Goal: Task Accomplishment & Management: Manage account settings

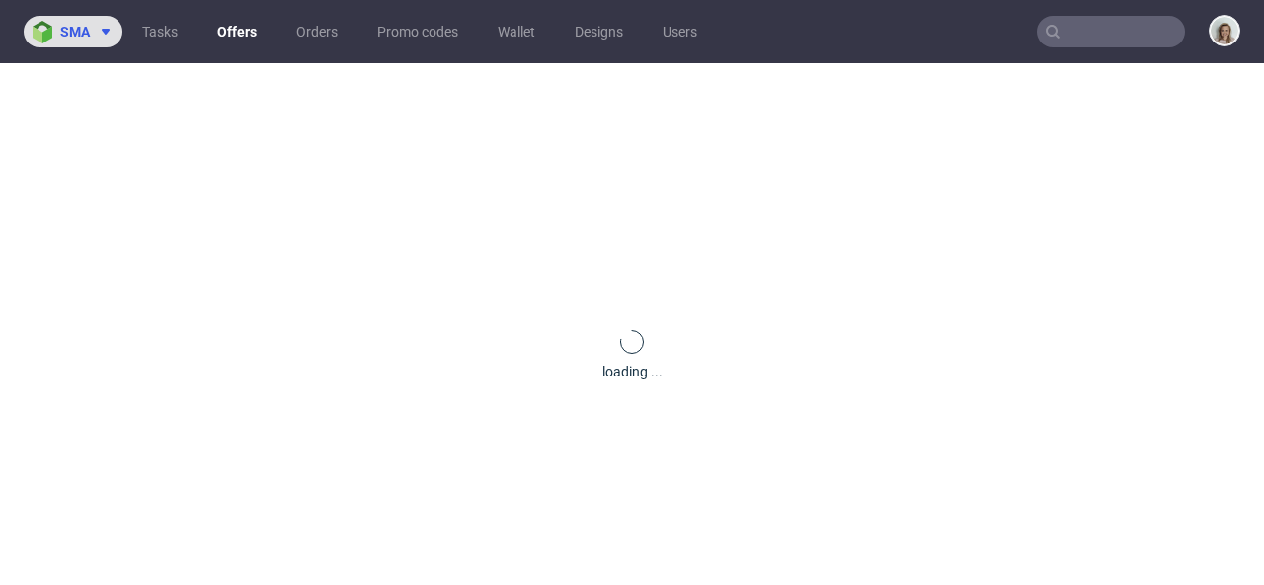
click at [87, 36] on span "sma" at bounding box center [75, 32] width 30 height 14
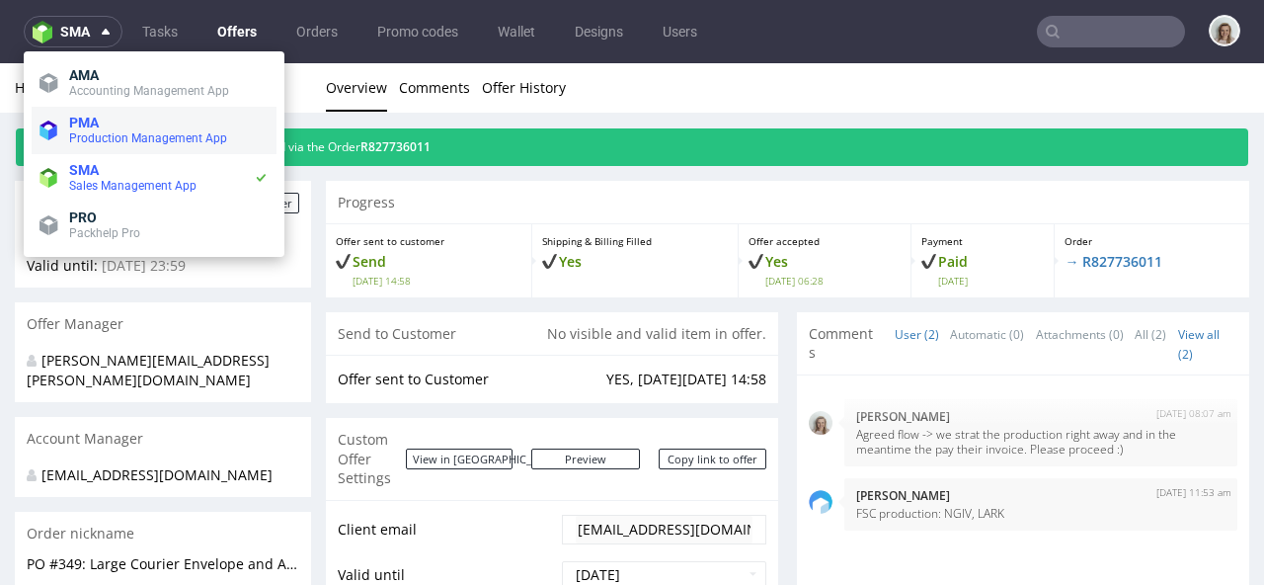
click at [100, 128] on span "PMA" at bounding box center [169, 123] width 200 height 16
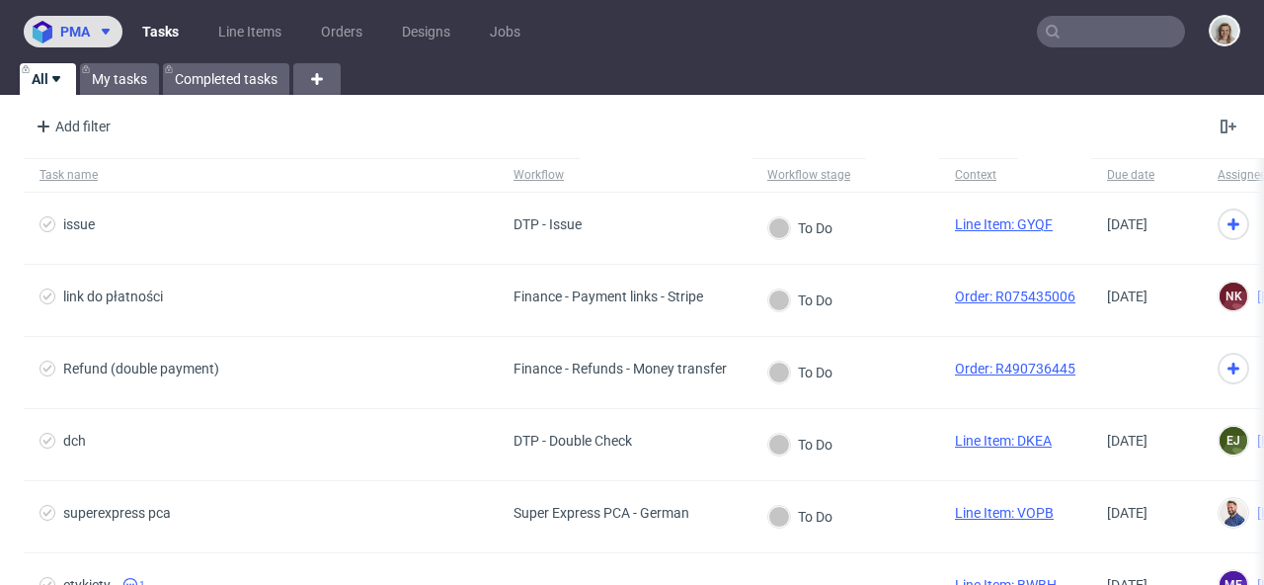
click at [96, 32] on span at bounding box center [102, 32] width 24 height 16
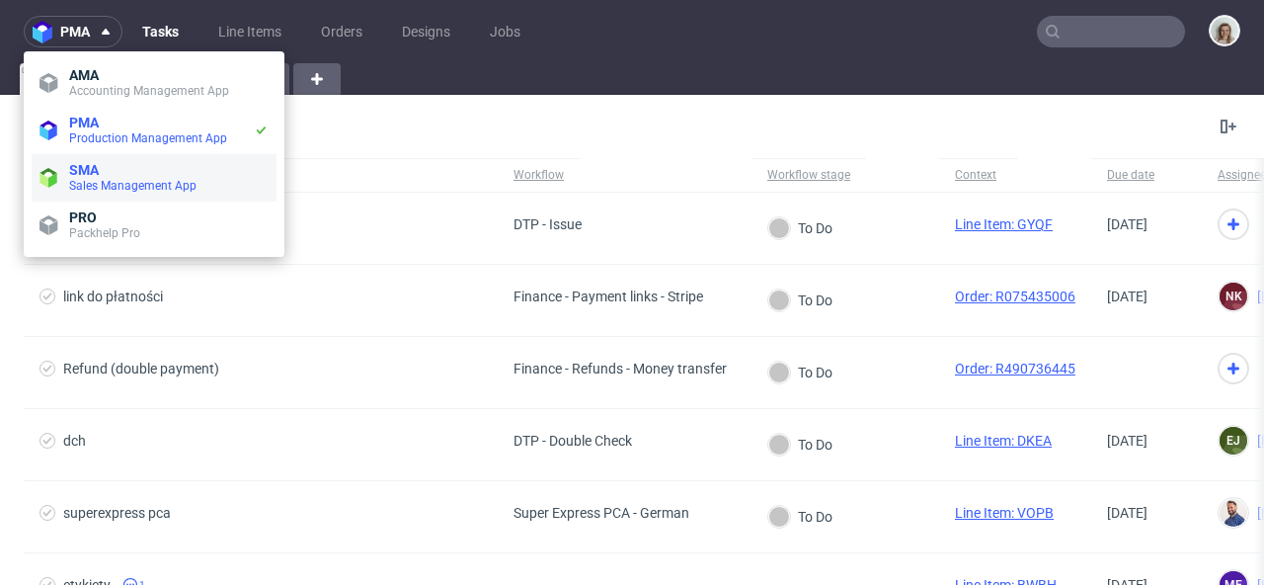
click at [102, 176] on span "SMA" at bounding box center [169, 170] width 200 height 16
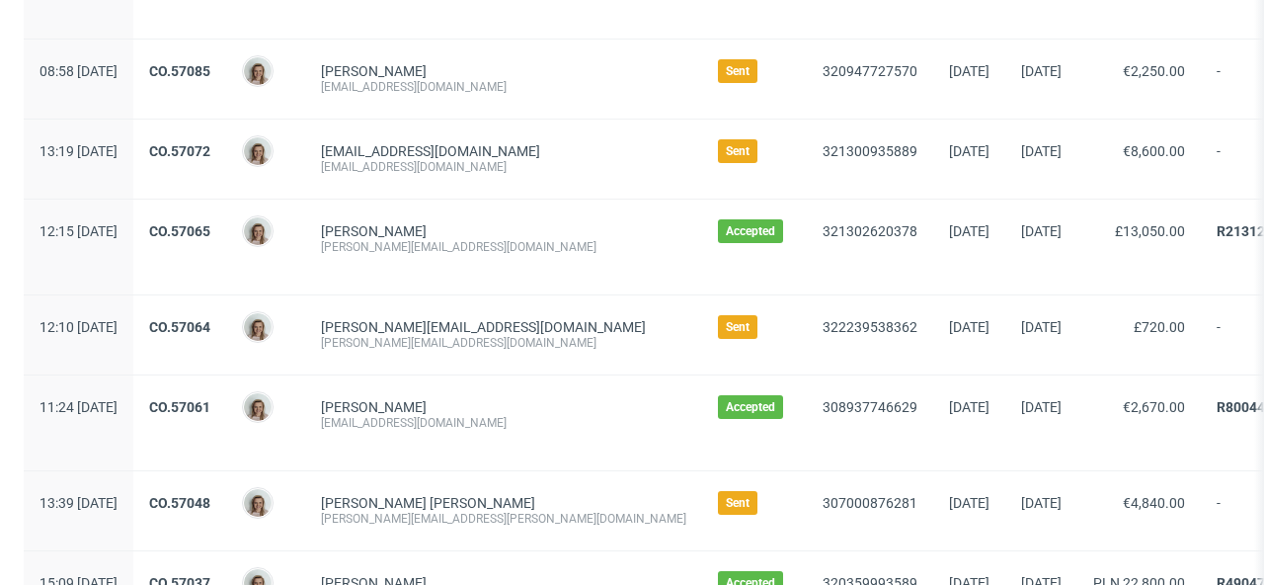
scroll to position [721, 0]
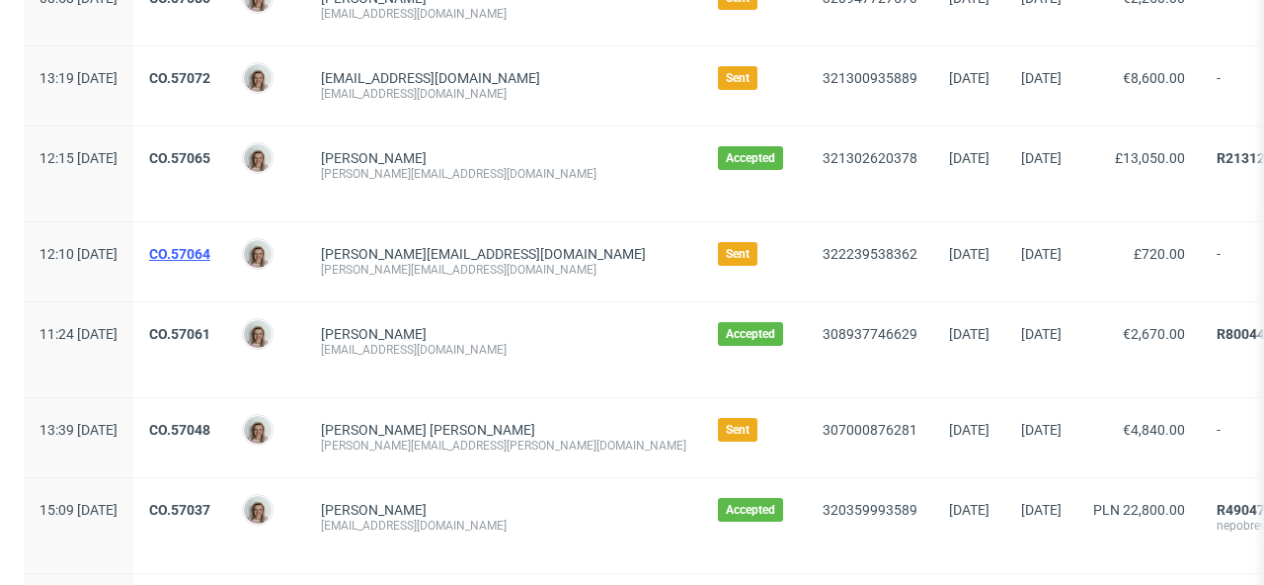
click at [210, 248] on link "CO.57064" at bounding box center [179, 254] width 61 height 16
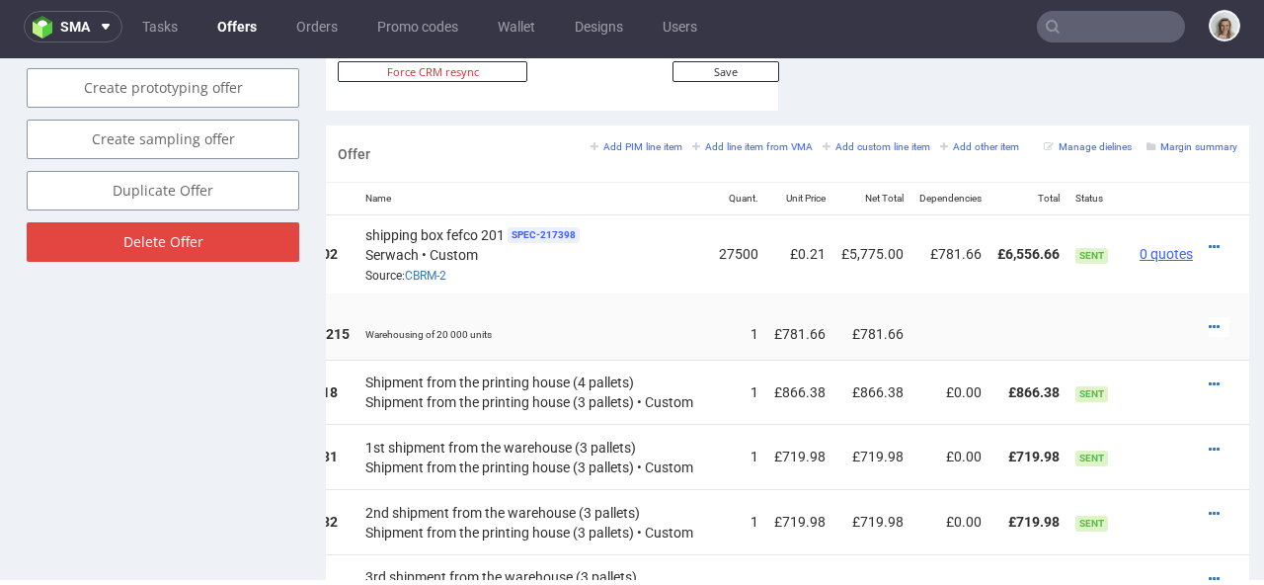
scroll to position [1159, 0]
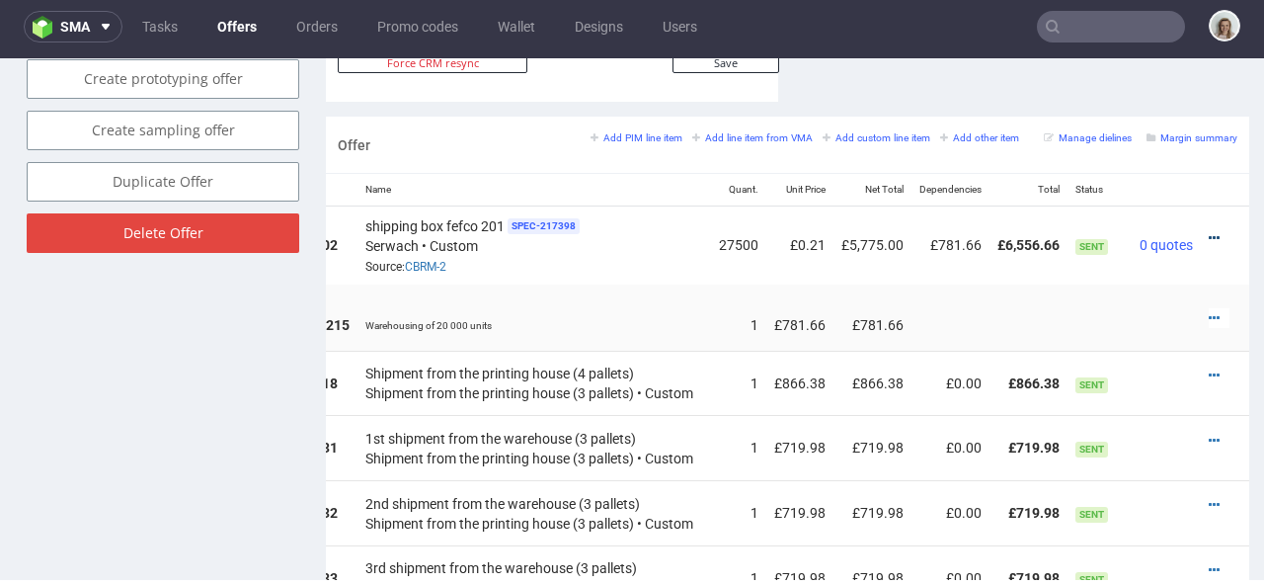
click at [1209, 231] on icon at bounding box center [1214, 238] width 11 height 14
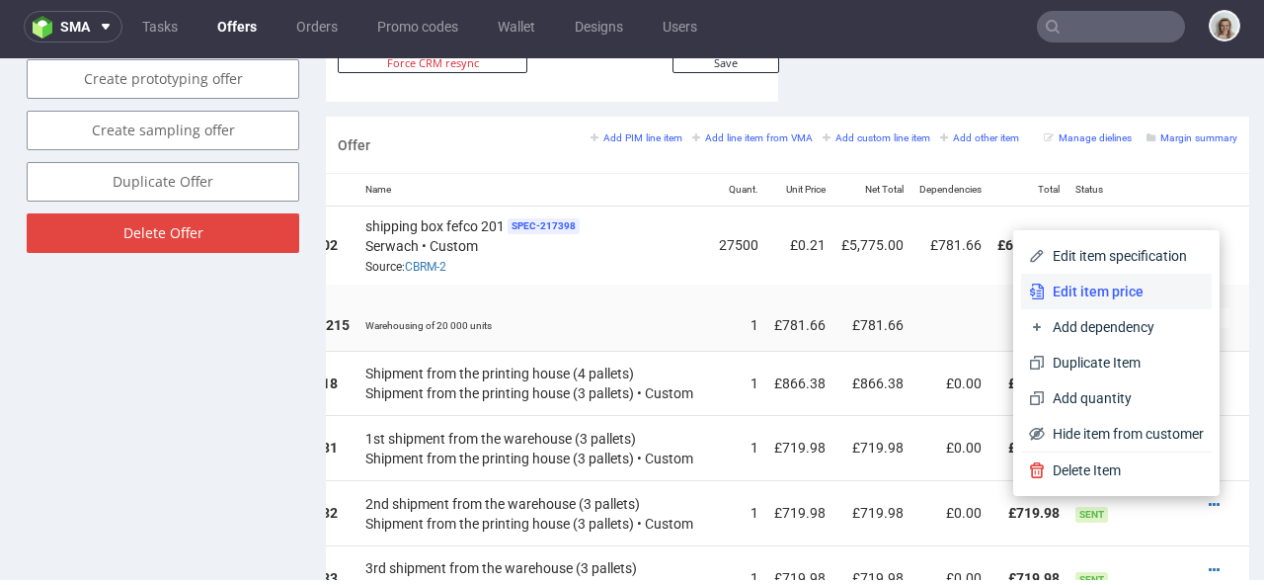
click at [1066, 300] on span "Edit item price" at bounding box center [1124, 291] width 159 height 20
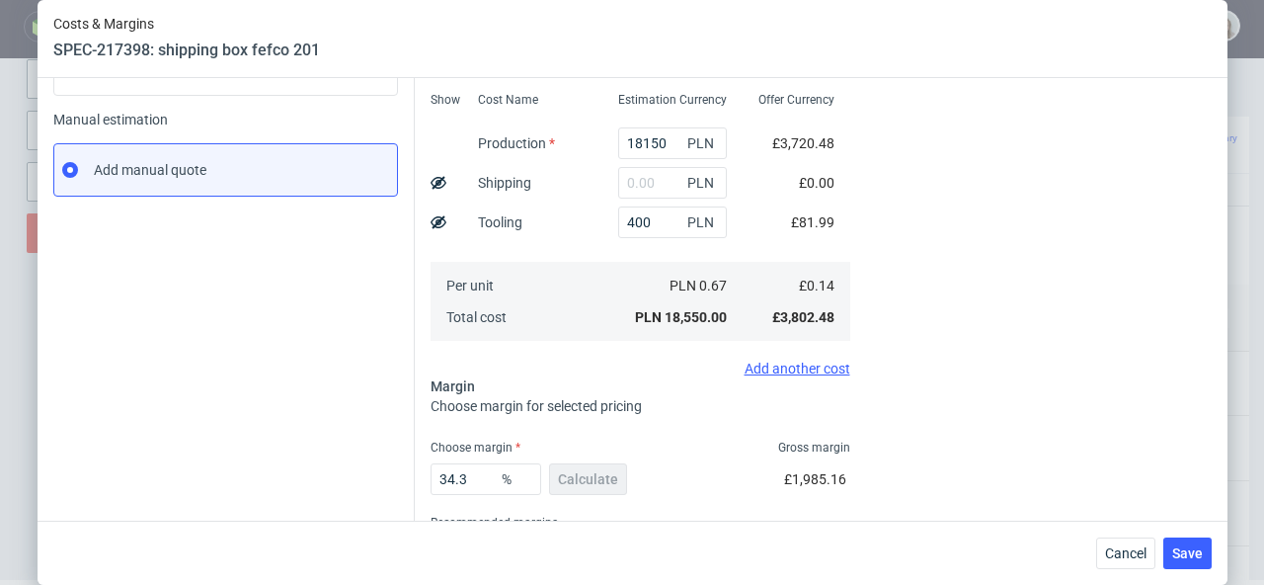
scroll to position [296, 0]
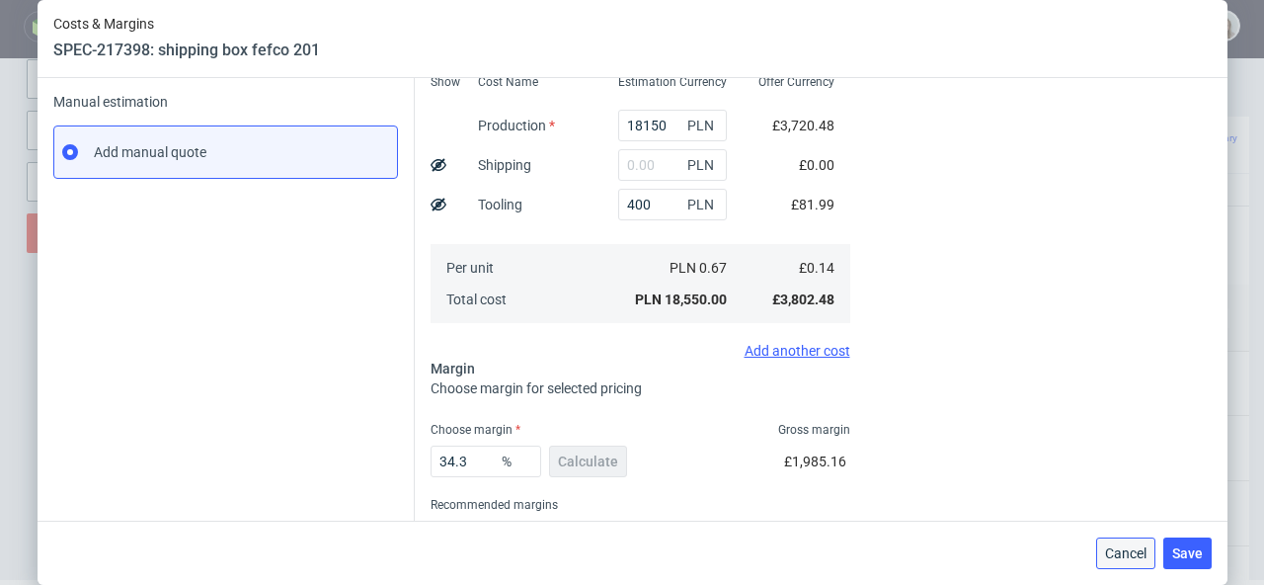
click at [1156, 548] on button "Cancel" at bounding box center [1125, 553] width 59 height 32
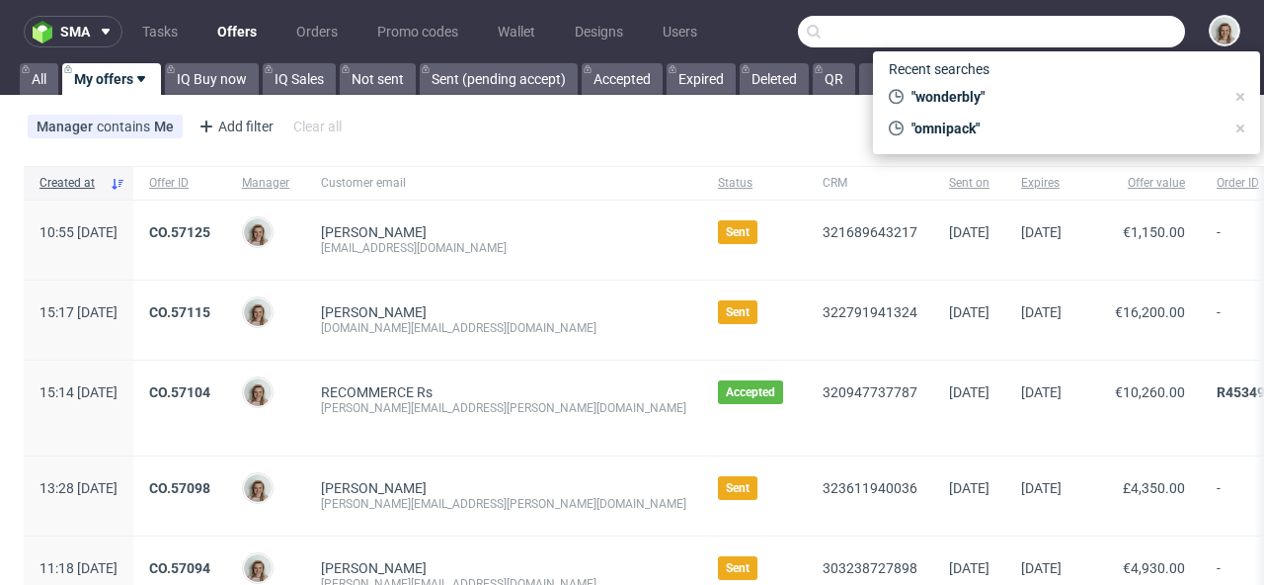
click at [1061, 40] on input "text" at bounding box center [991, 32] width 387 height 32
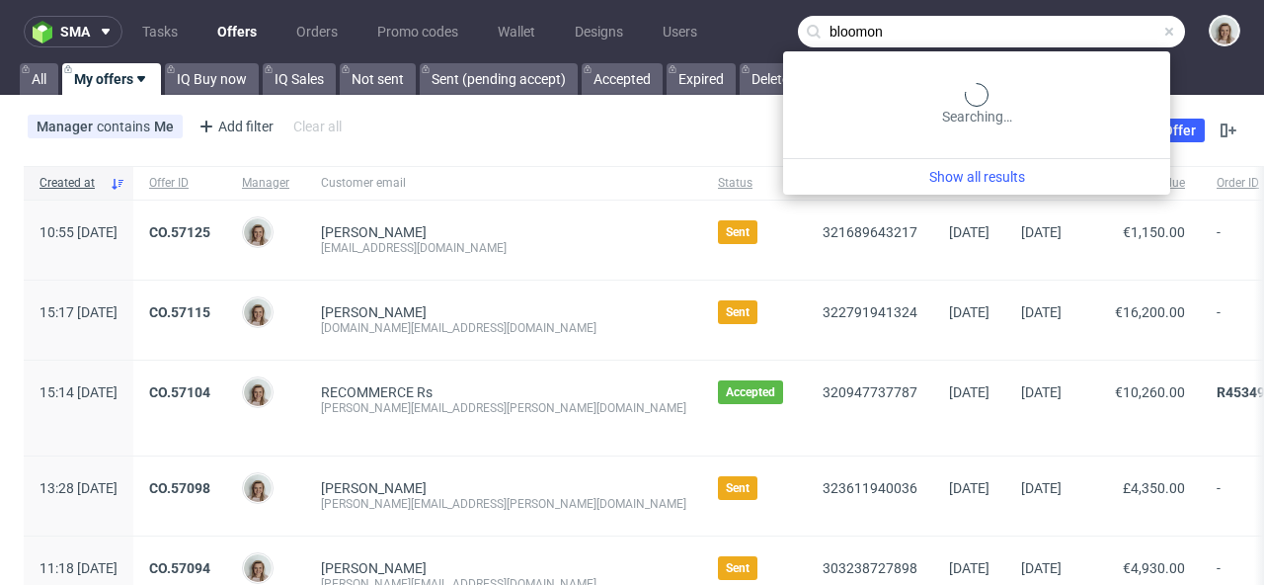
type input "bloomon"
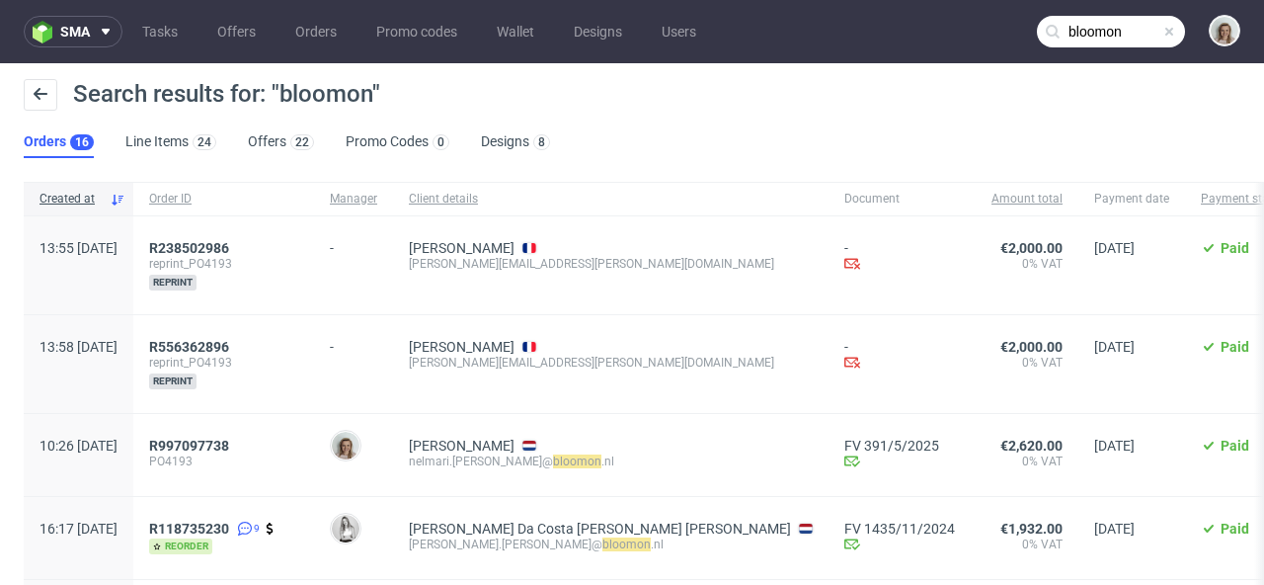
click at [243, 140] on ul "Orders 16 Line Items 24 Offers 22 Promo Codes 0 Designs 8" at bounding box center [295, 142] width 542 height 32
click at [258, 142] on link "Offers 22" at bounding box center [281, 142] width 66 height 32
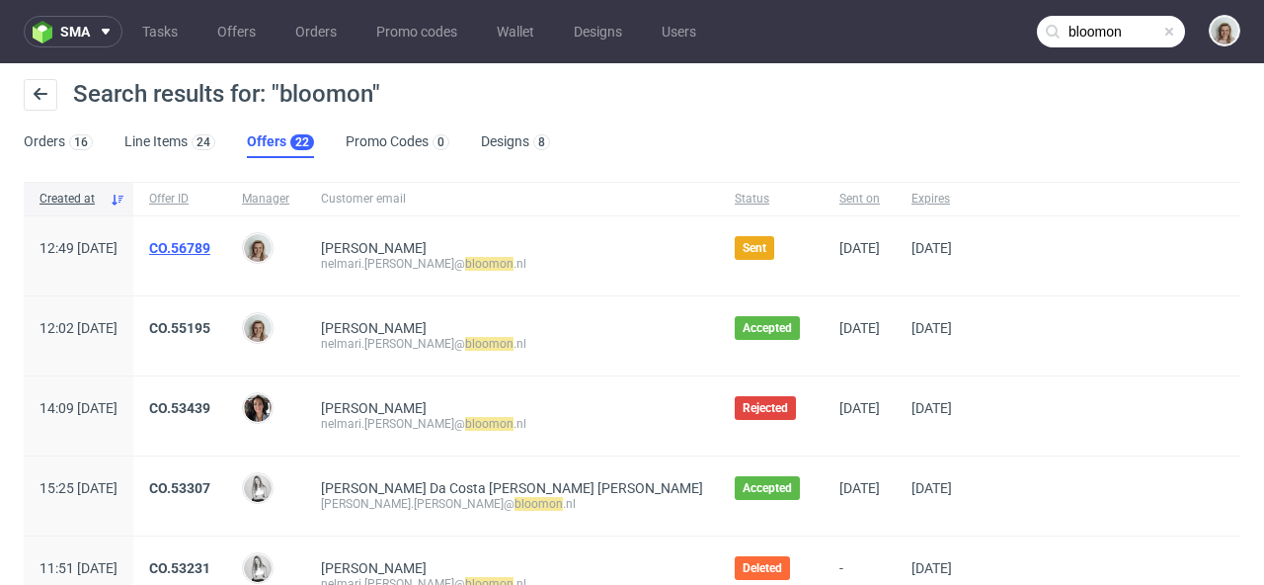
click at [210, 250] on link "CO.56789" at bounding box center [179, 248] width 61 height 16
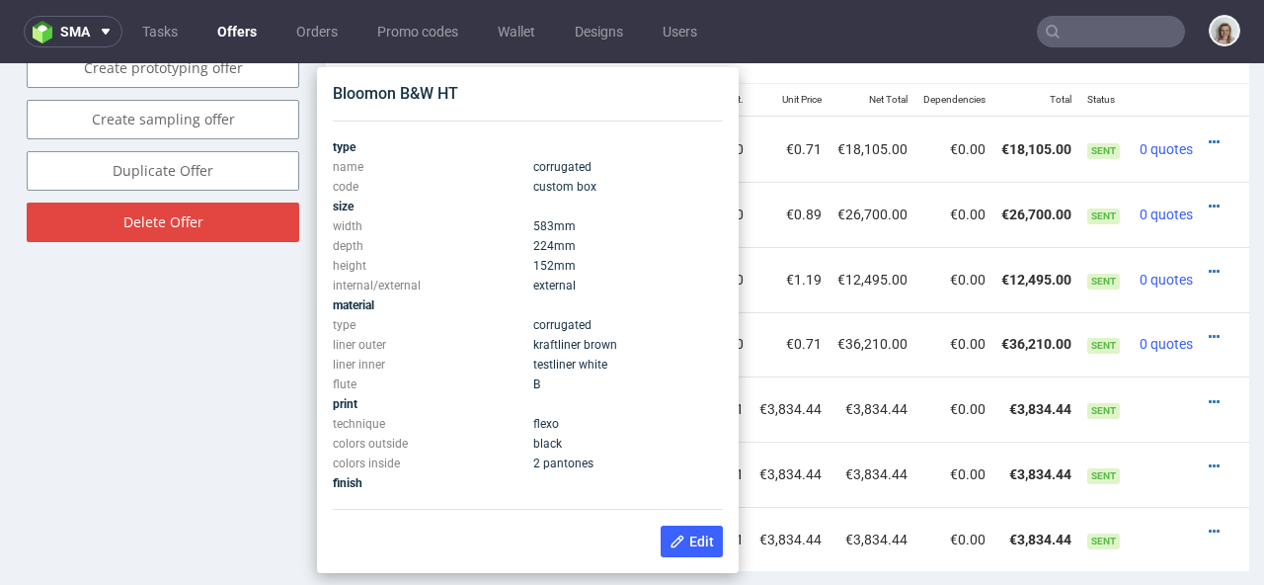
scroll to position [0, 142]
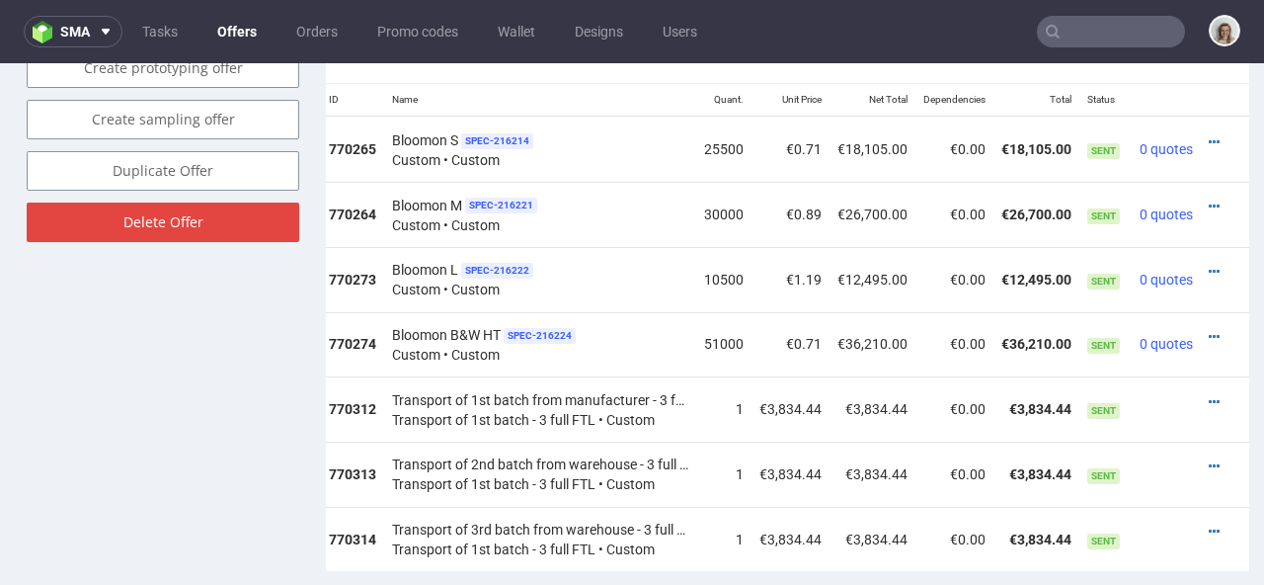
click at [1080, 26] on input "text" at bounding box center [1111, 32] width 148 height 32
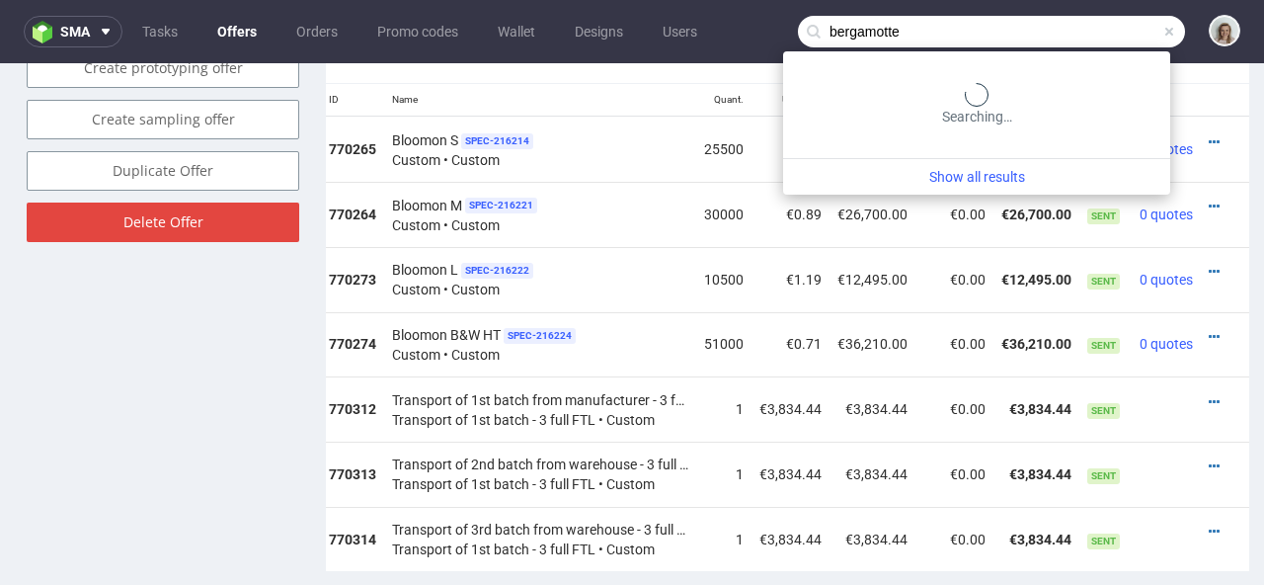
type input "bergamotte"
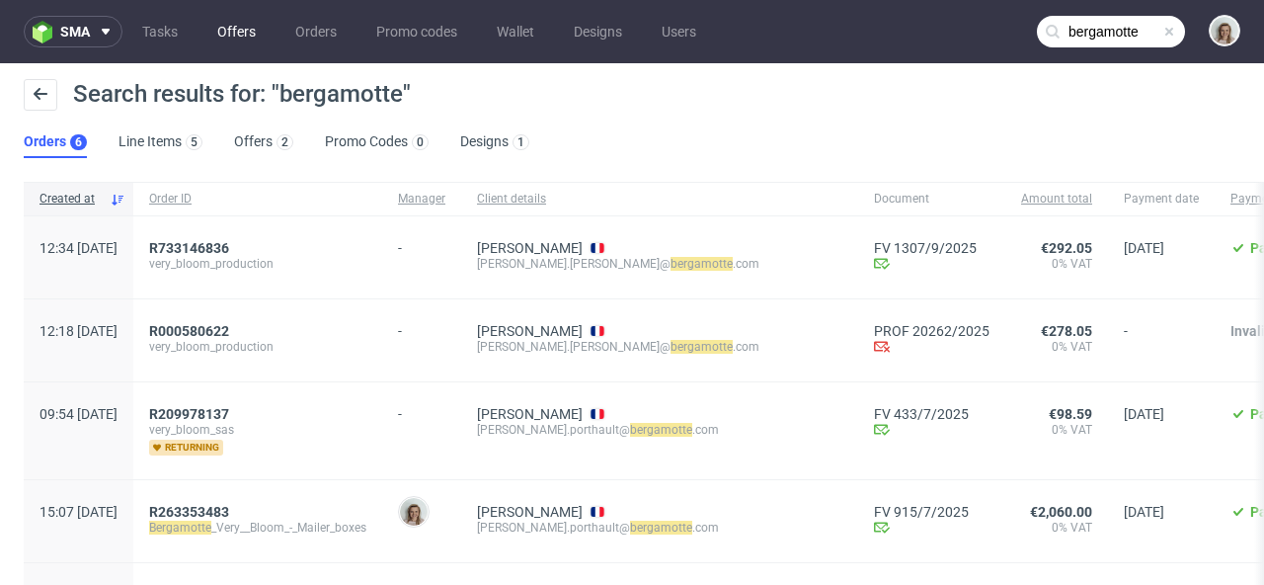
click at [231, 39] on link "Offers" at bounding box center [236, 32] width 62 height 32
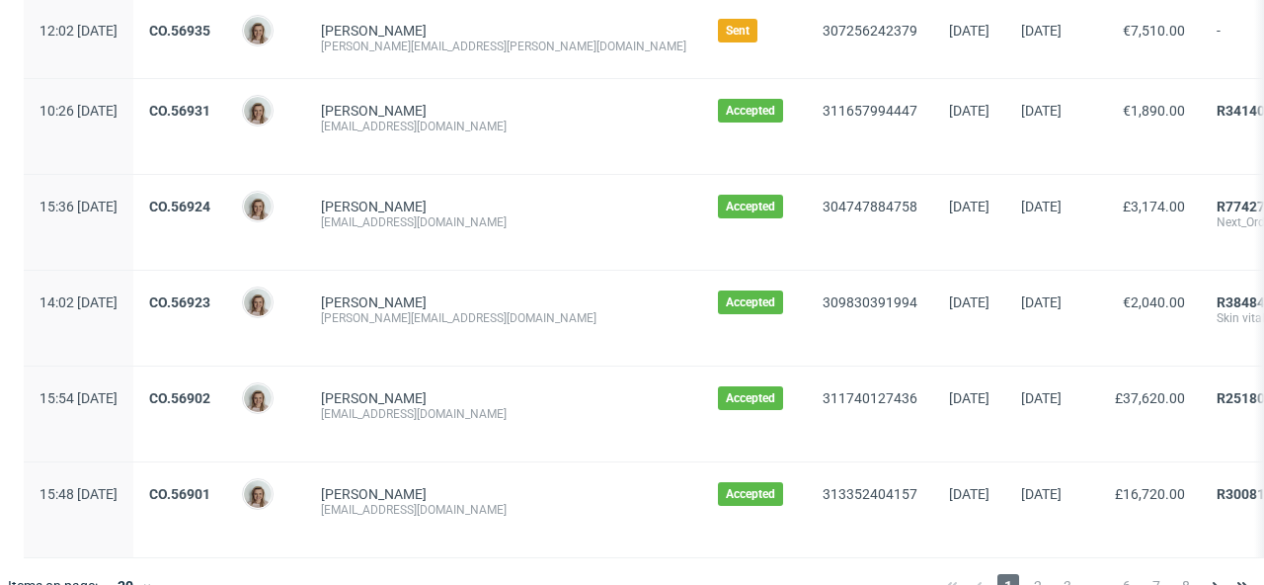
scroll to position [2331, 0]
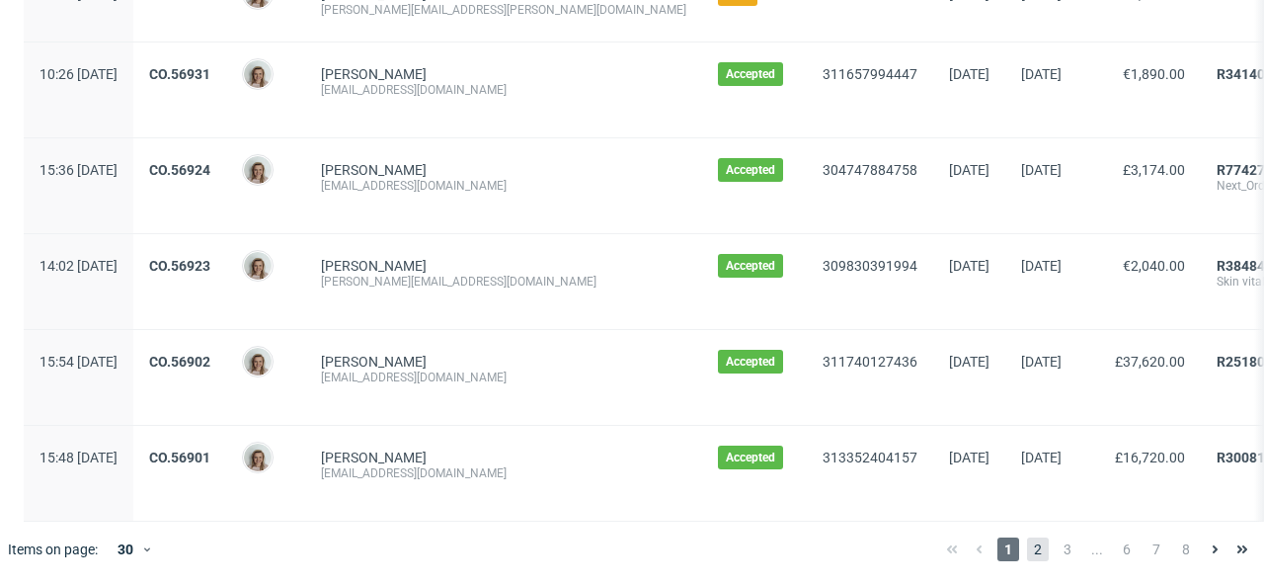
click at [1027, 546] on span "2" at bounding box center [1038, 549] width 22 height 24
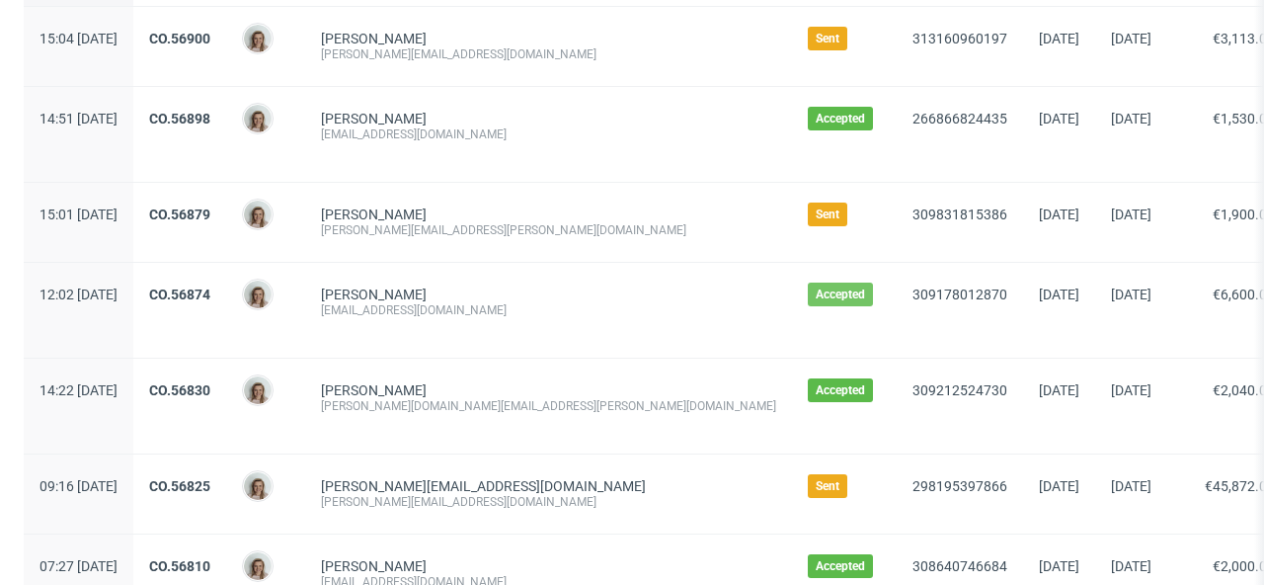
scroll to position [215, 0]
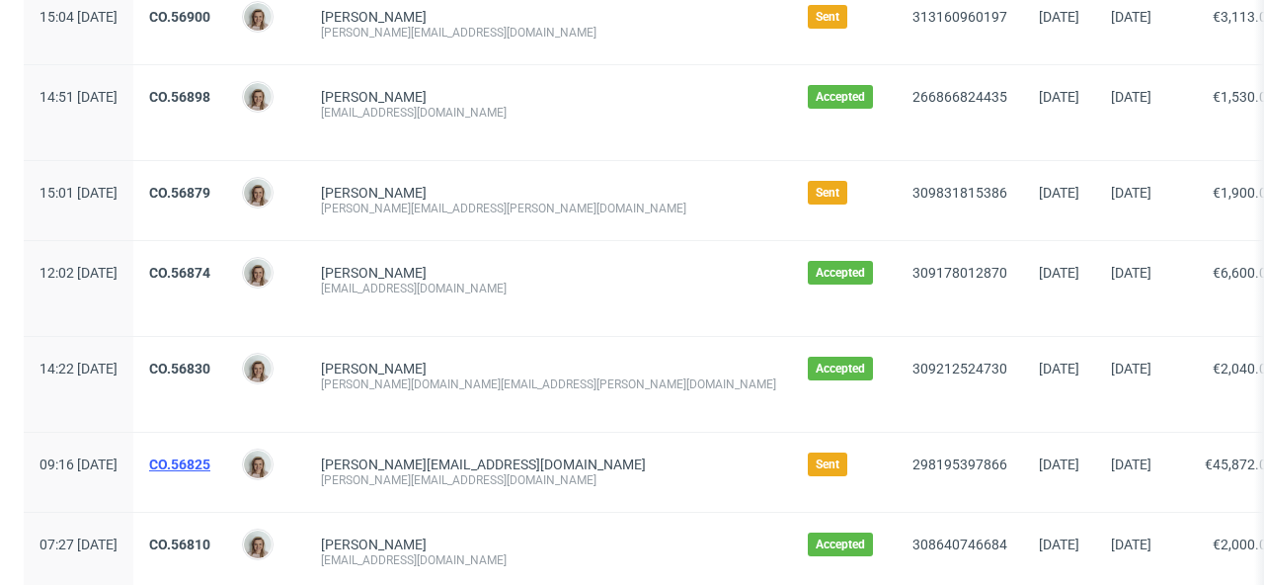
click at [210, 465] on link "CO.56825" at bounding box center [179, 464] width 61 height 16
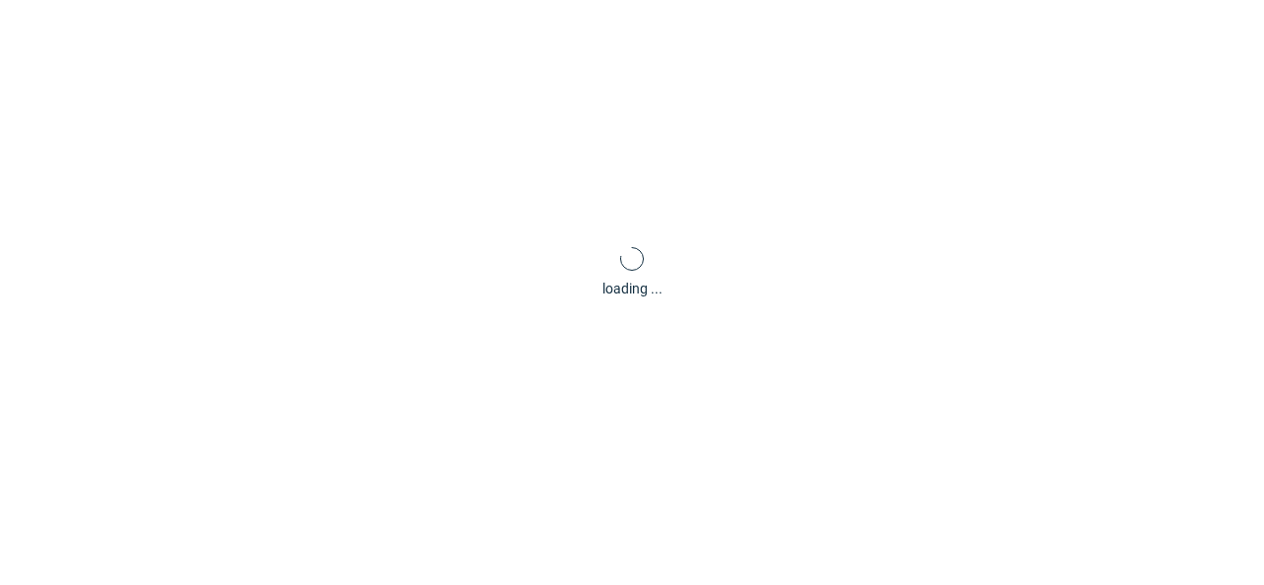
scroll to position [5, 0]
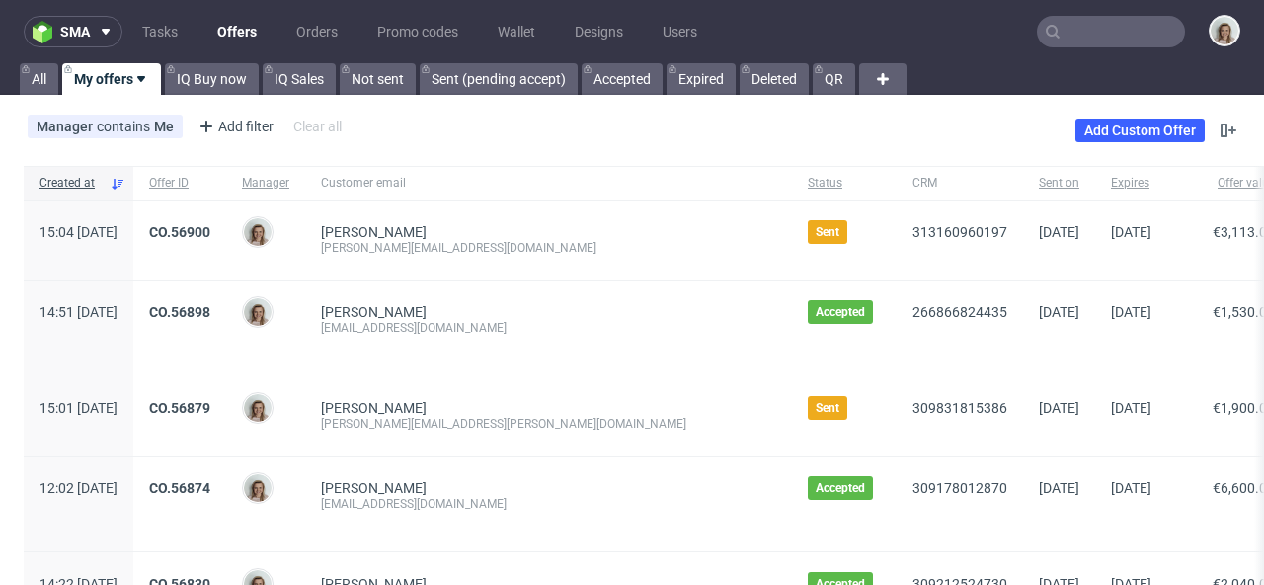
click at [1045, 33] on icon at bounding box center [1053, 32] width 16 height 16
click at [1083, 32] on input "text" at bounding box center [1111, 32] width 148 height 32
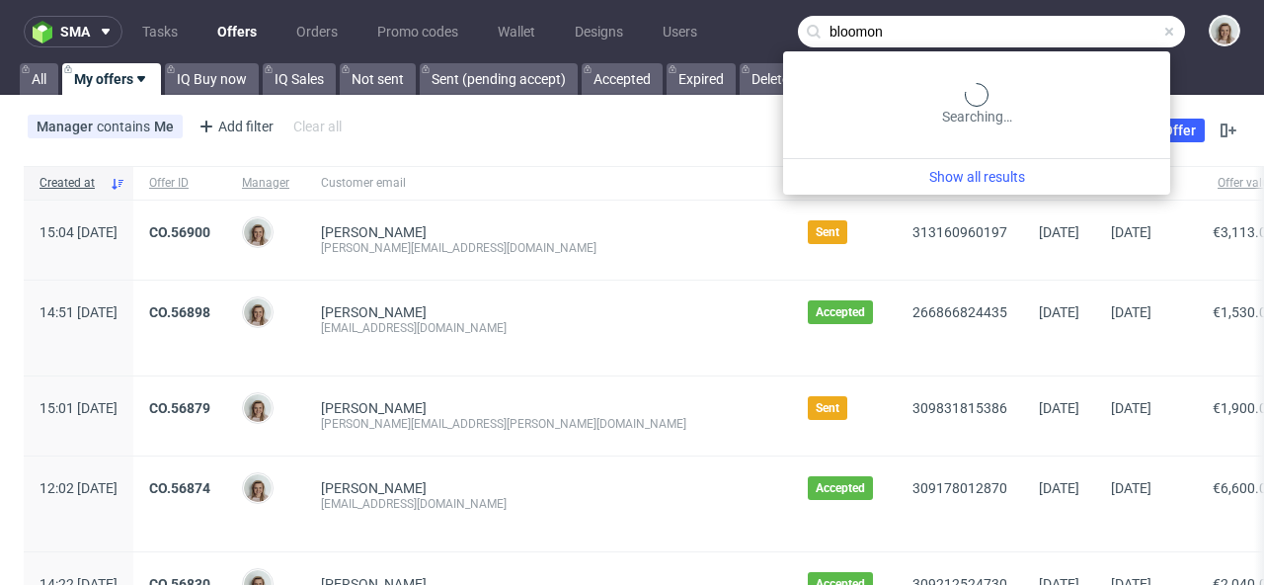
type input "bloomon"
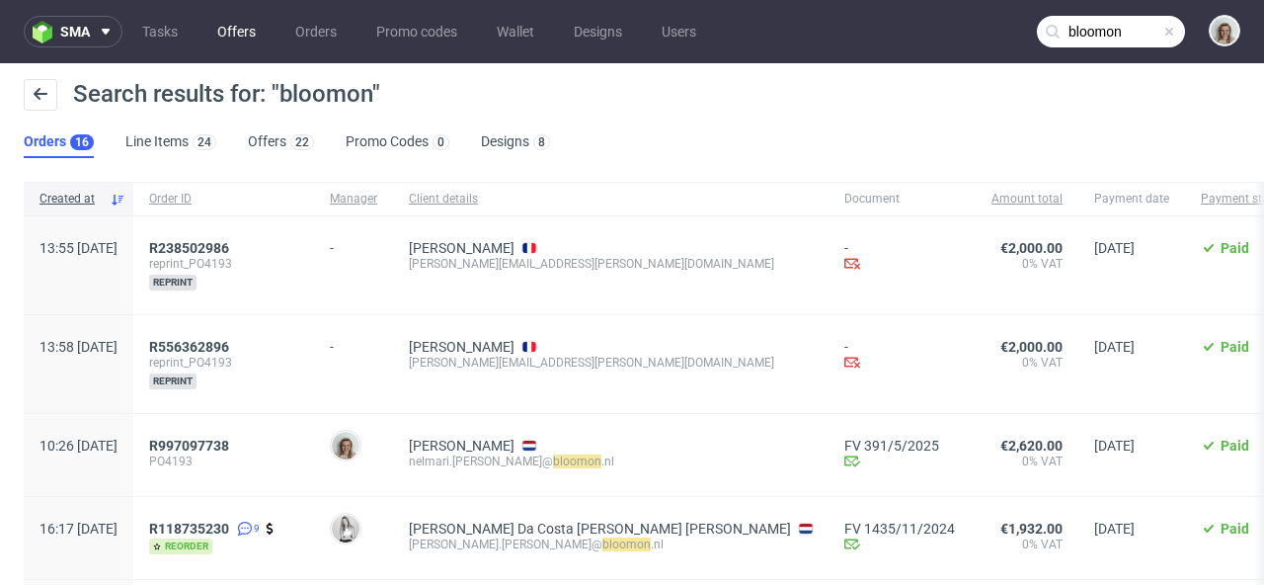
click at [246, 25] on link "Offers" at bounding box center [236, 32] width 62 height 32
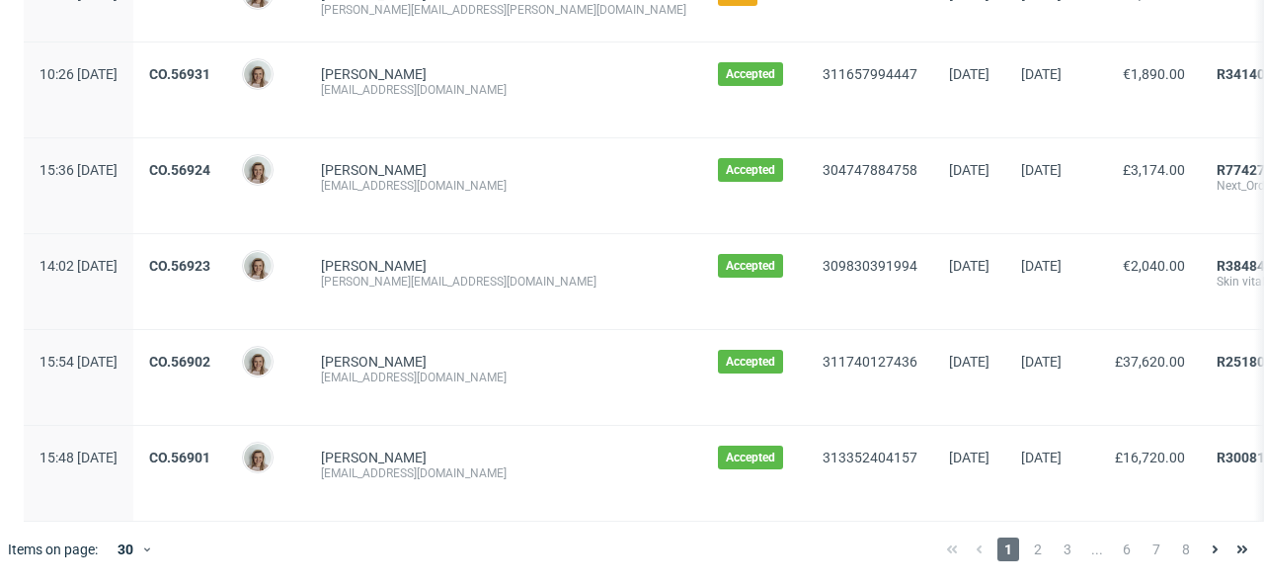
scroll to position [2331, 0]
click at [1027, 549] on span "2" at bounding box center [1038, 549] width 22 height 24
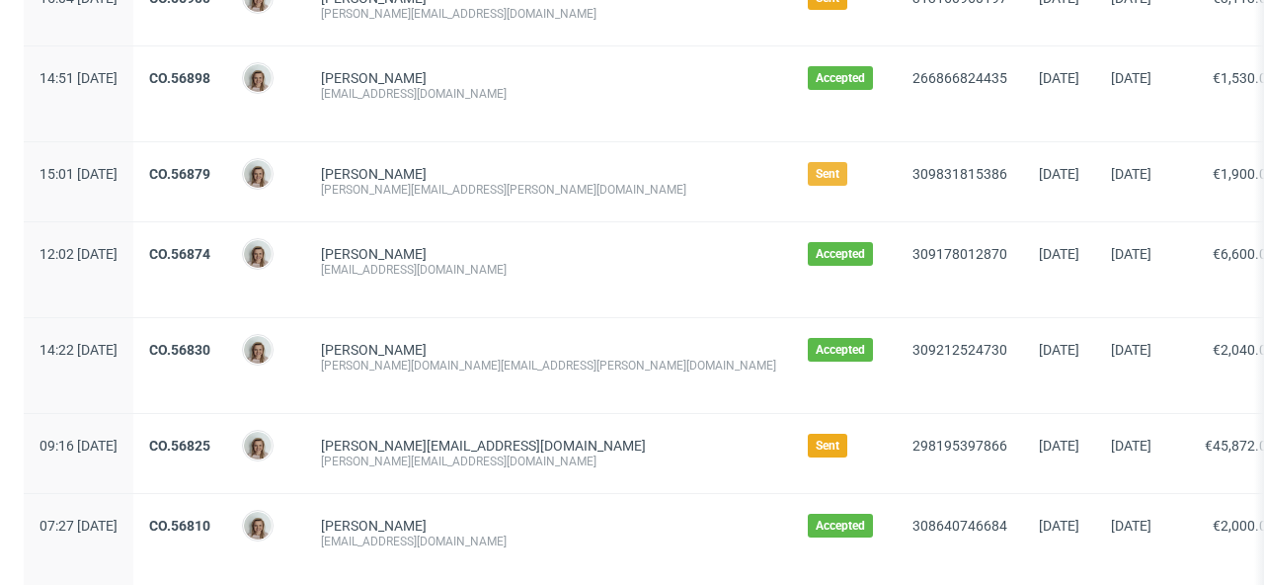
scroll to position [261, 0]
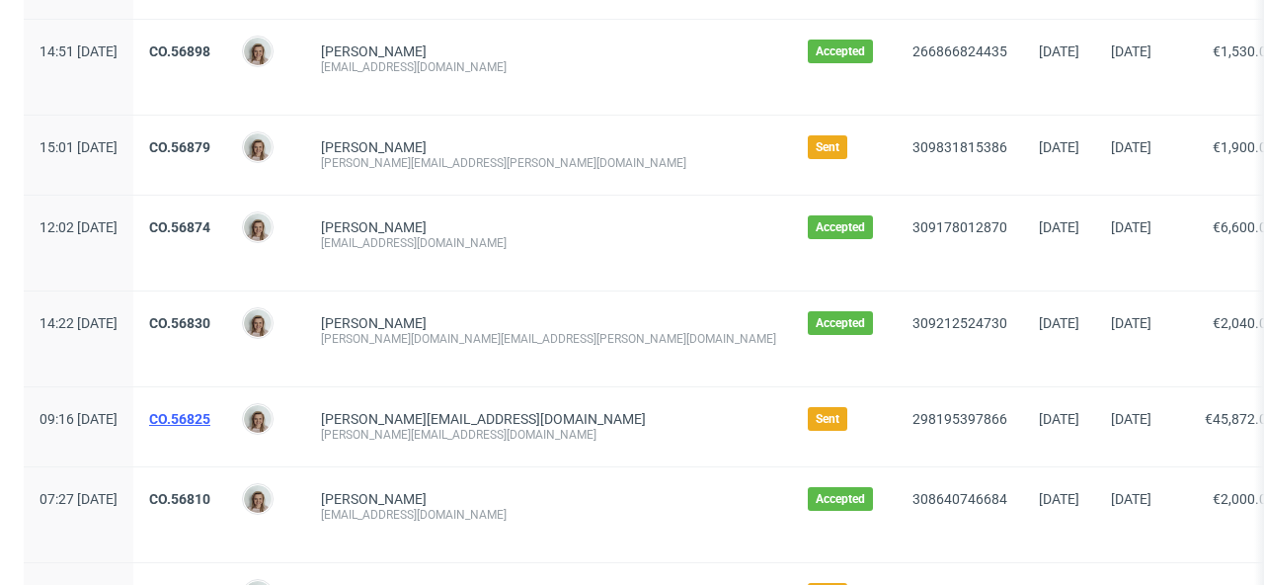
click at [210, 425] on link "CO.56825" at bounding box center [179, 419] width 61 height 16
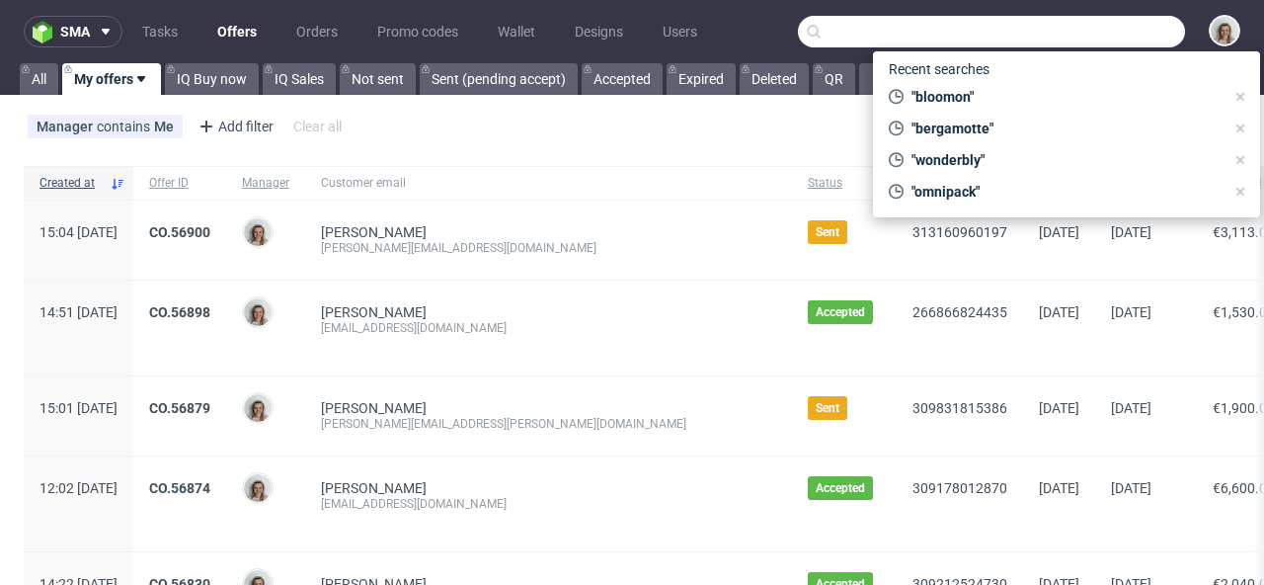
click at [1080, 34] on input "text" at bounding box center [991, 32] width 387 height 32
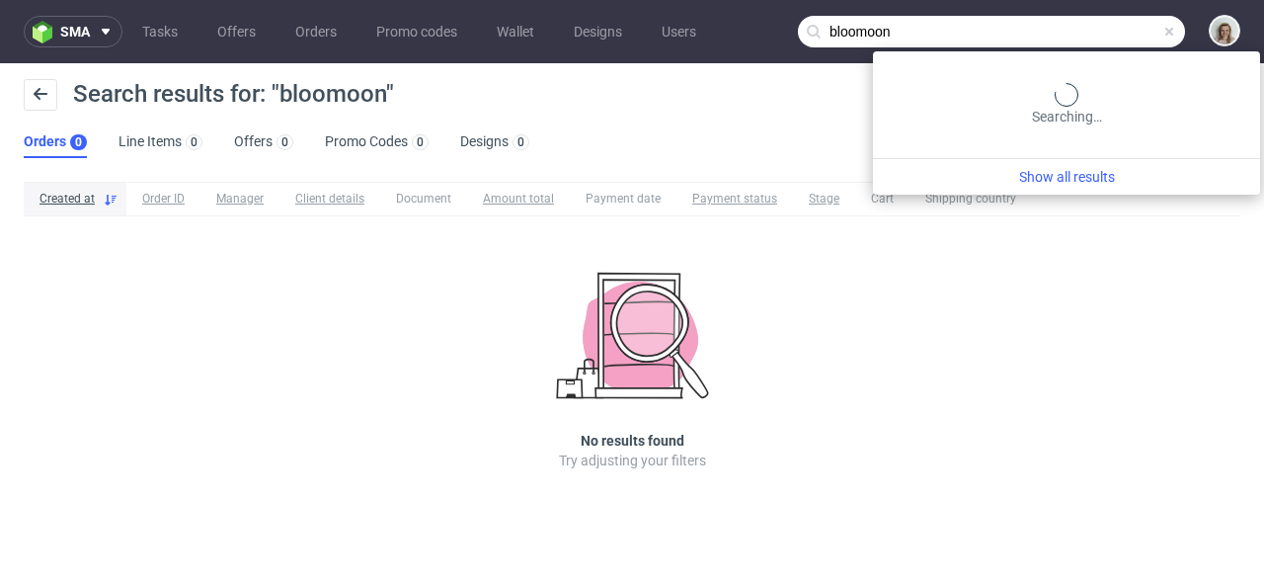
click at [1090, 34] on input "bloomoon" at bounding box center [991, 32] width 387 height 32
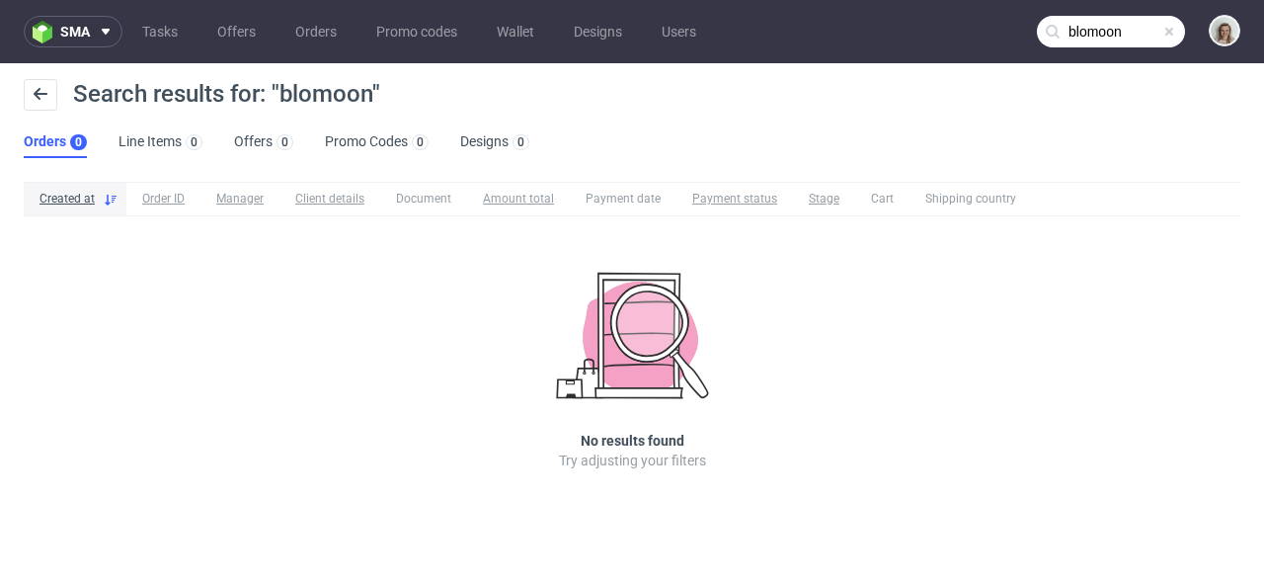
click at [1151, 29] on input "blomoon" at bounding box center [1111, 32] width 148 height 32
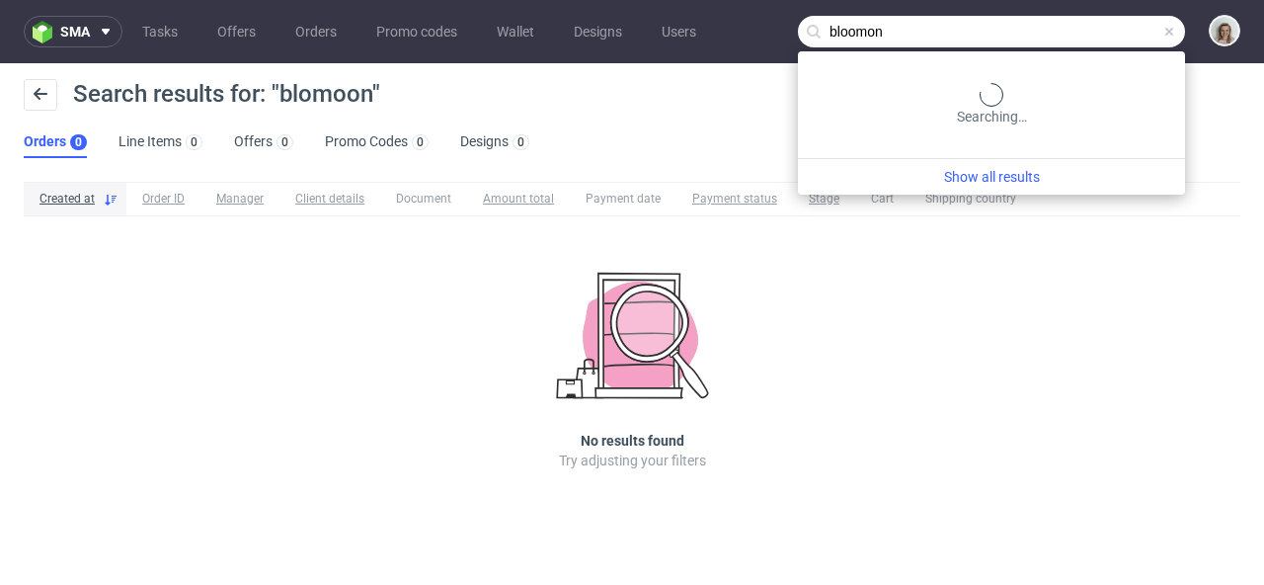
type input "bloomon"
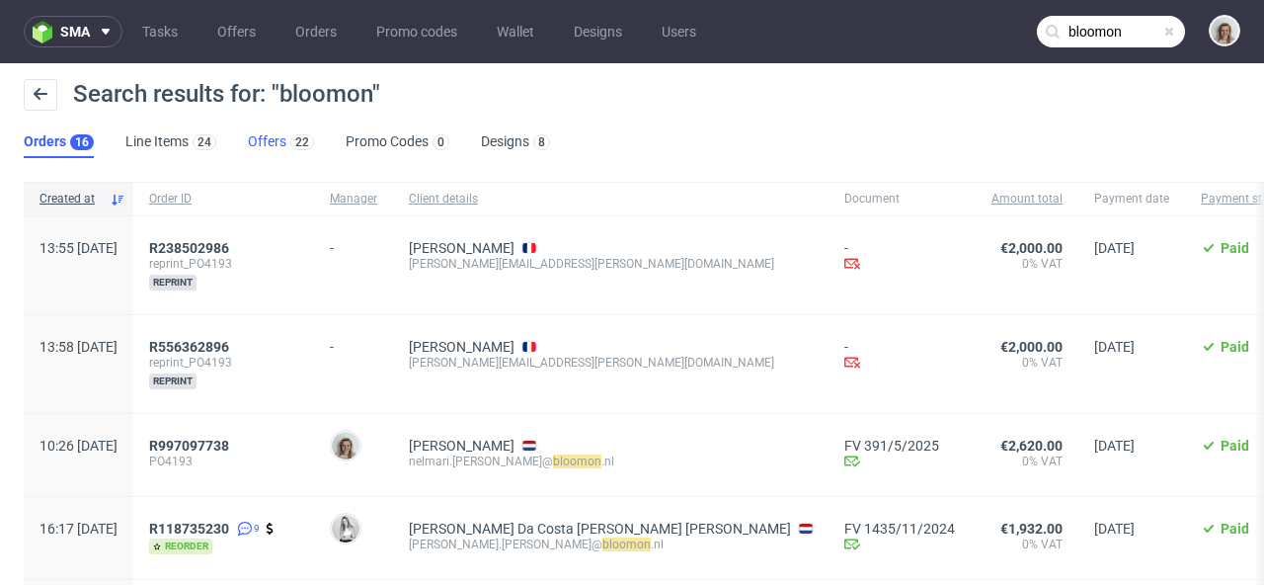
click at [257, 136] on link "Offers 22" at bounding box center [281, 142] width 66 height 32
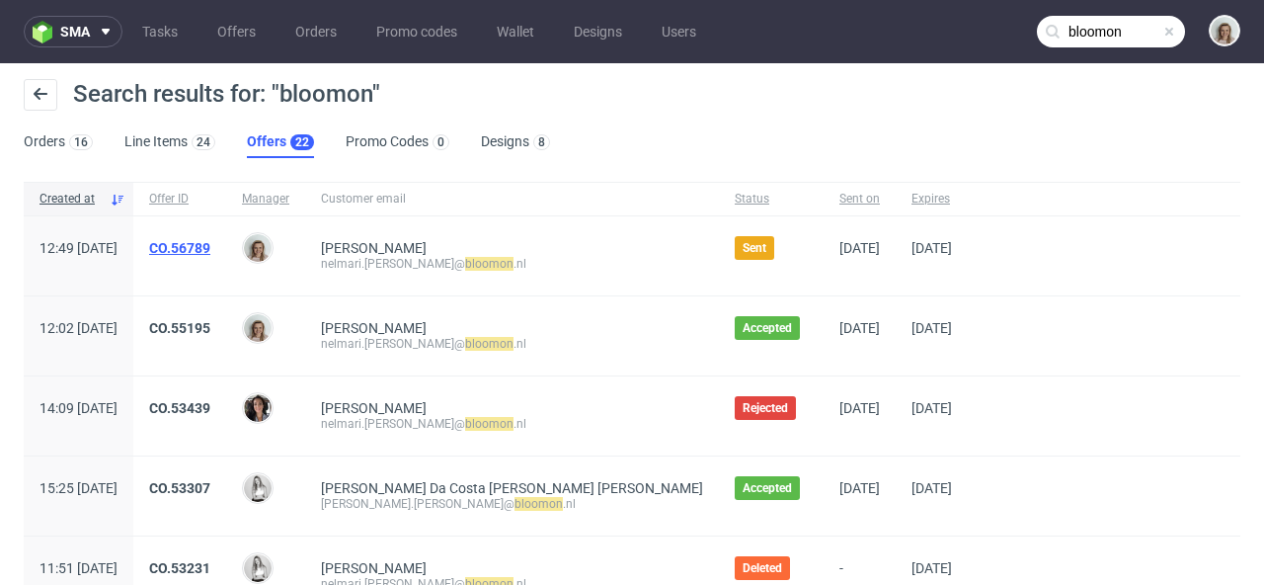
click at [210, 240] on link "CO.56789" at bounding box center [179, 248] width 61 height 16
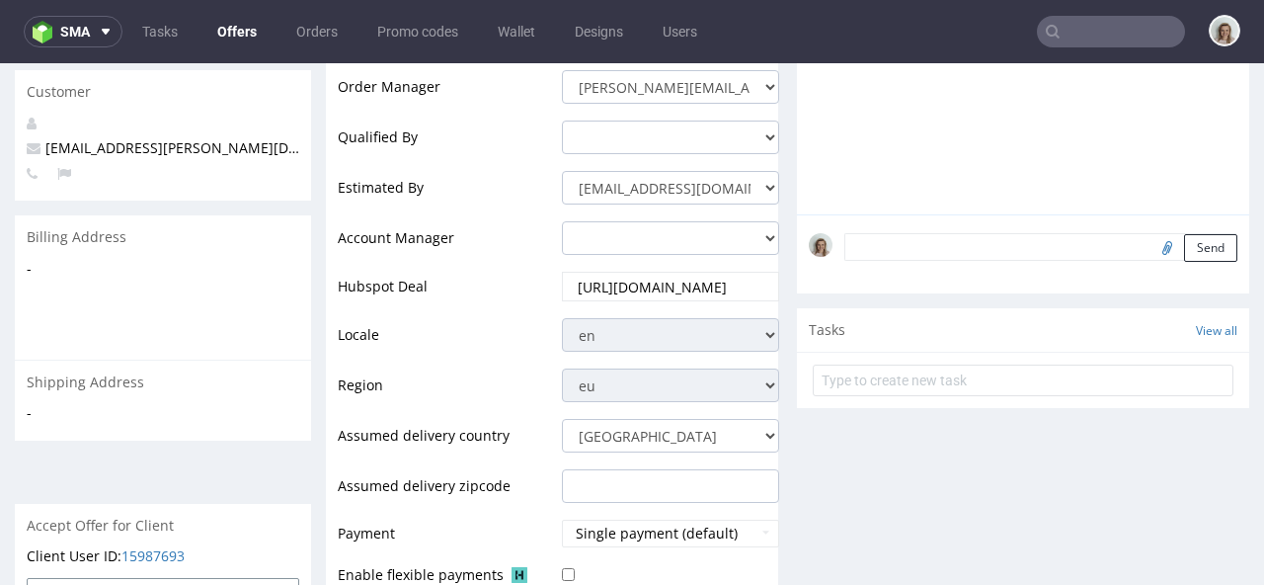
scroll to position [473, 0]
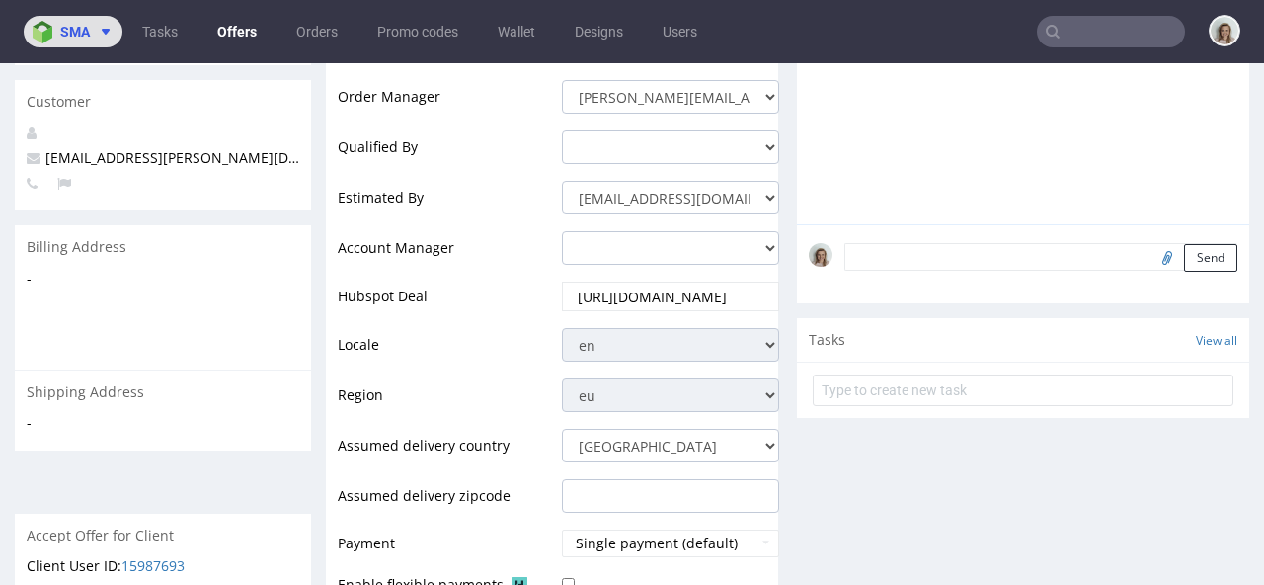
click at [74, 45] on button "sma" at bounding box center [73, 32] width 99 height 32
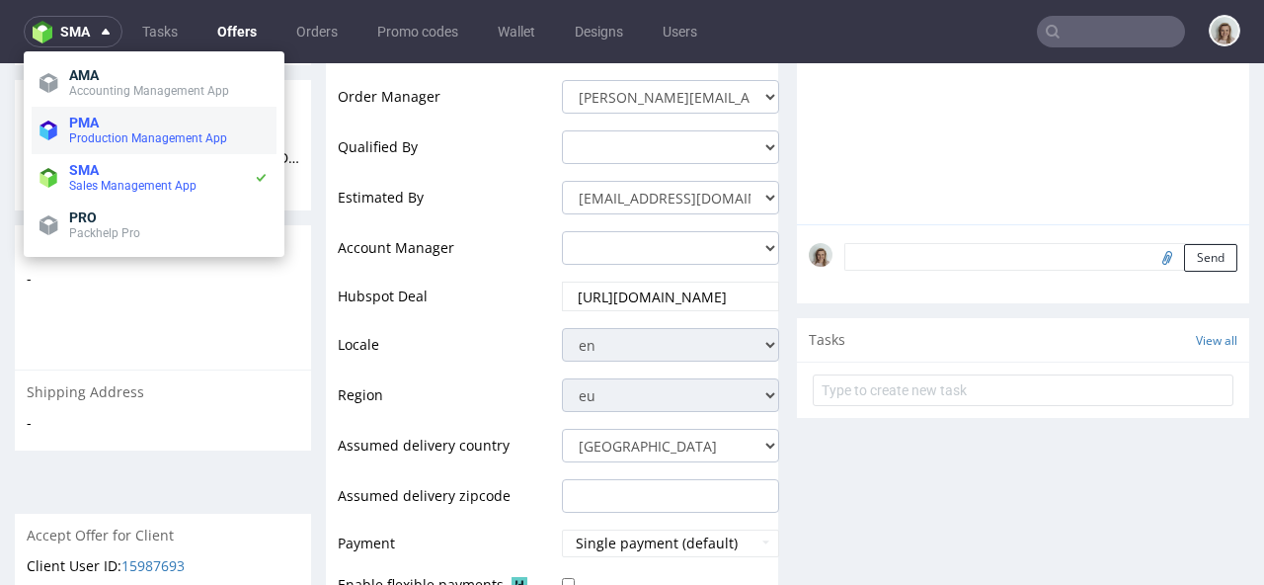
click at [74, 109] on li "PMA Production Management App" at bounding box center [154, 130] width 245 height 47
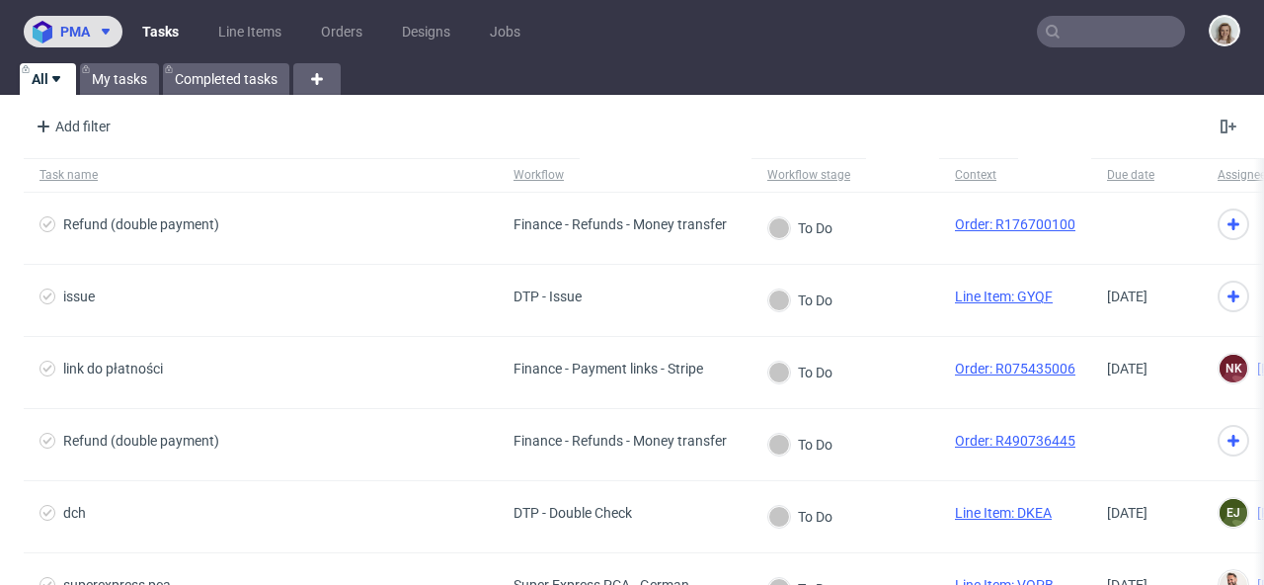
click at [91, 44] on button "pma" at bounding box center [73, 32] width 99 height 32
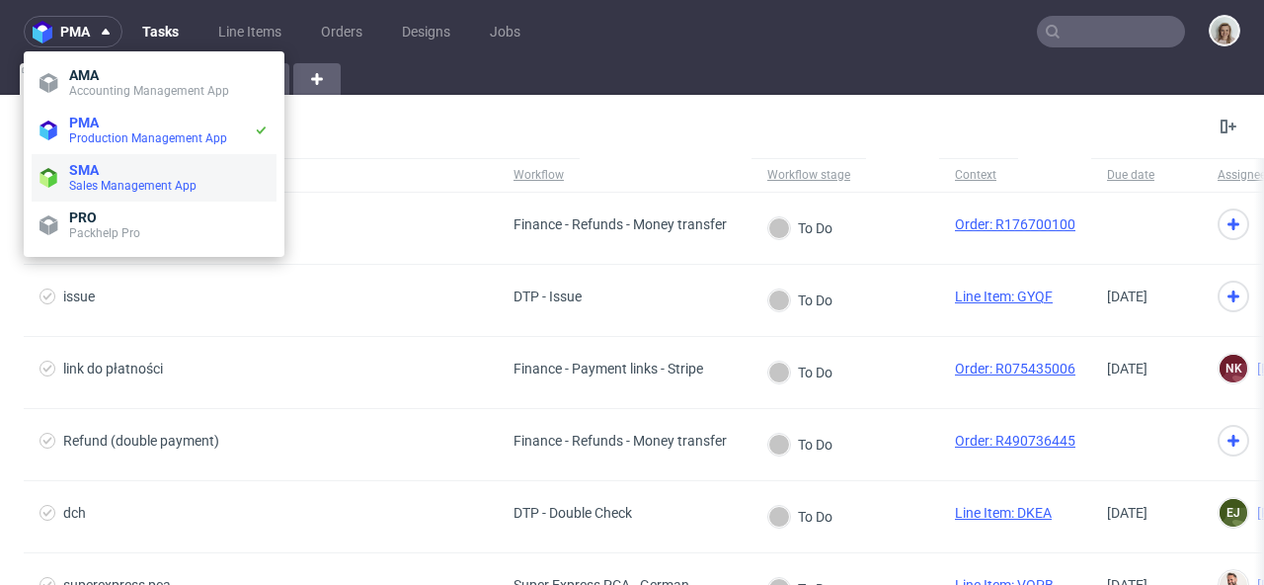
click at [101, 167] on span "SMA" at bounding box center [169, 170] width 200 height 16
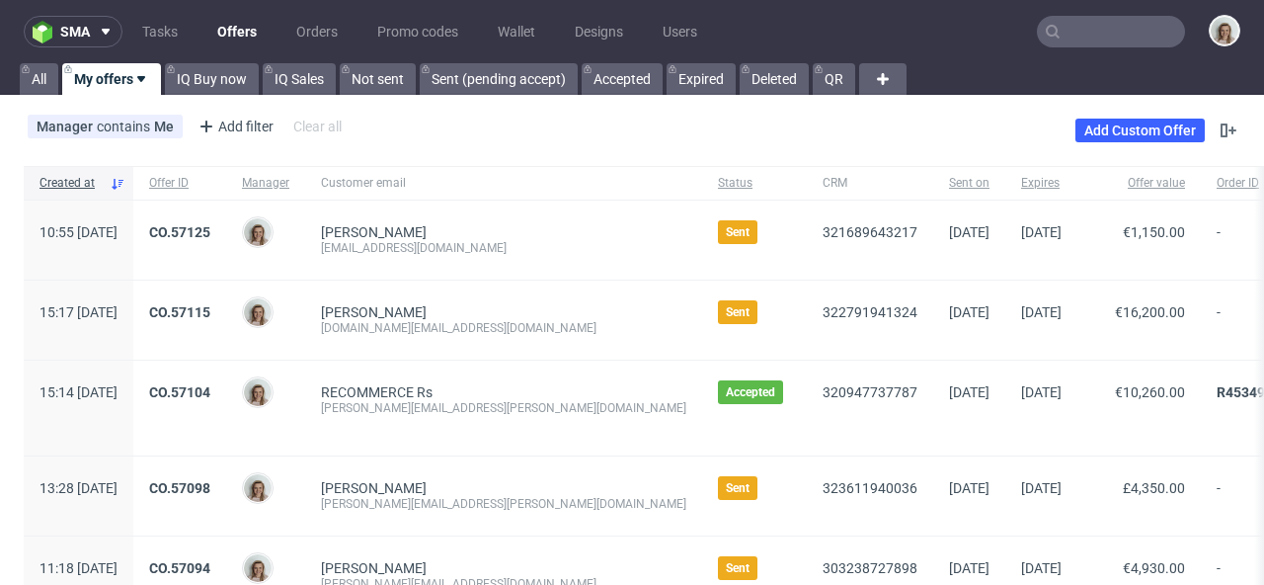
scroll to position [45, 0]
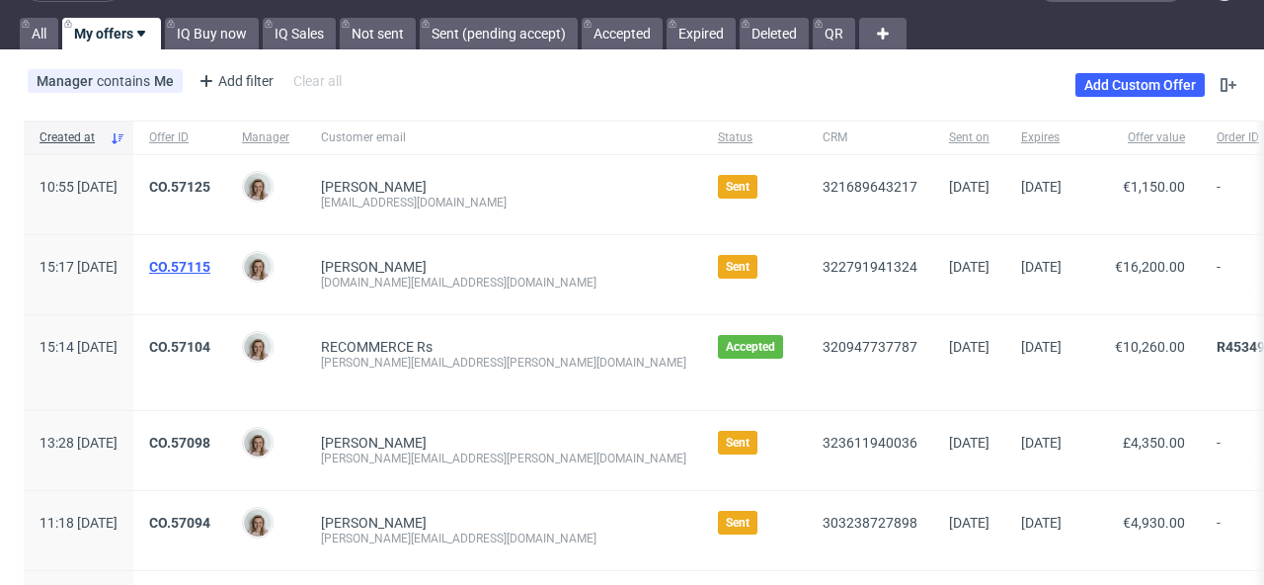
click at [210, 262] on link "CO.57115" at bounding box center [179, 267] width 61 height 16
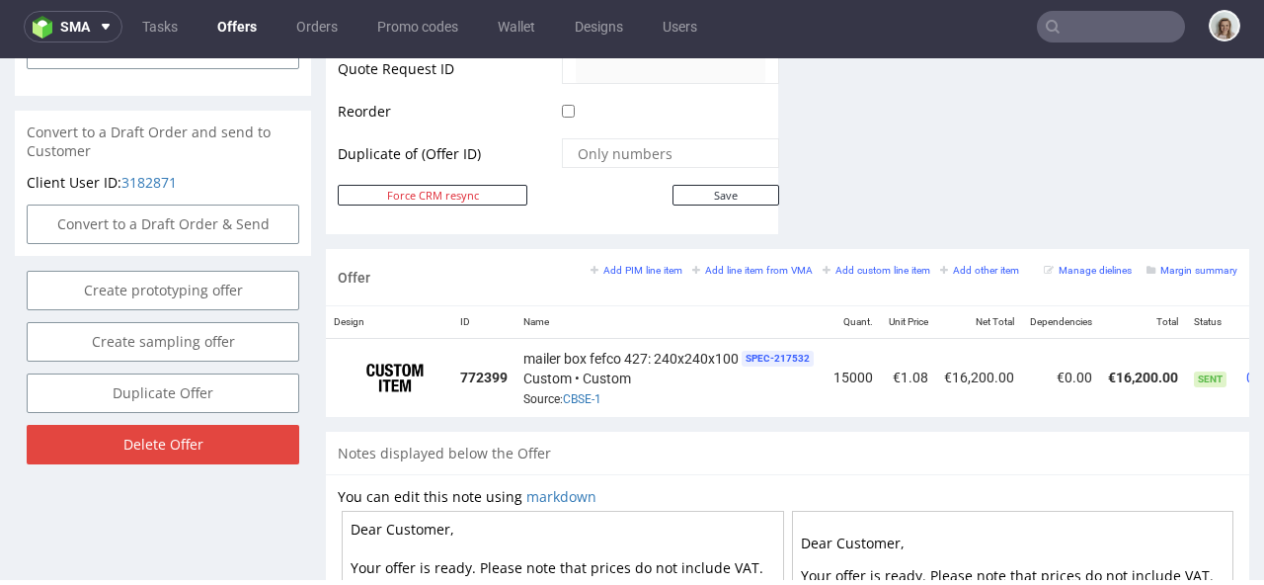
scroll to position [0, 137]
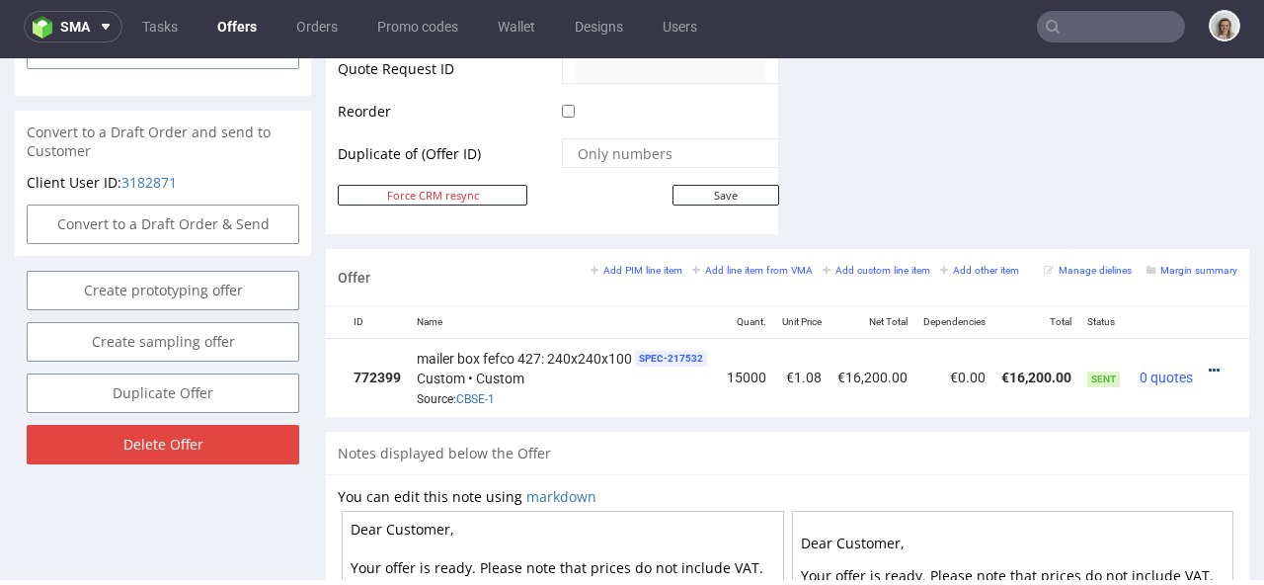
click at [1209, 363] on icon at bounding box center [1214, 370] width 11 height 14
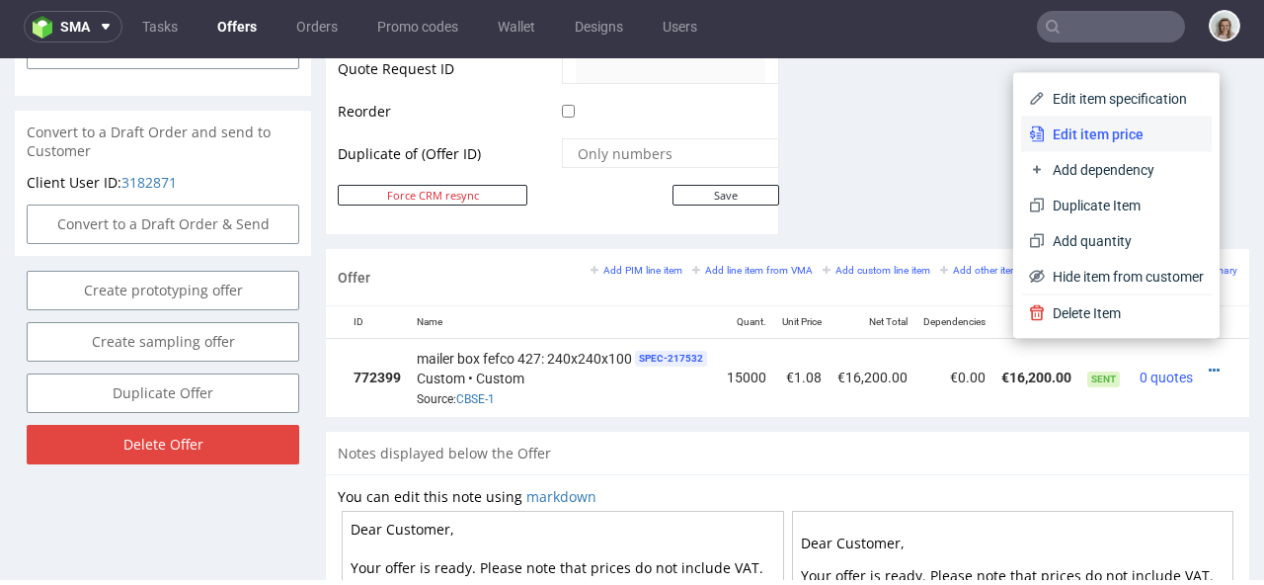
click at [1158, 139] on span "Edit item price" at bounding box center [1124, 134] width 159 height 20
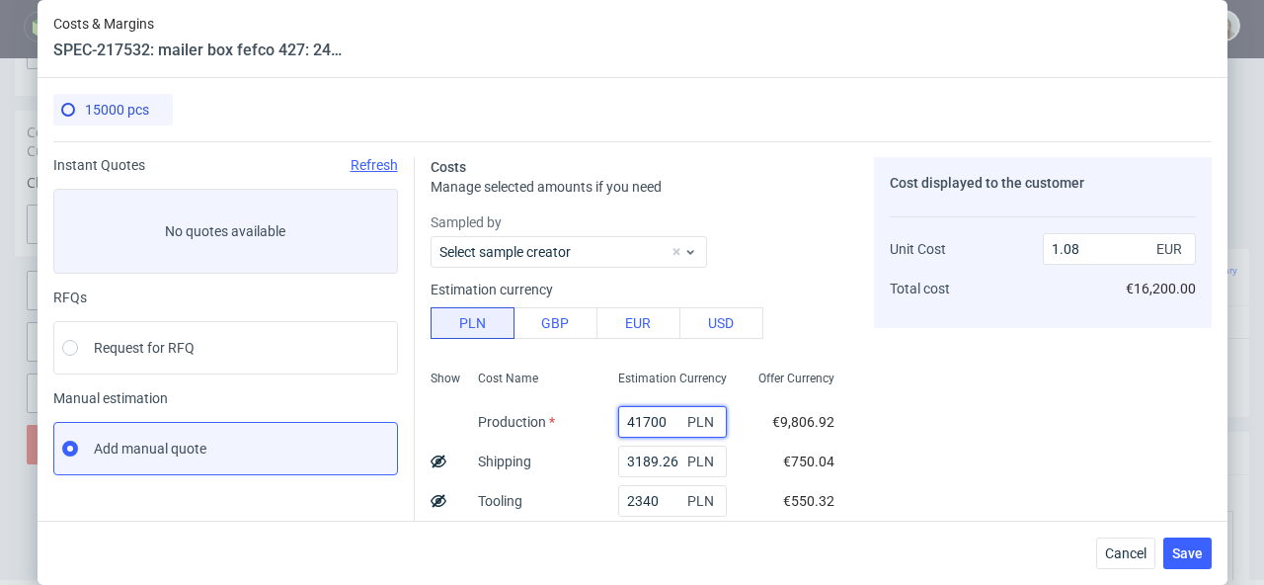
drag, startPoint x: 643, startPoint y: 416, endPoint x: 601, endPoint y: 414, distance: 42.5
click at [618, 415] on input "41700" at bounding box center [672, 422] width 109 height 32
paste input "393"
type input "39300"
type input "1.02"
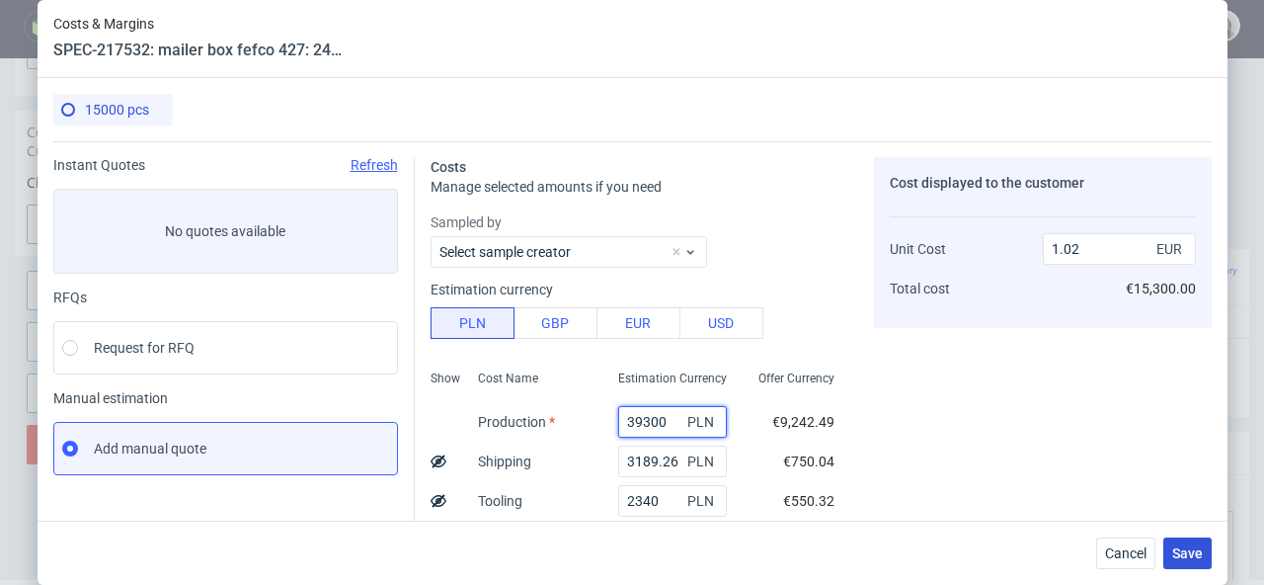
type input "39300"
click at [1199, 548] on span "Save" at bounding box center [1187, 553] width 31 height 14
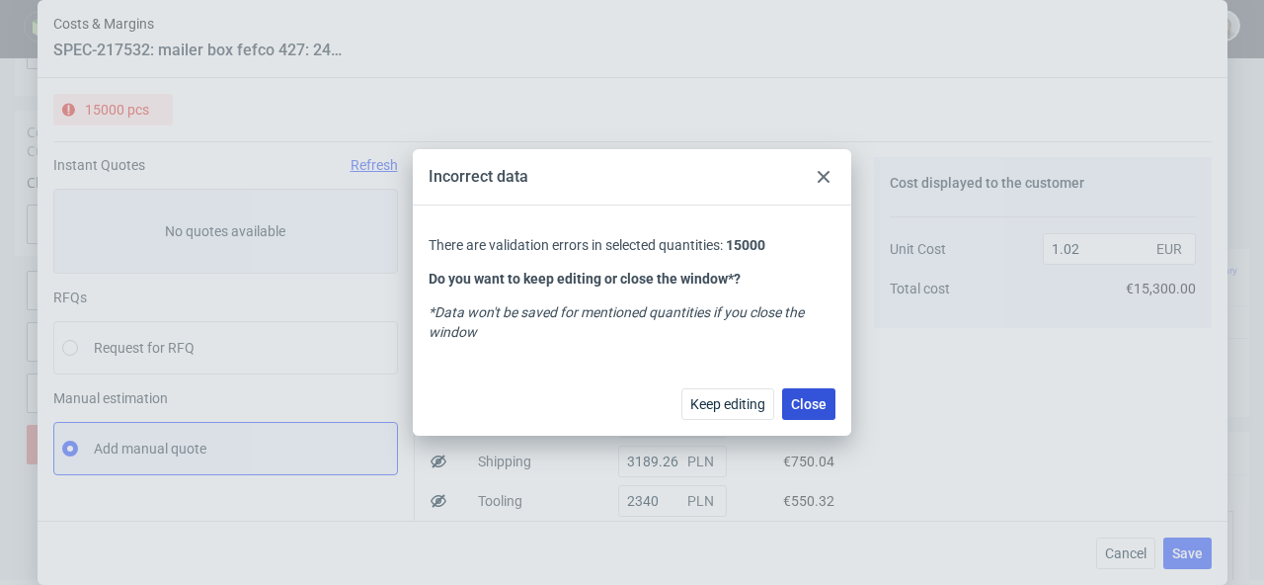
click at [813, 401] on span "Close" at bounding box center [809, 404] width 36 height 14
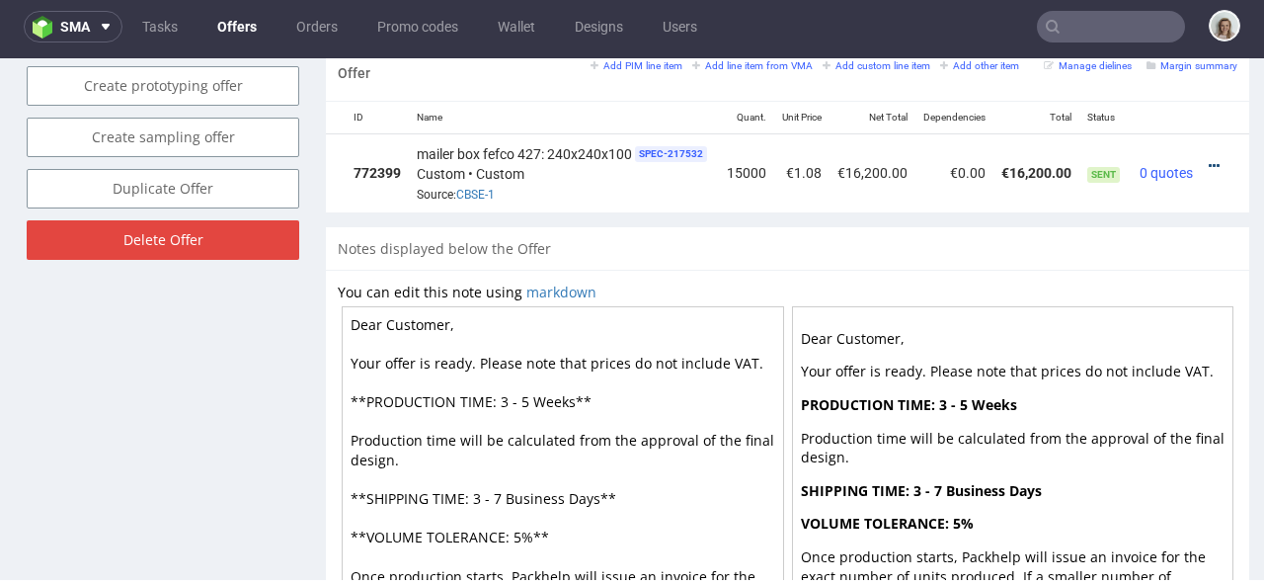
click at [1209, 159] on icon at bounding box center [1214, 166] width 11 height 14
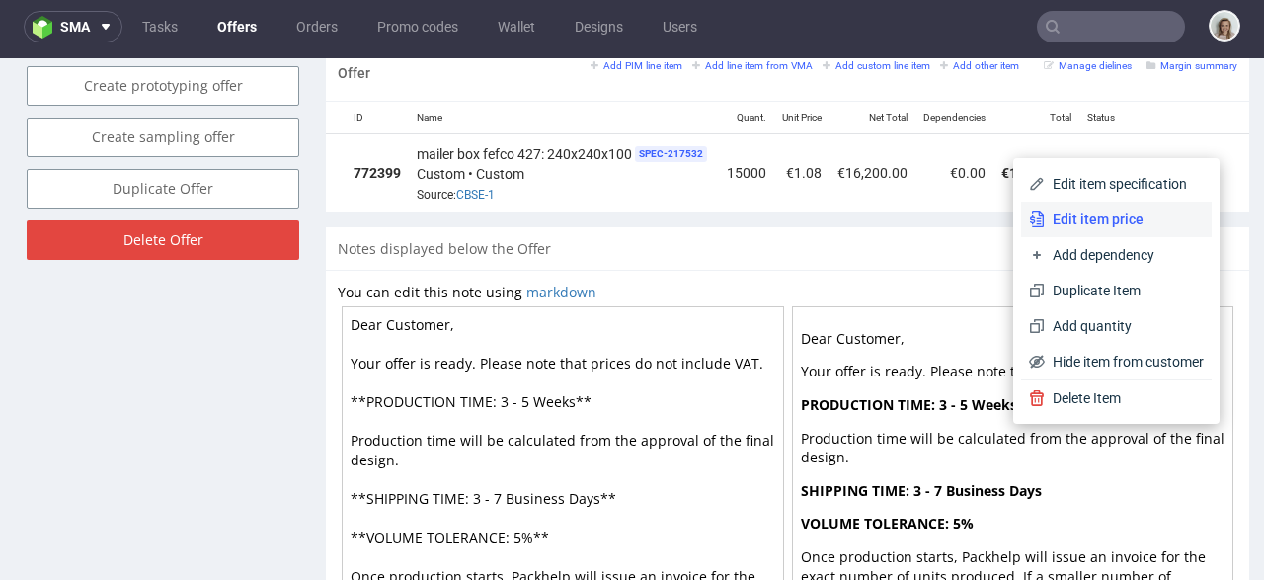
click at [1140, 206] on li "Edit item price" at bounding box center [1116, 219] width 191 height 36
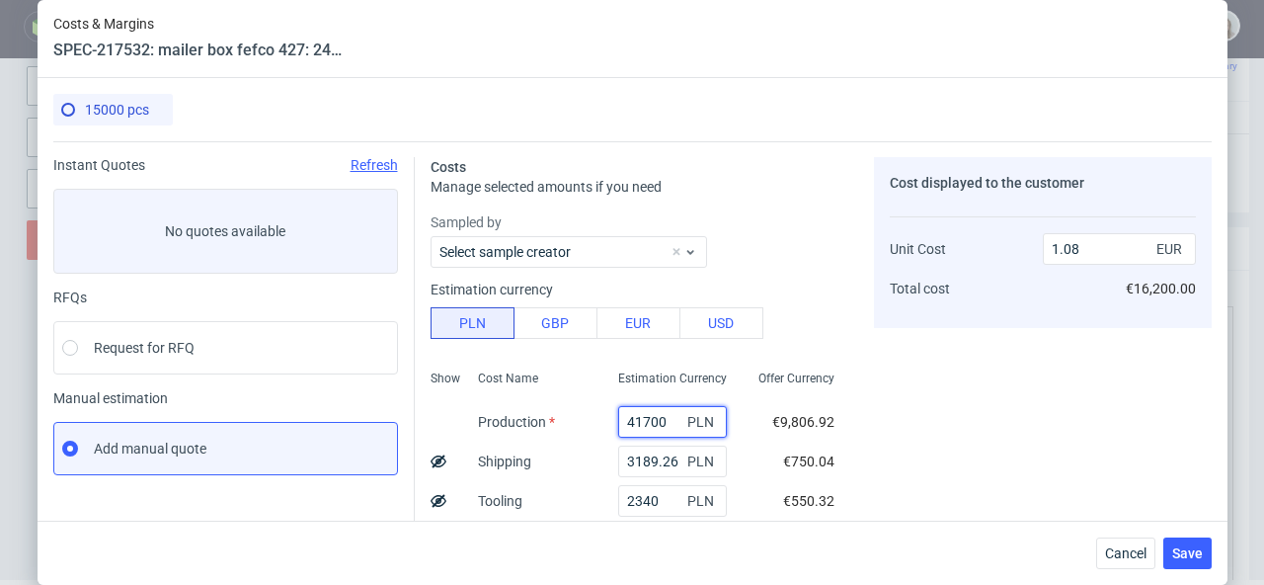
drag, startPoint x: 648, startPoint y: 419, endPoint x: 579, endPoint y: 416, distance: 69.2
click at [579, 416] on div "Show Cost Name Production Shipping Tooling Per unit Total cost Estimation Curre…" at bounding box center [641, 492] width 420 height 261
paste input "393"
type input "39300"
type input "1.02"
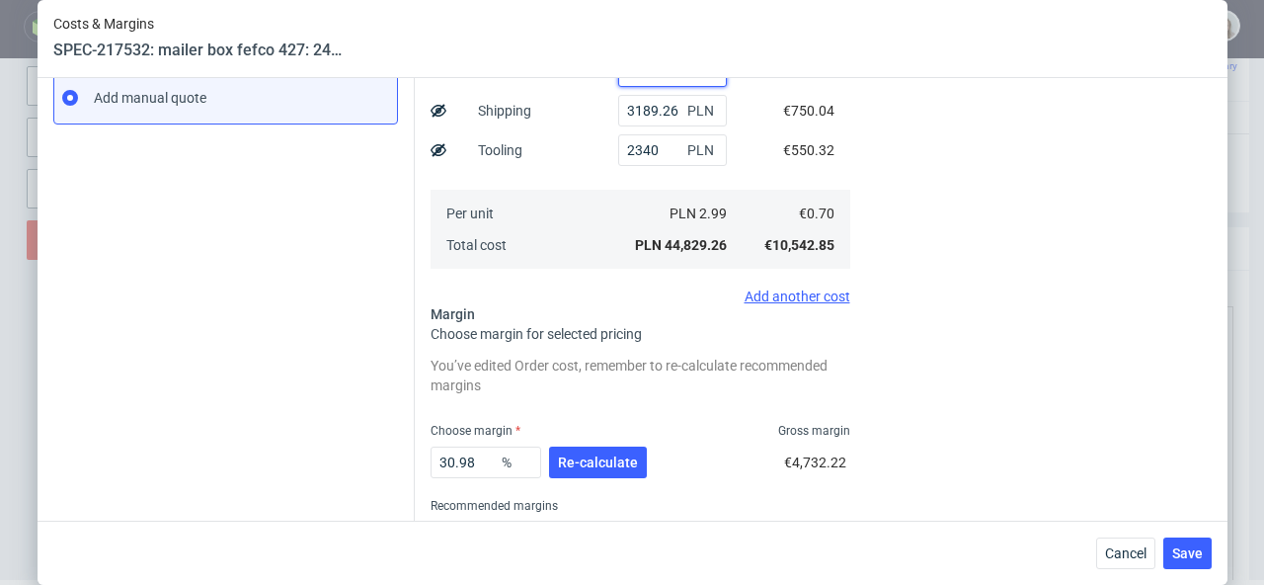
scroll to position [358, 0]
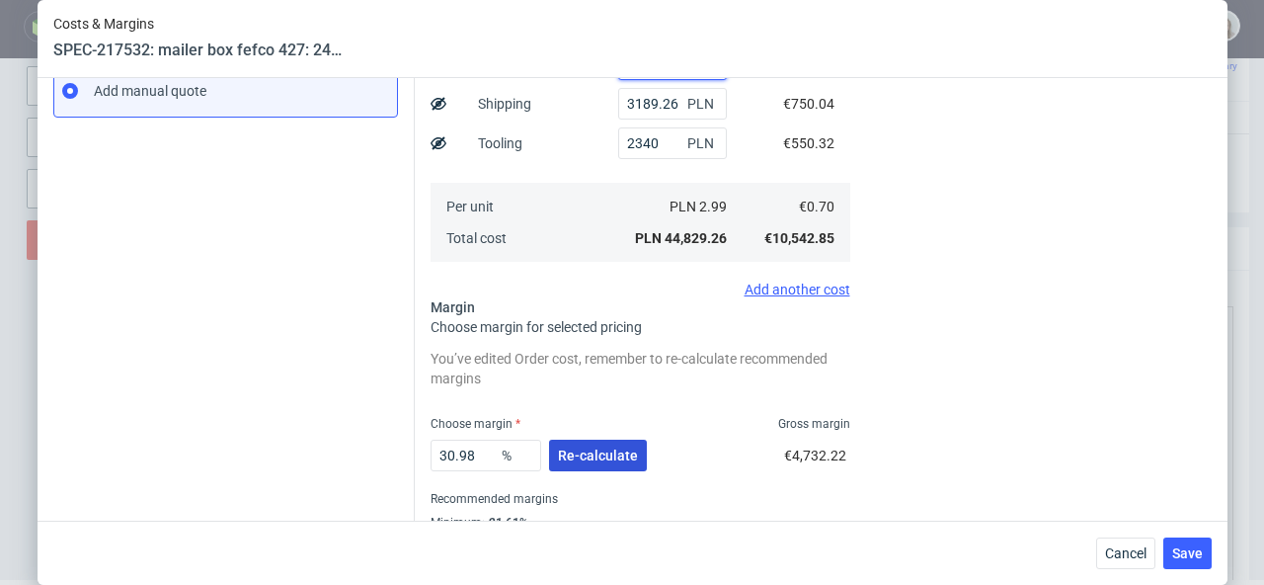
type input "39300"
click at [579, 452] on span "Re-calculate" at bounding box center [598, 455] width 80 height 14
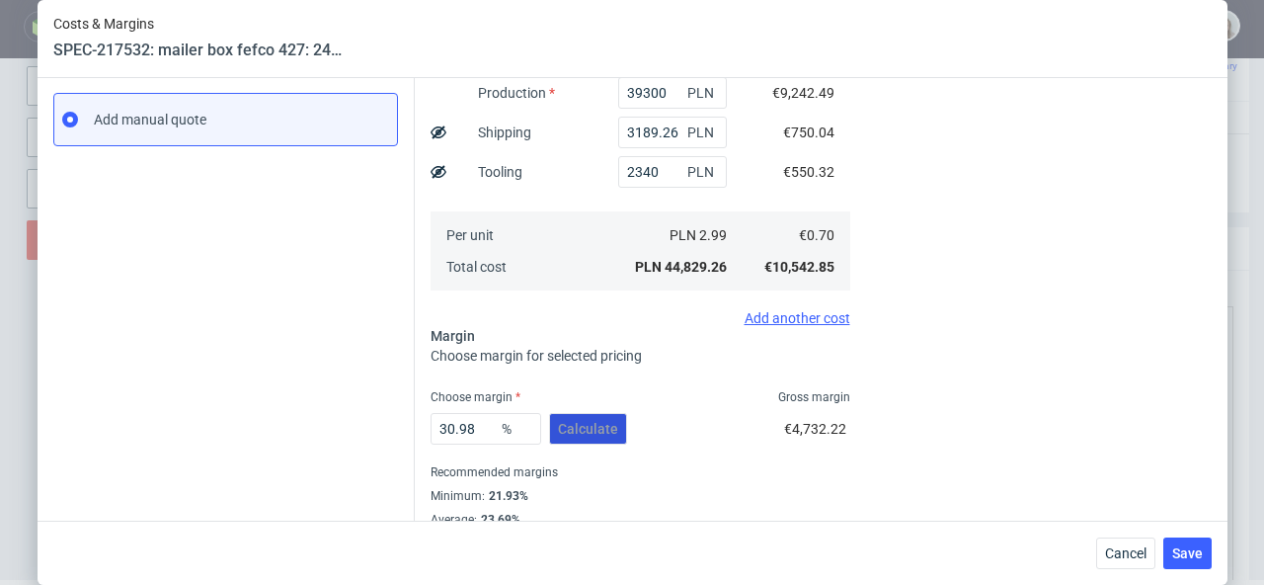
scroll to position [375, 0]
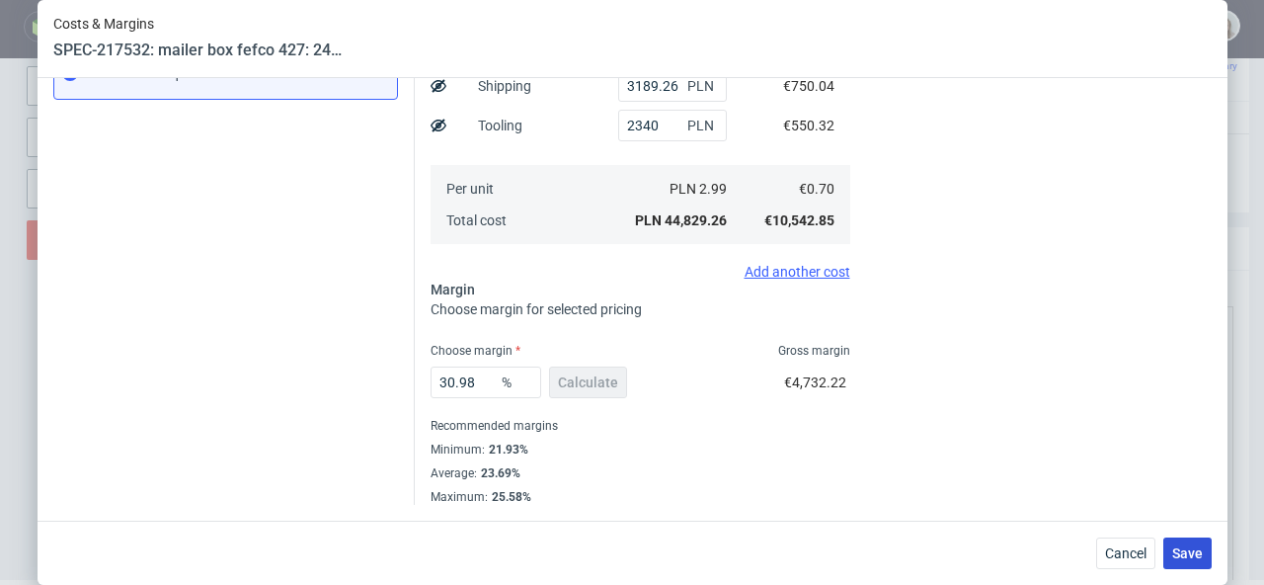
click at [1189, 565] on button "Save" at bounding box center [1188, 553] width 48 height 32
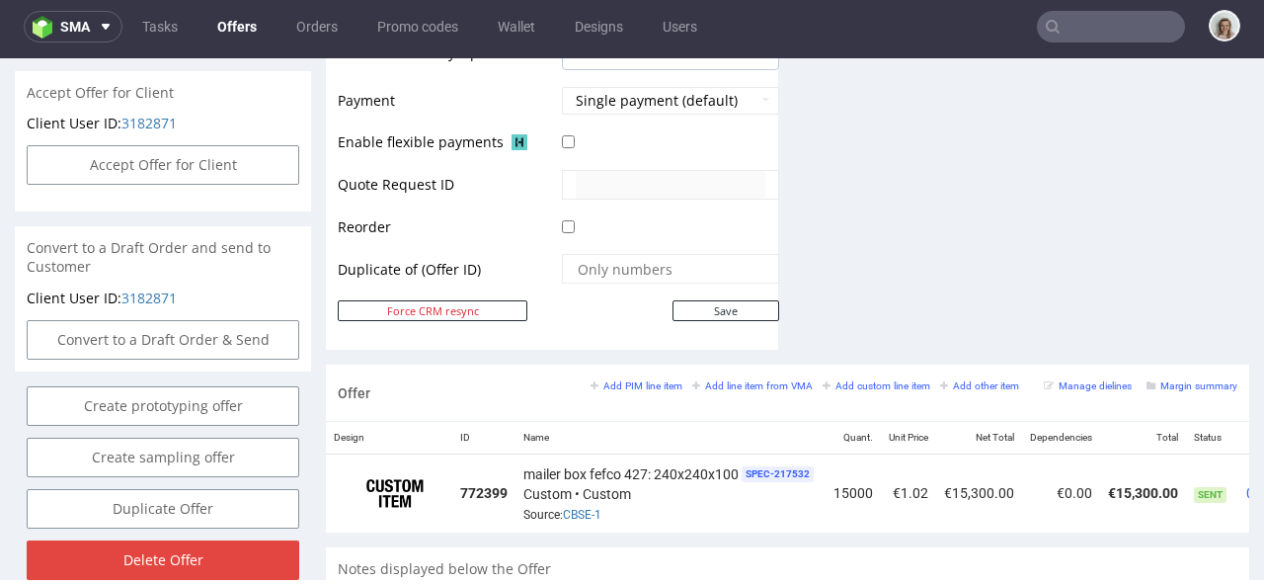
scroll to position [0, 137]
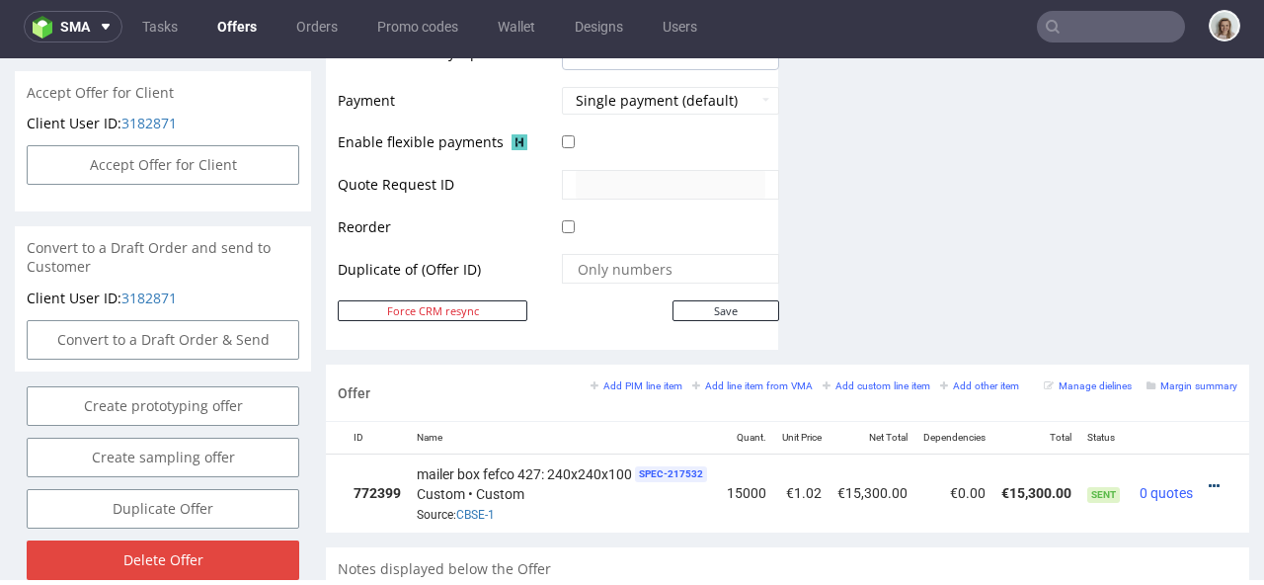
click at [1209, 479] on icon at bounding box center [1214, 486] width 11 height 14
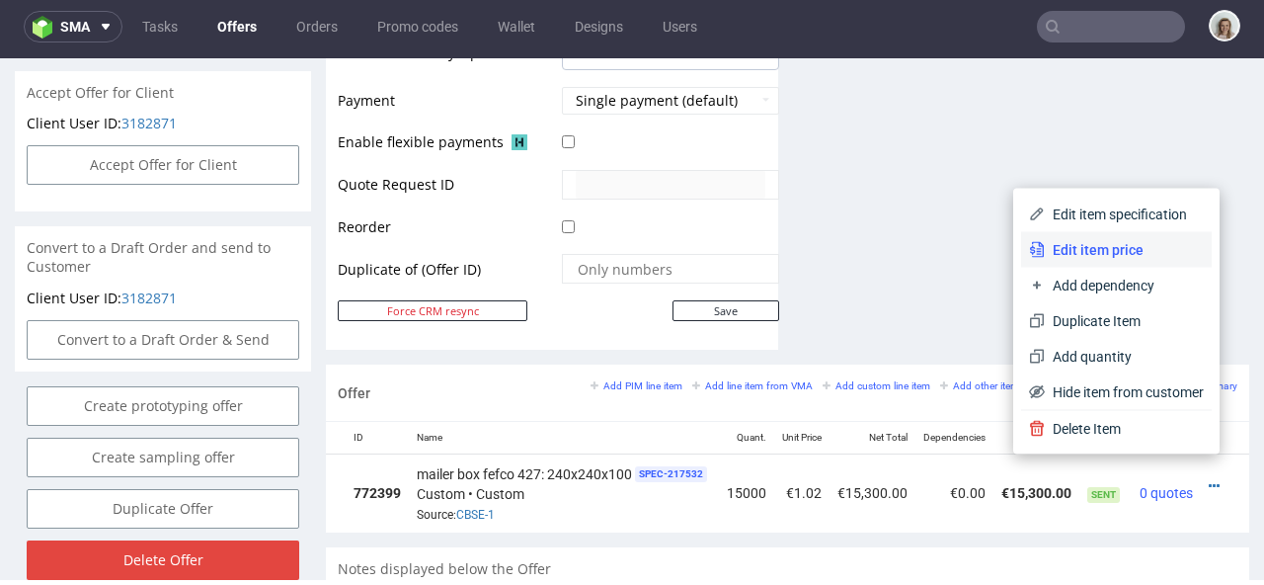
click at [1146, 247] on span "Edit item price" at bounding box center [1124, 250] width 159 height 20
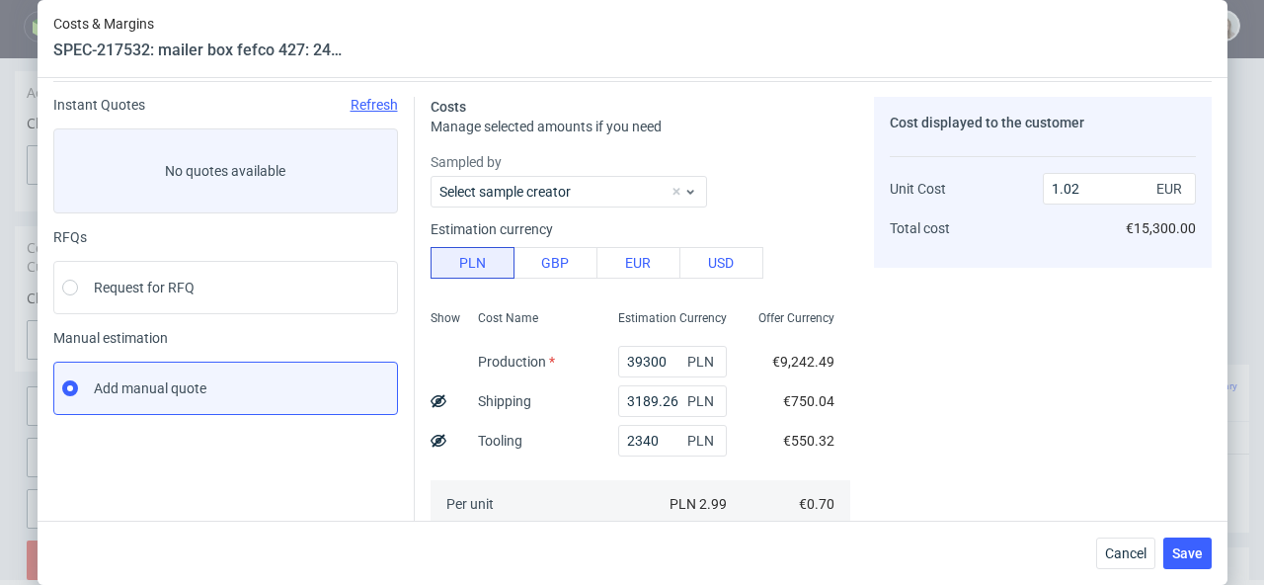
scroll to position [62, 0]
click at [1142, 548] on span "Cancel" at bounding box center [1125, 553] width 41 height 14
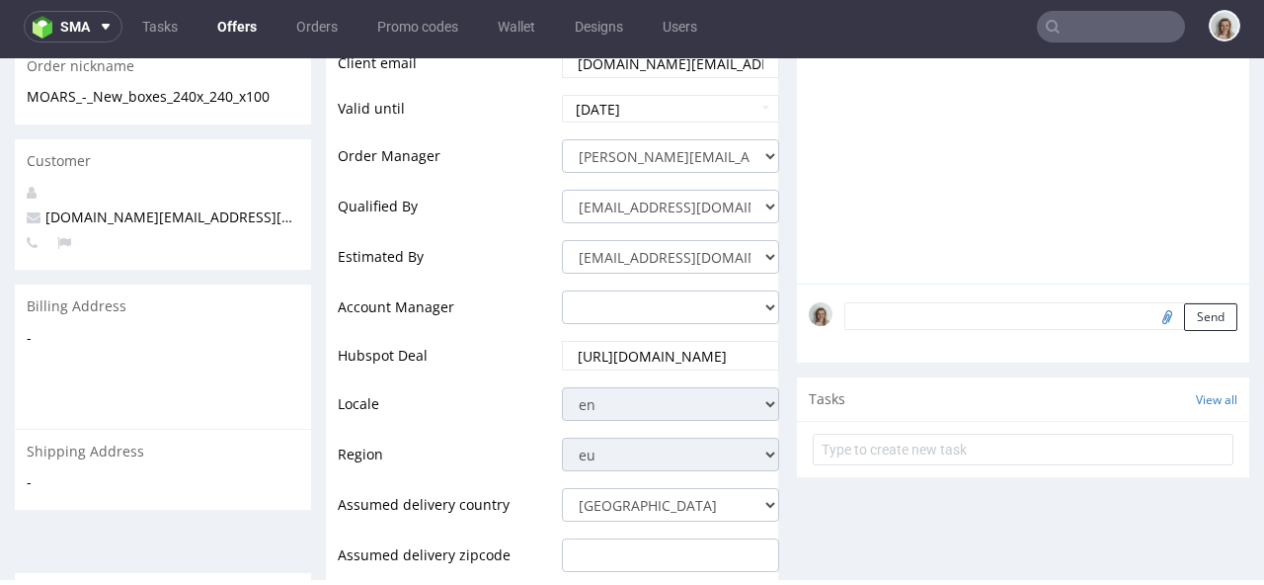
scroll to position [0, 0]
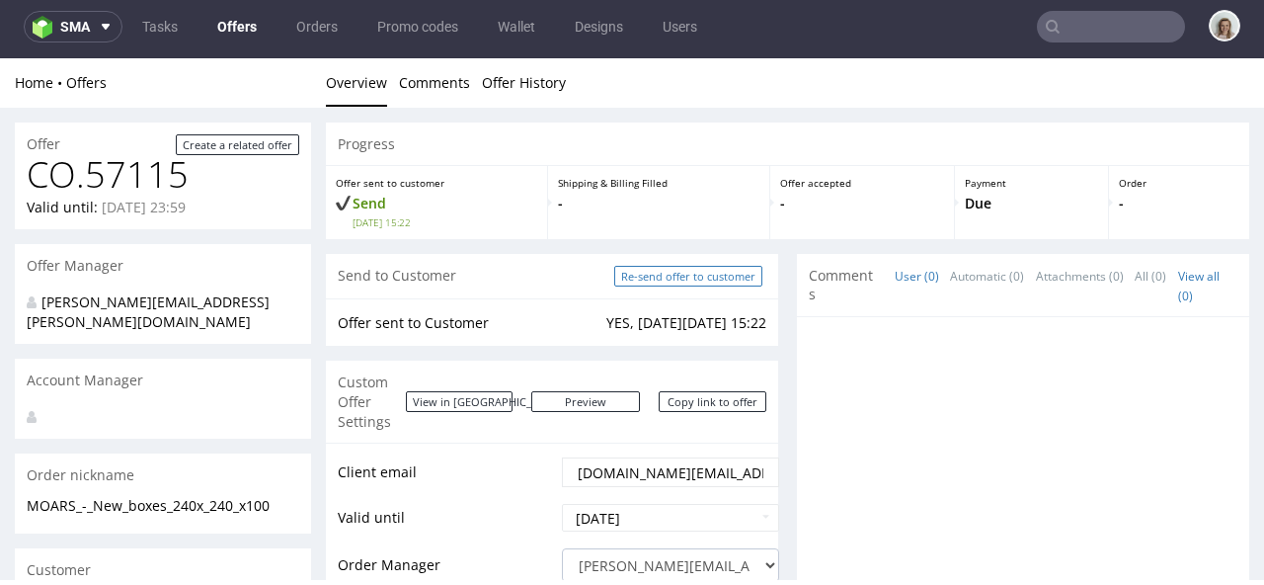
click at [729, 275] on input "Re-send offer to customer" at bounding box center [688, 276] width 148 height 21
type input "In progress..."
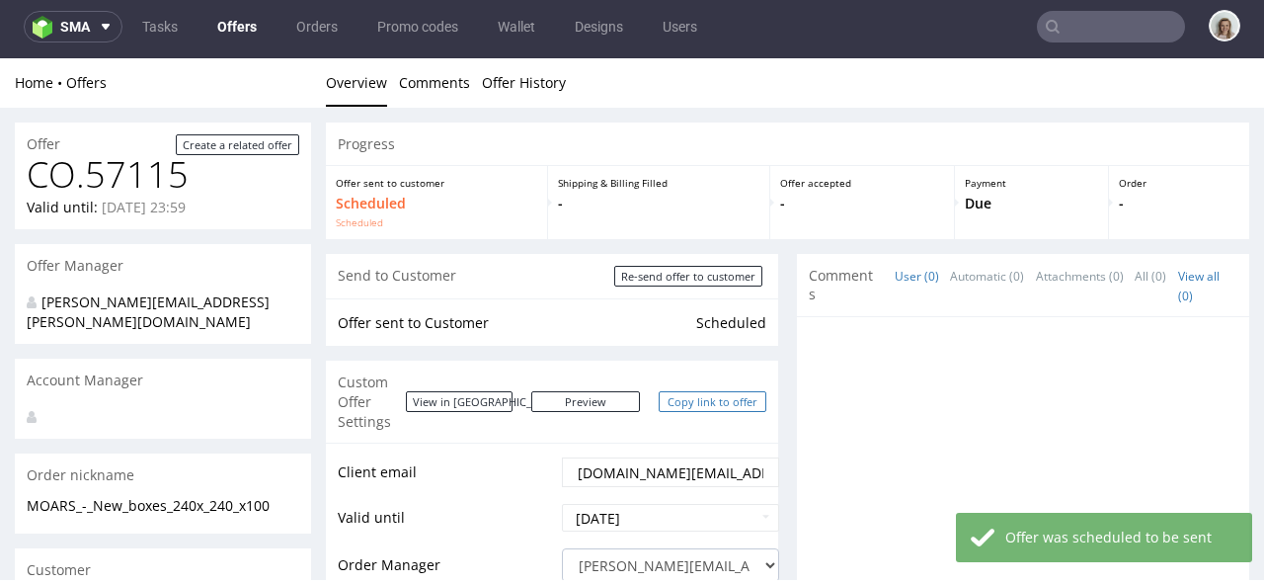
click at [679, 391] on link "Copy link to offer" at bounding box center [713, 401] width 109 height 21
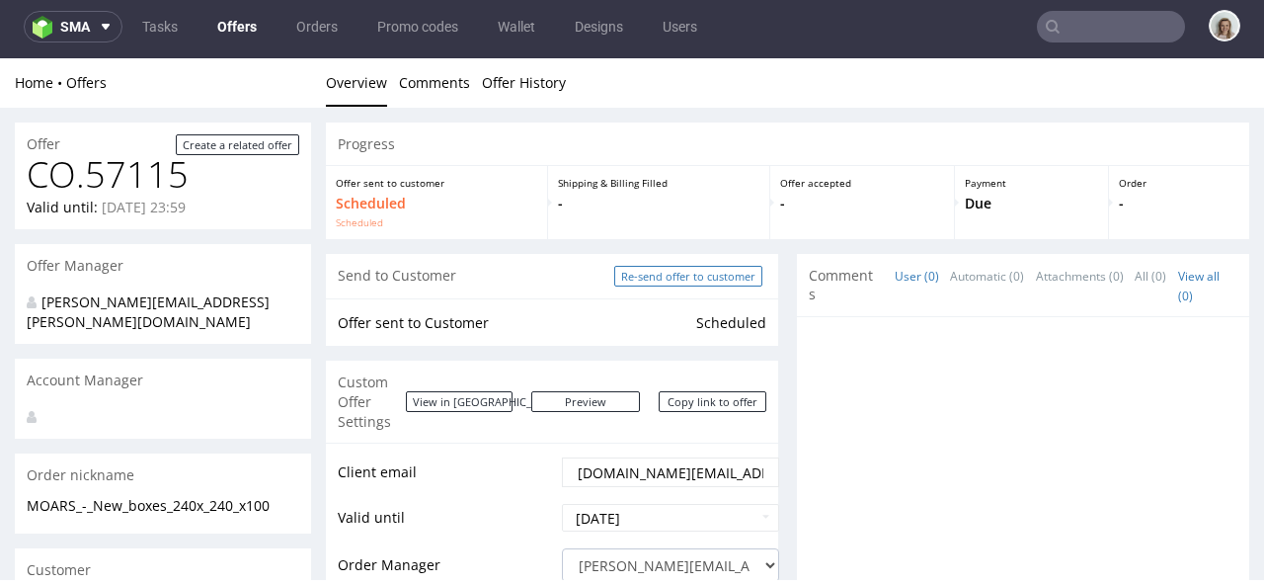
click at [704, 281] on input "Re-send offer to customer" at bounding box center [688, 276] width 148 height 21
type input "In progress..."
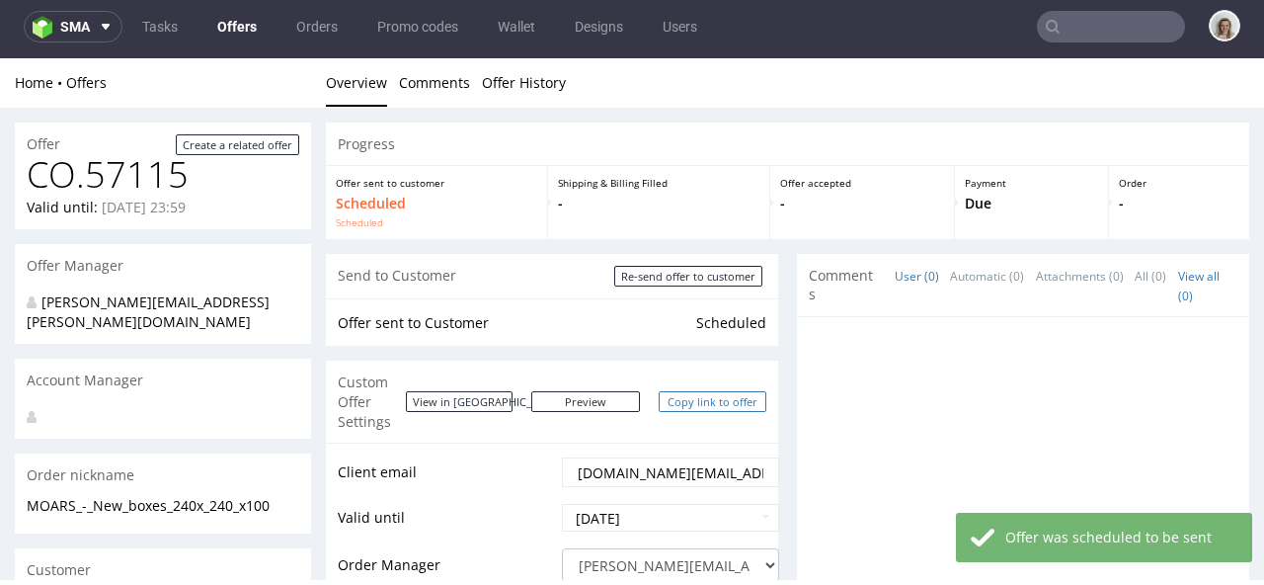
click at [683, 397] on link "Copy link to offer" at bounding box center [713, 401] width 109 height 21
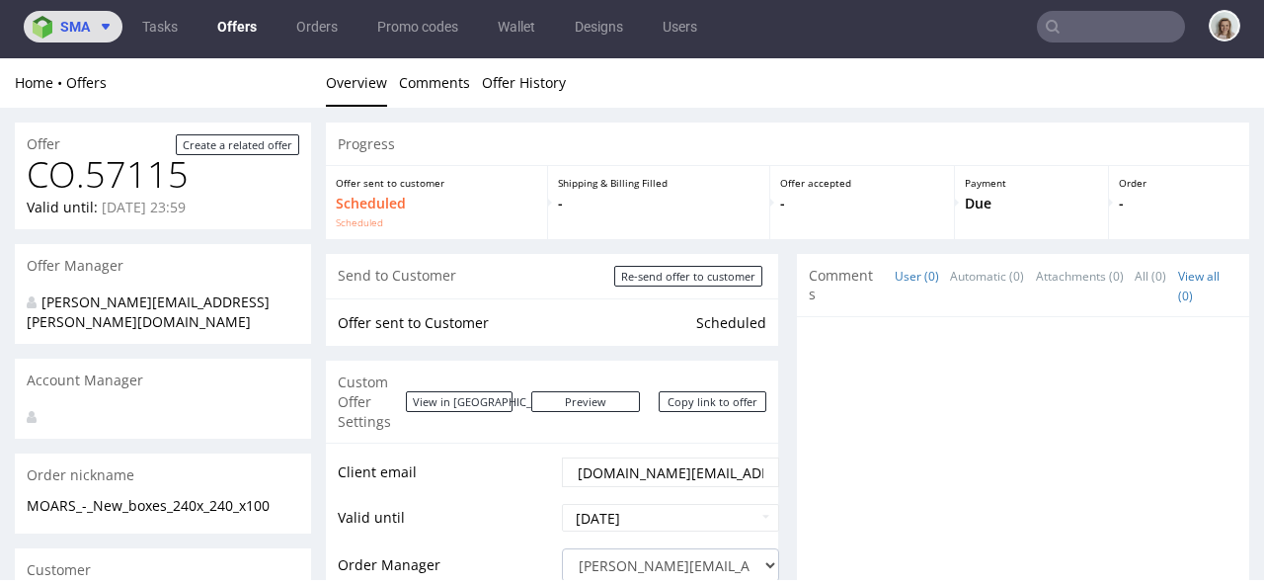
click at [52, 24] on img at bounding box center [47, 27] width 28 height 23
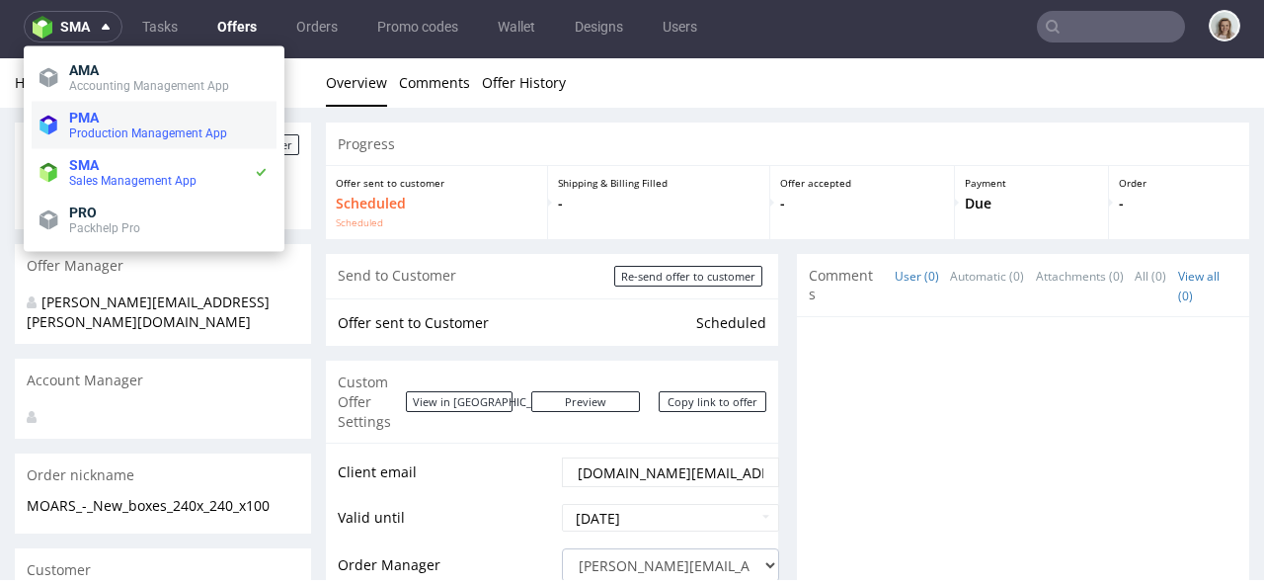
click at [66, 112] on span "PMA Production Management App" at bounding box center [164, 126] width 207 height 32
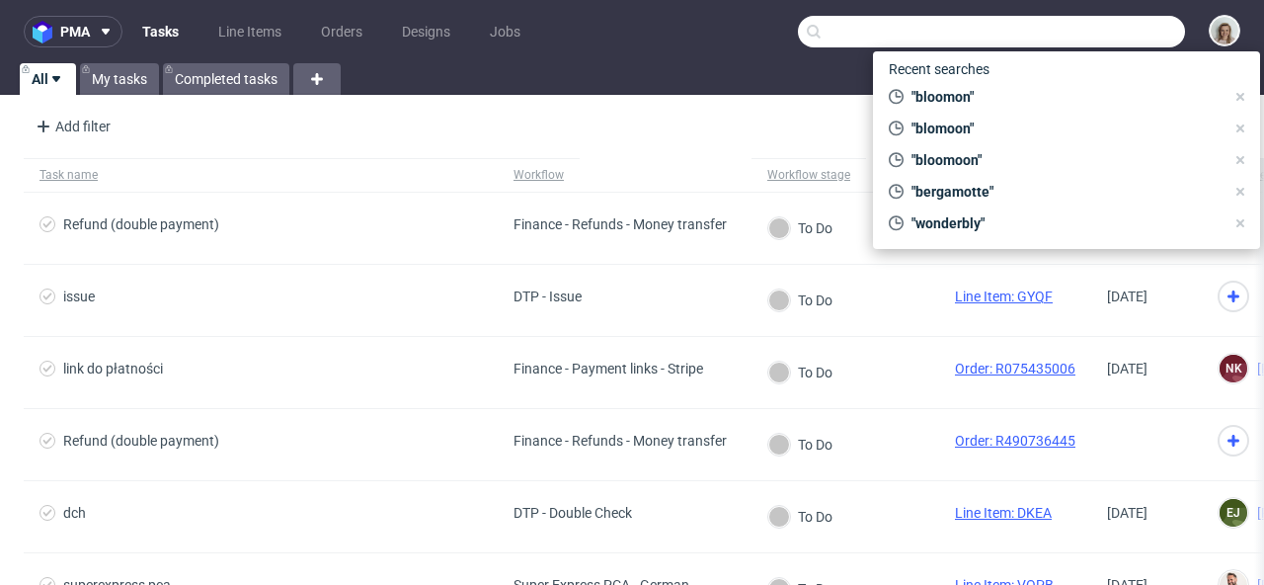
click at [1065, 27] on input "text" at bounding box center [991, 32] width 387 height 32
paste input "https://karmicare.com/"
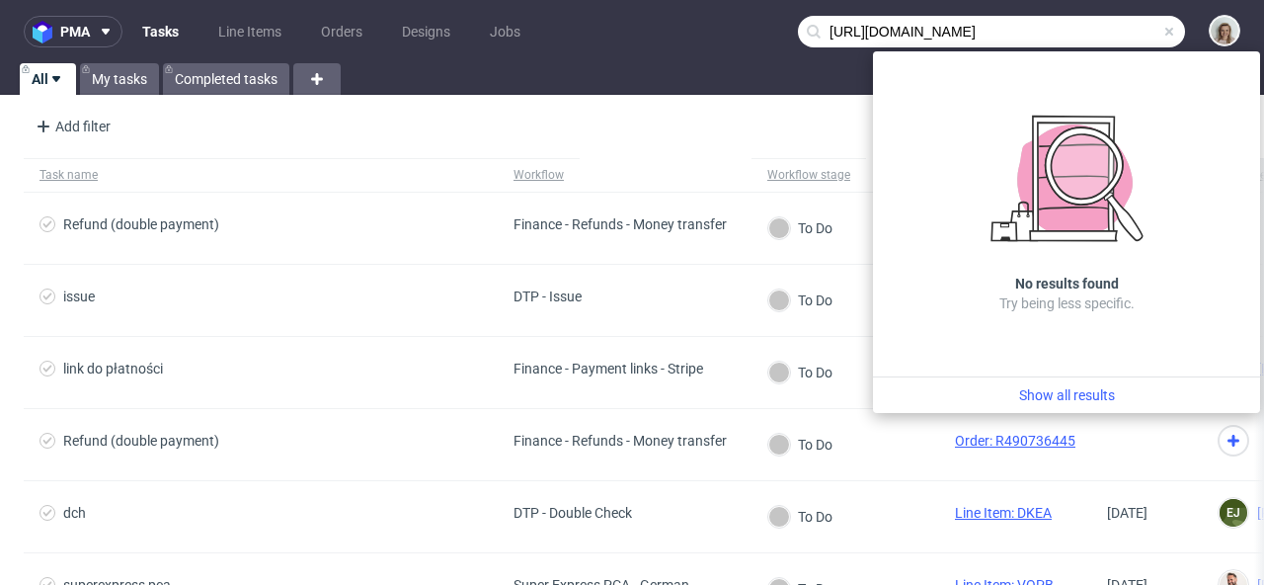
drag, startPoint x: 859, startPoint y: 33, endPoint x: 772, endPoint y: 35, distance: 86.9
click at [772, 35] on nav "pma Tasks Line Items Orders Designs Jobs https://karmicare.com" at bounding box center [632, 31] width 1264 height 63
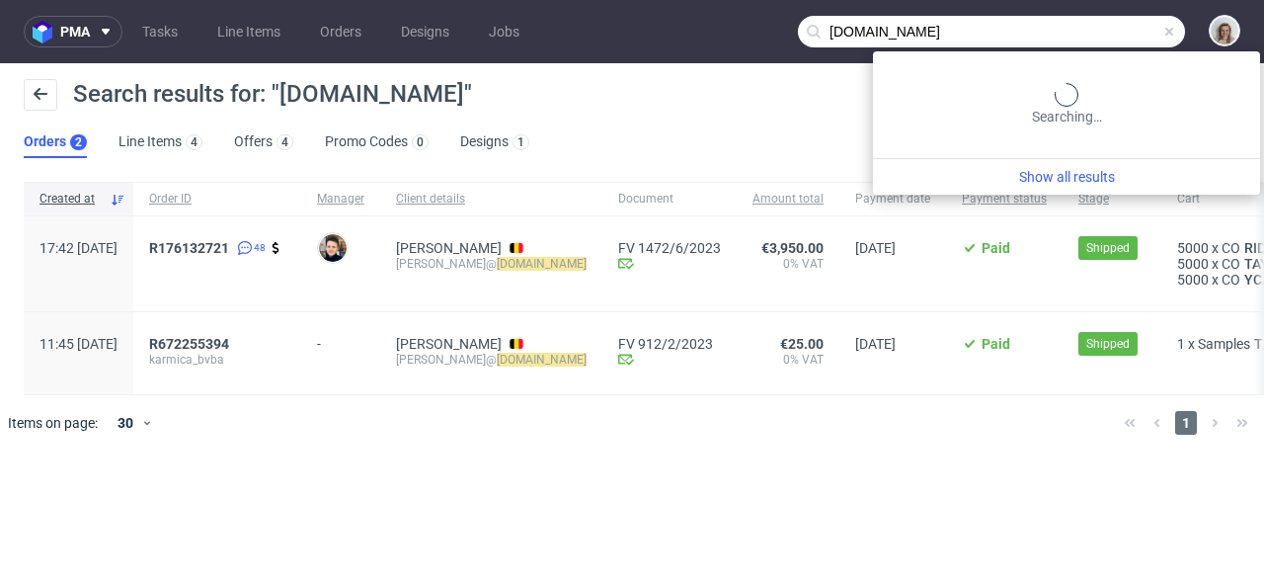
click at [1135, 32] on input "karmicare.com" at bounding box center [991, 32] width 387 height 32
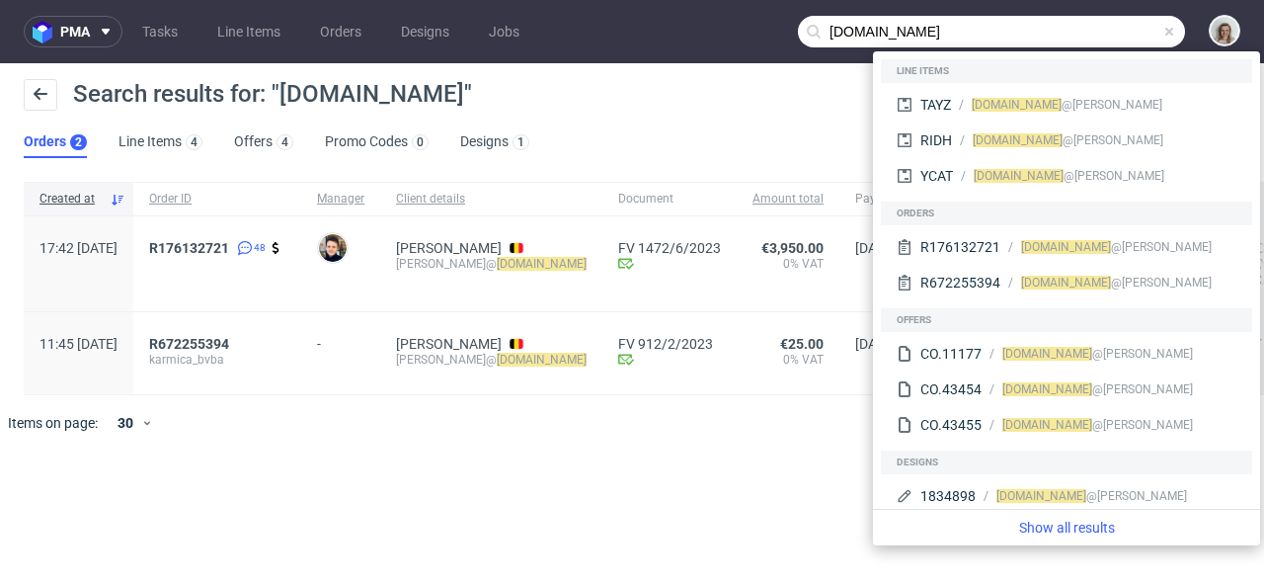
click at [1135, 32] on input "karmicare.com" at bounding box center [991, 32] width 387 height 32
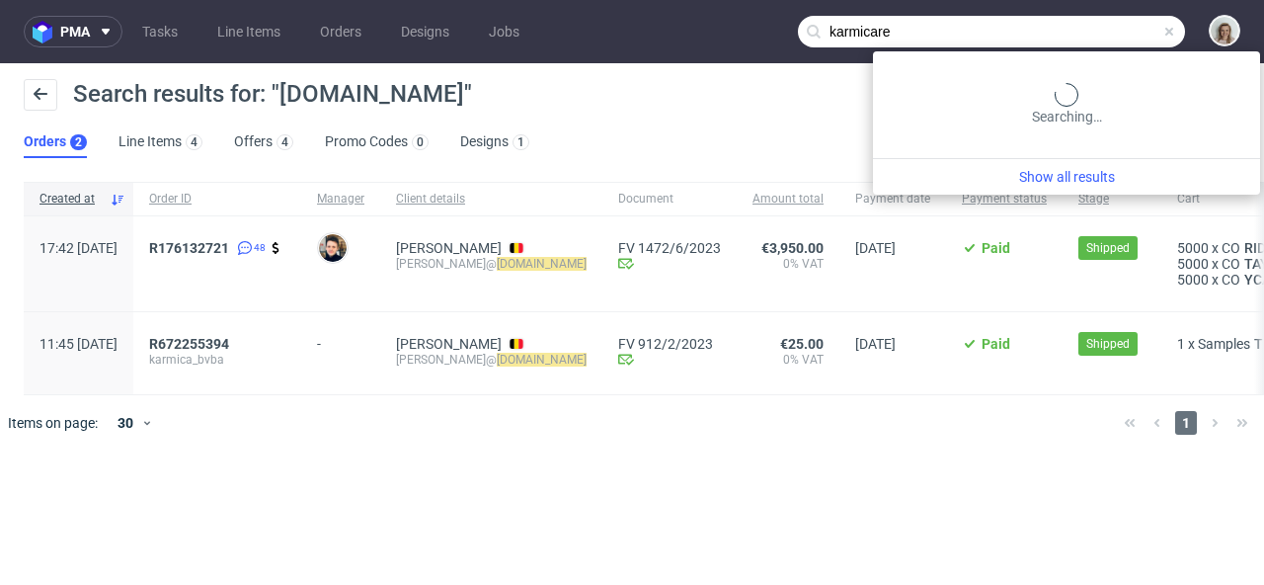
type input "karmicare"
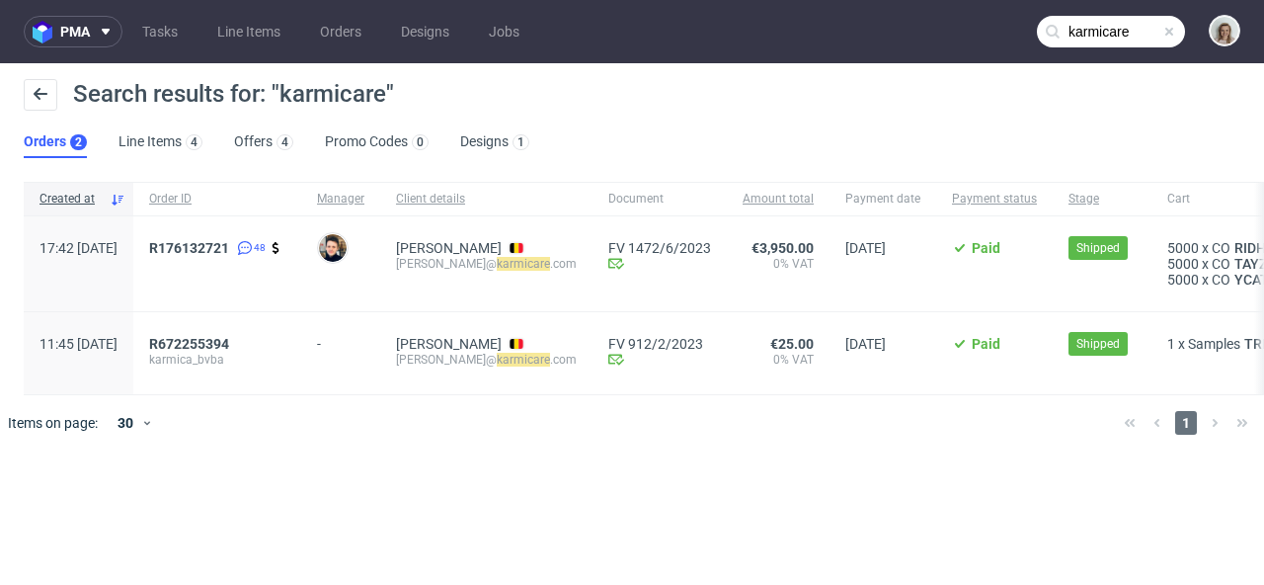
click at [1169, 26] on span at bounding box center [1170, 32] width 16 height 16
click at [1155, 26] on input "text" at bounding box center [1111, 32] width 148 height 32
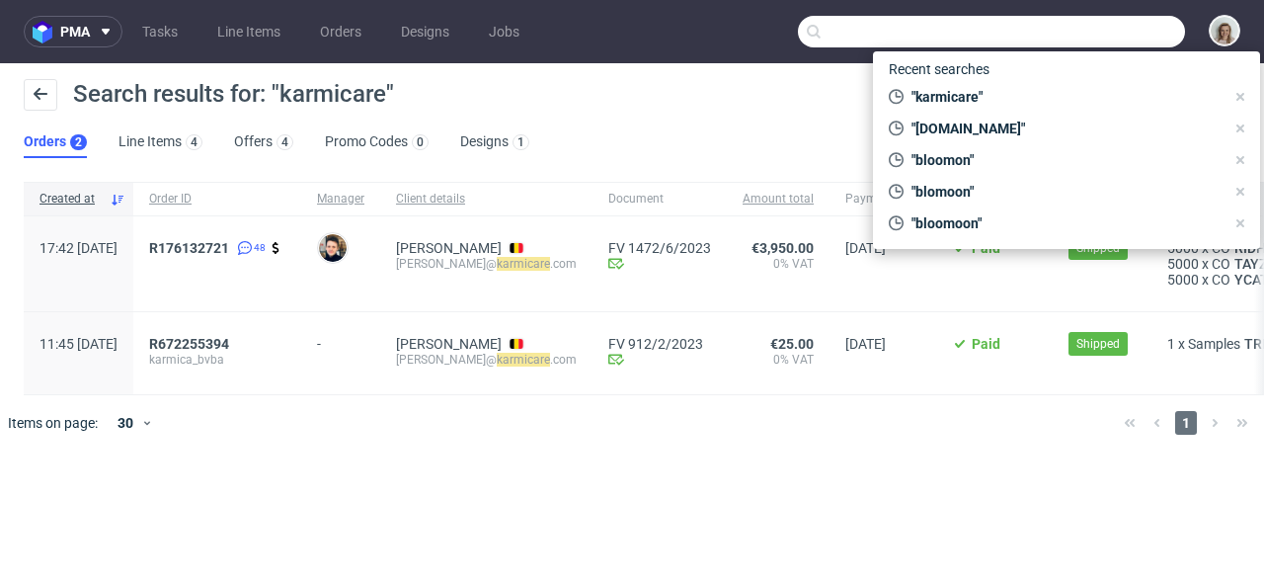
paste input "jessica@thecaninemenu.co.uk"
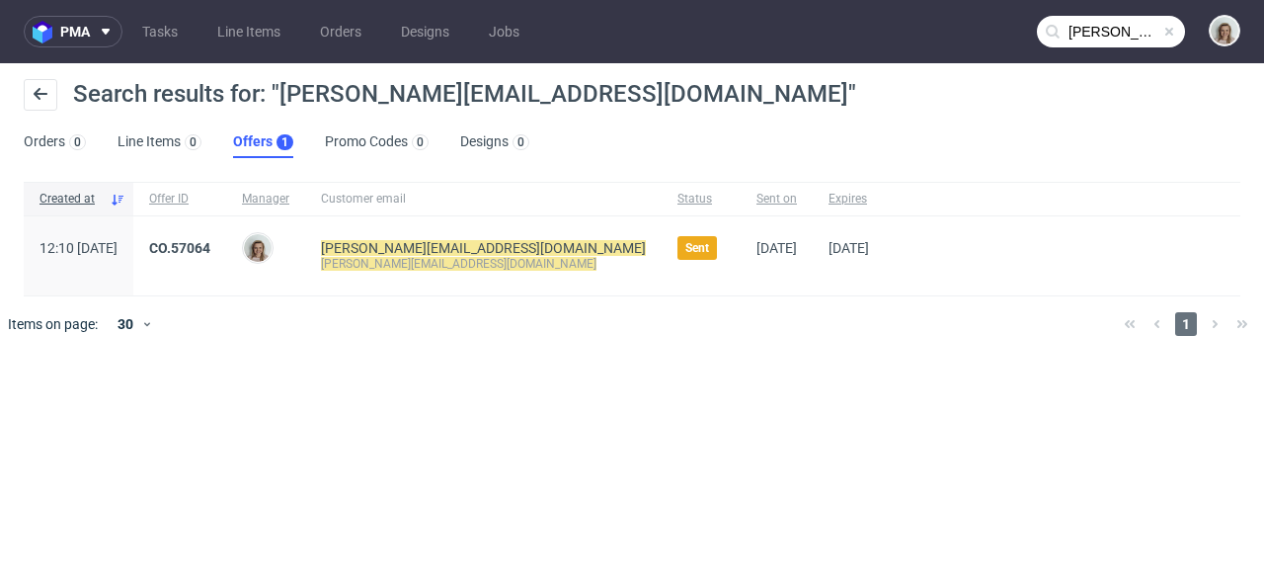
click at [1099, 22] on input "jessica@thecaninemenu.co.uk" at bounding box center [1111, 32] width 148 height 32
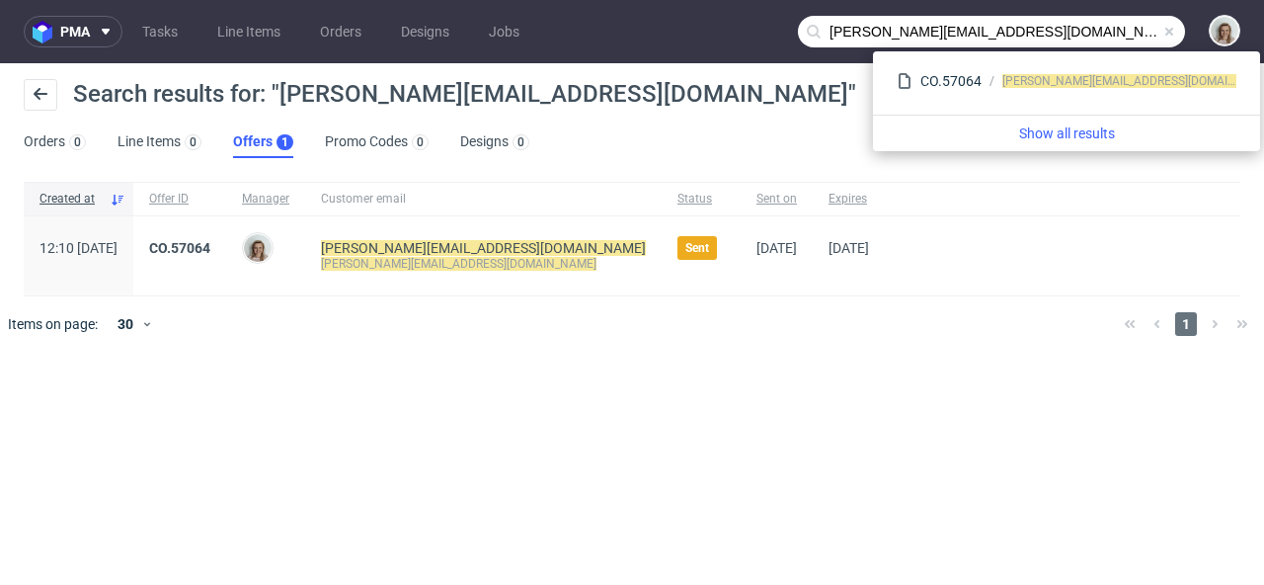
drag, startPoint x: 874, startPoint y: 26, endPoint x: 796, endPoint y: 18, distance: 78.4
click at [796, 18] on nav "pma Tasks Line Items Orders Designs Jobs jessica@thecaninemenu.co.uk" at bounding box center [632, 31] width 1264 height 63
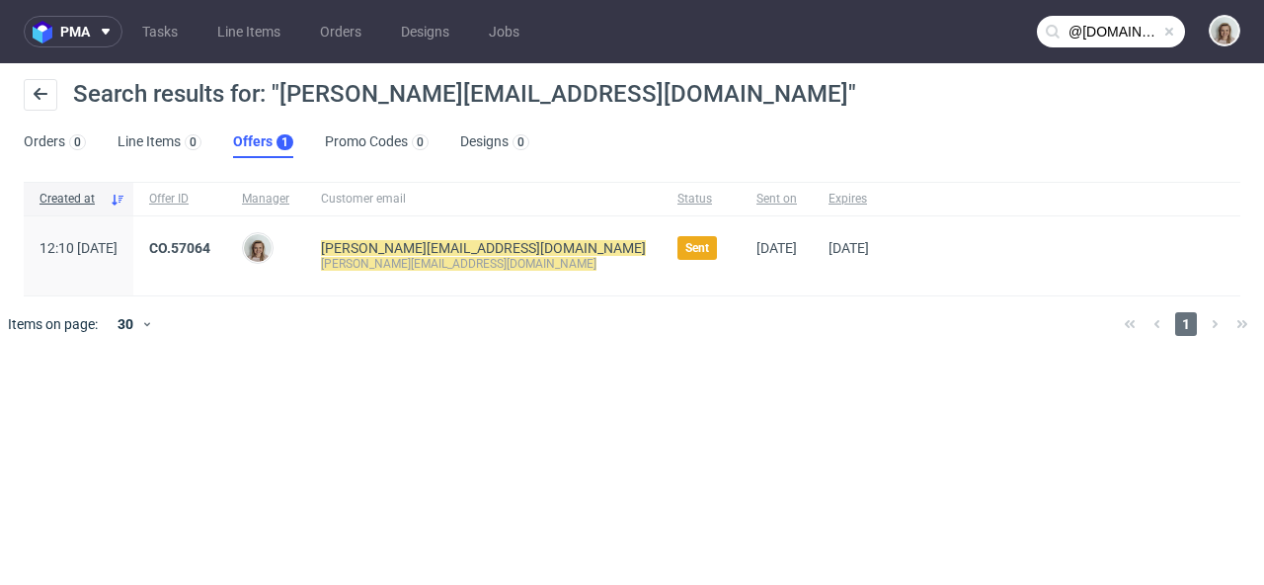
type input "@thecaninemenu.co.uk"
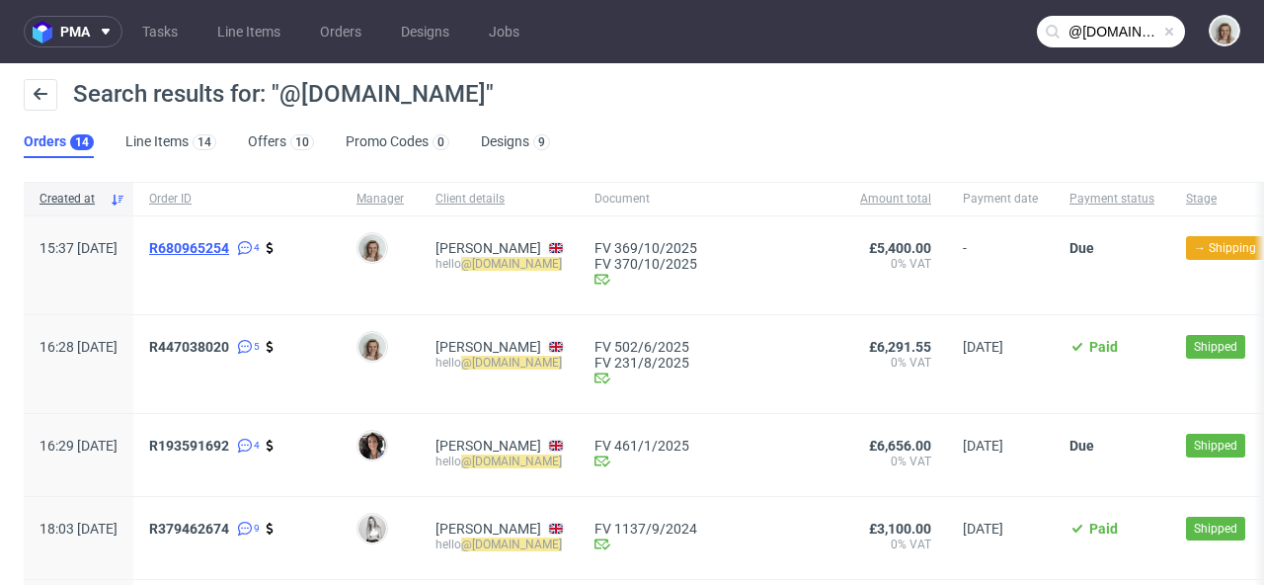
click at [229, 246] on span "R680965254" at bounding box center [189, 248] width 80 height 16
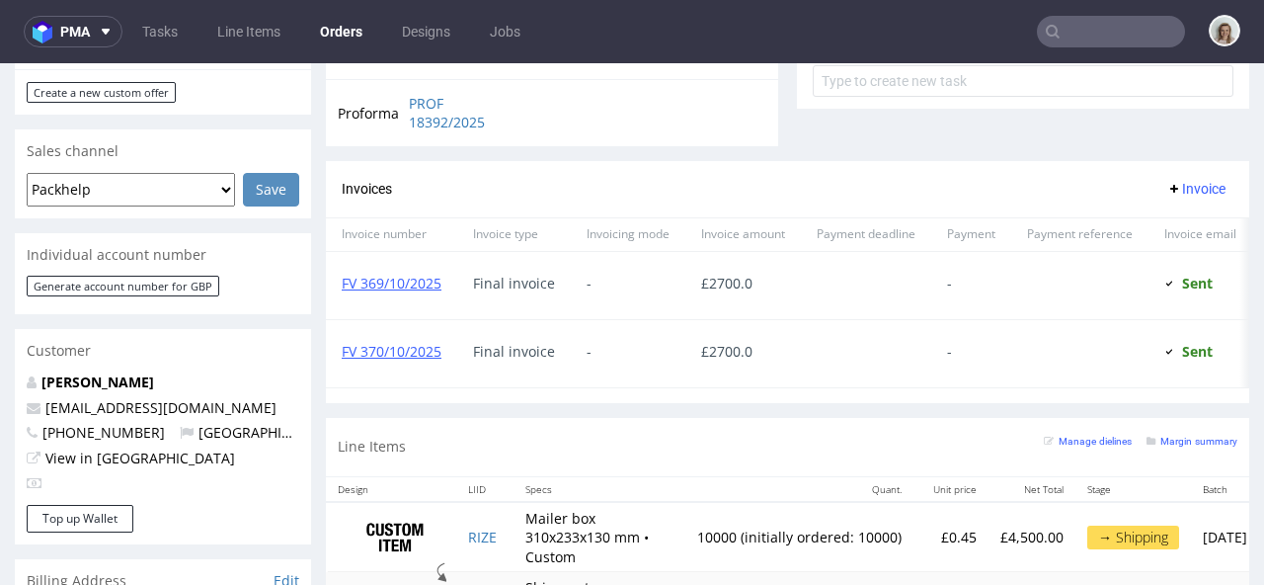
scroll to position [806, 0]
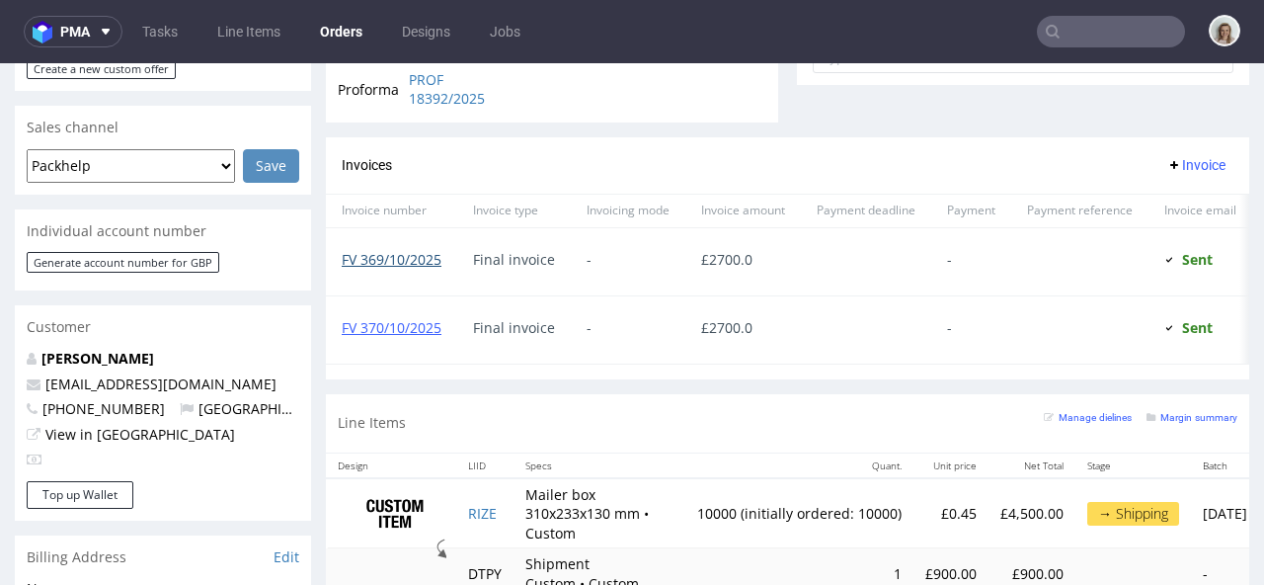
click at [398, 253] on link "FV 369/10/2025" at bounding box center [392, 259] width 100 height 19
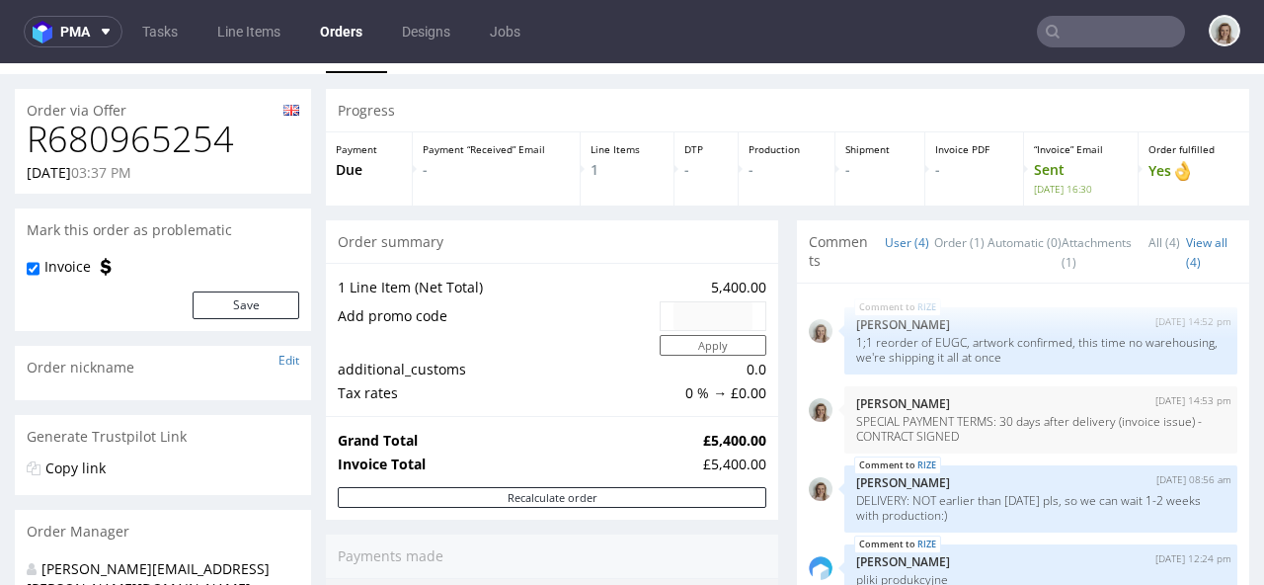
scroll to position [0, 0]
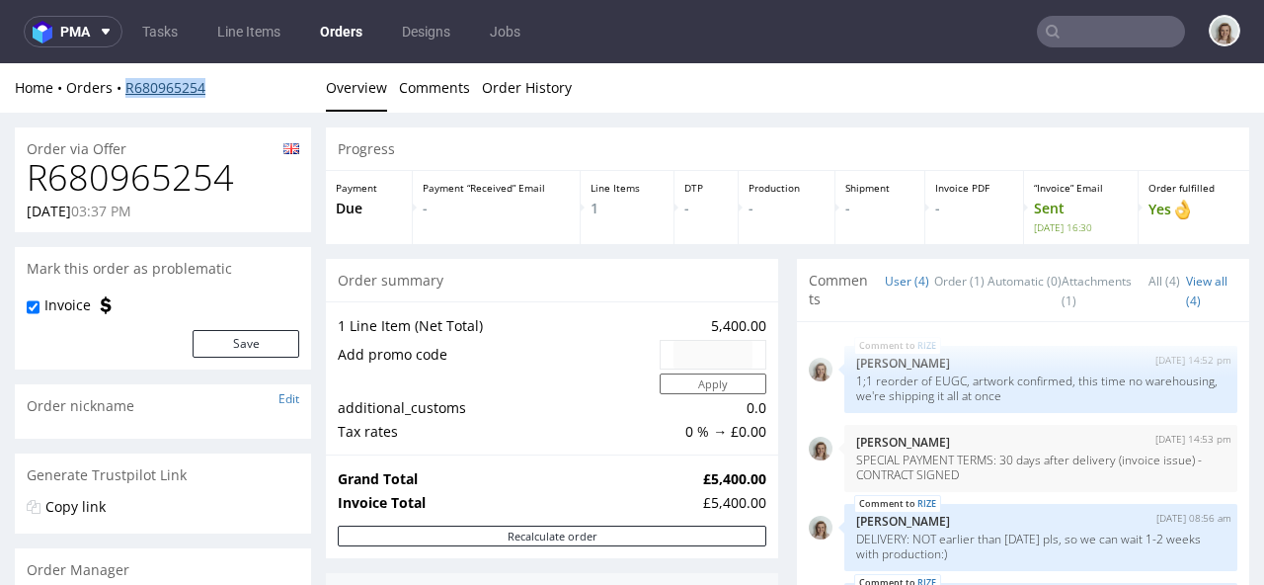
drag, startPoint x: 217, startPoint y: 83, endPoint x: 125, endPoint y: 79, distance: 91.9
click at [125, 79] on div "Home Orders R680965254" at bounding box center [163, 88] width 296 height 20
copy link "R680965254"
click at [1078, 43] on input "text" at bounding box center [1111, 32] width 148 height 32
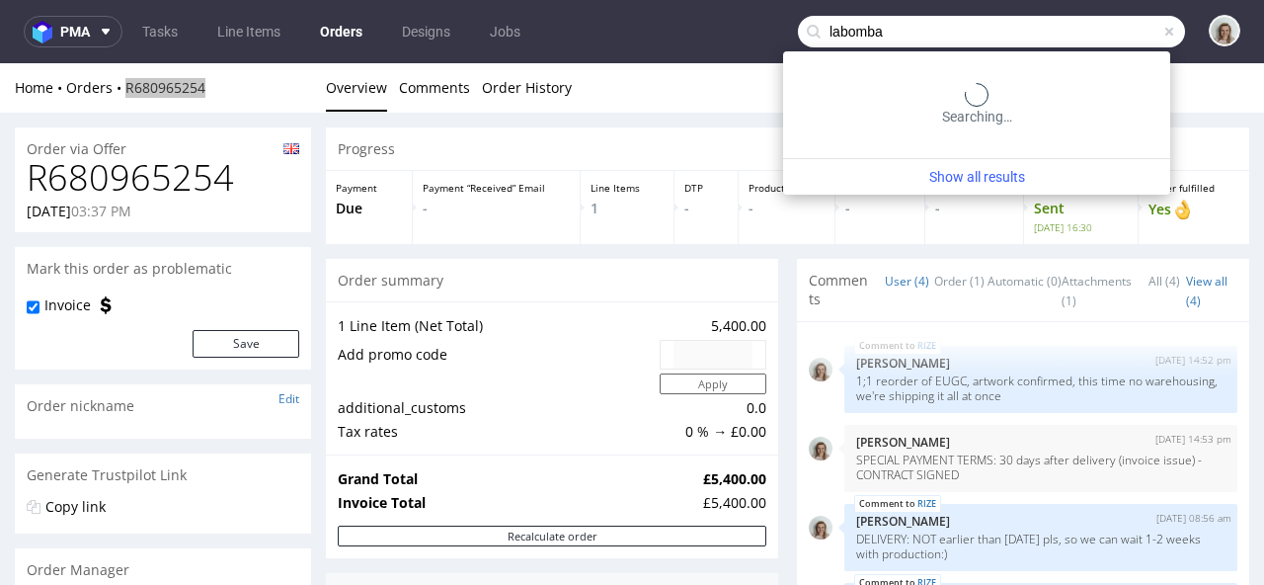
type input "labomba"
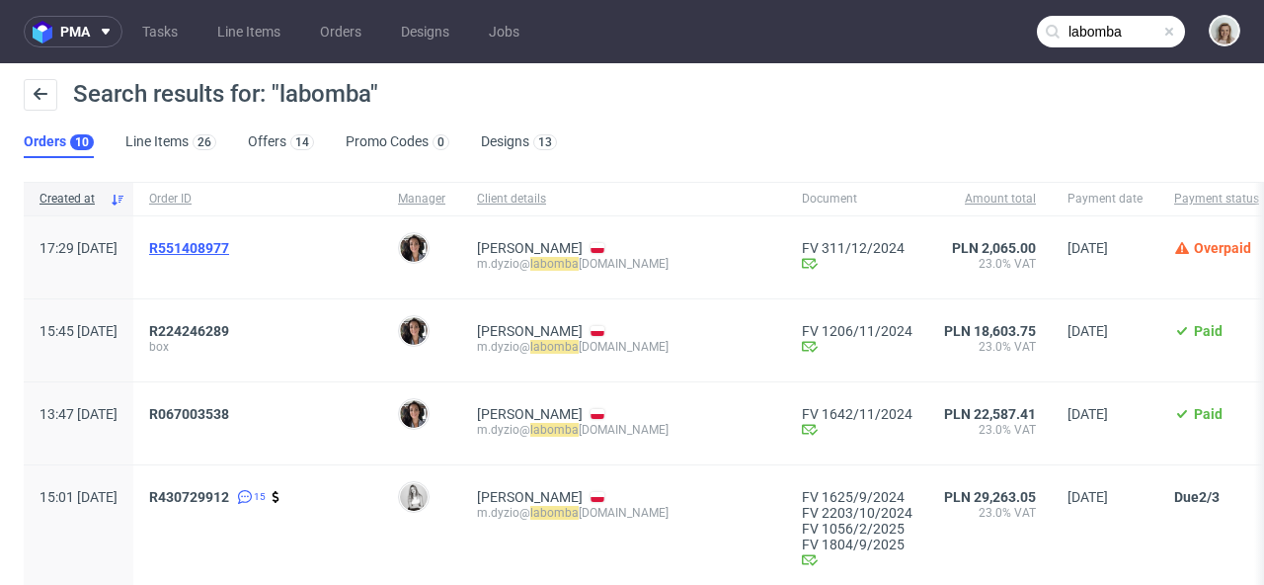
click at [229, 249] on span "R551408977" at bounding box center [189, 248] width 80 height 16
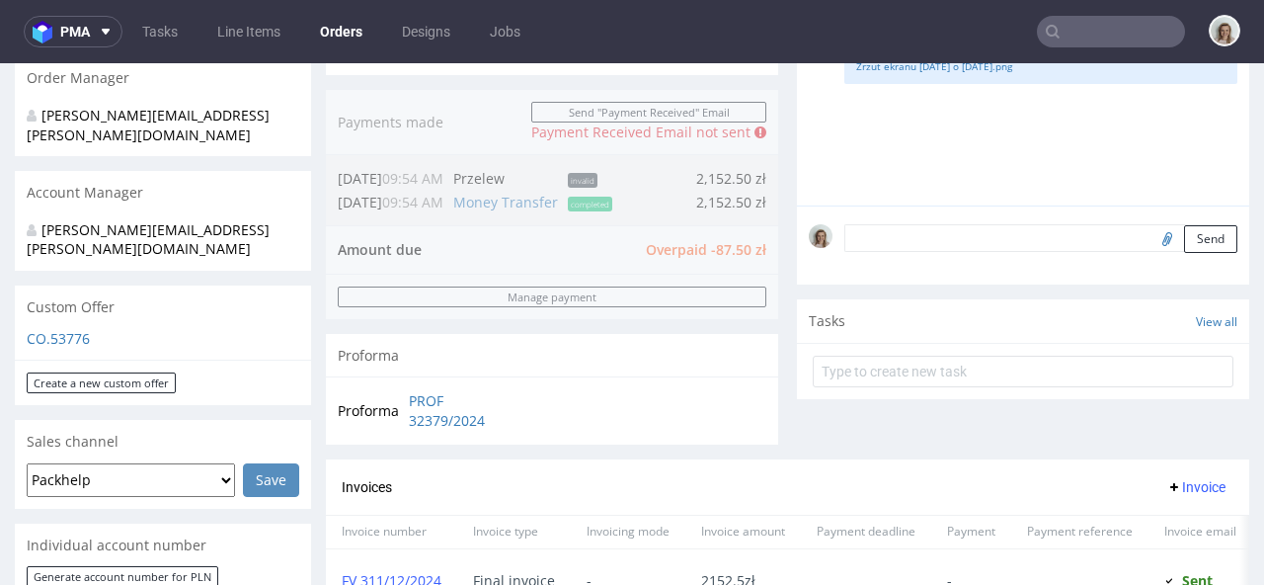
scroll to position [490, 0]
type input "labomba"
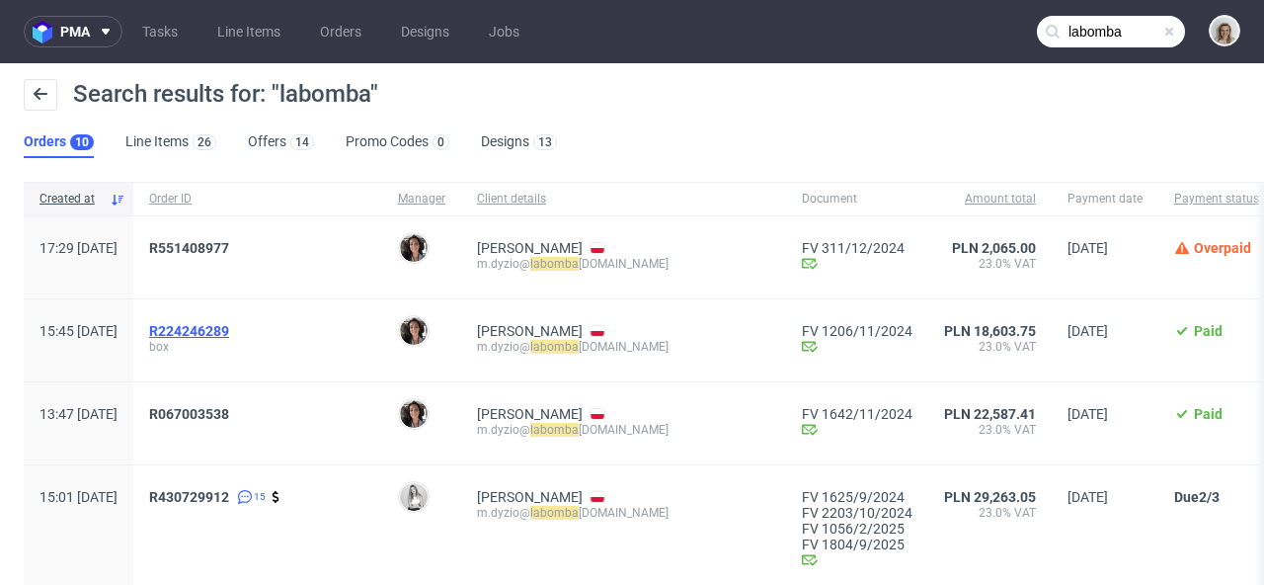
click at [225, 331] on span "R224246289" at bounding box center [189, 331] width 80 height 16
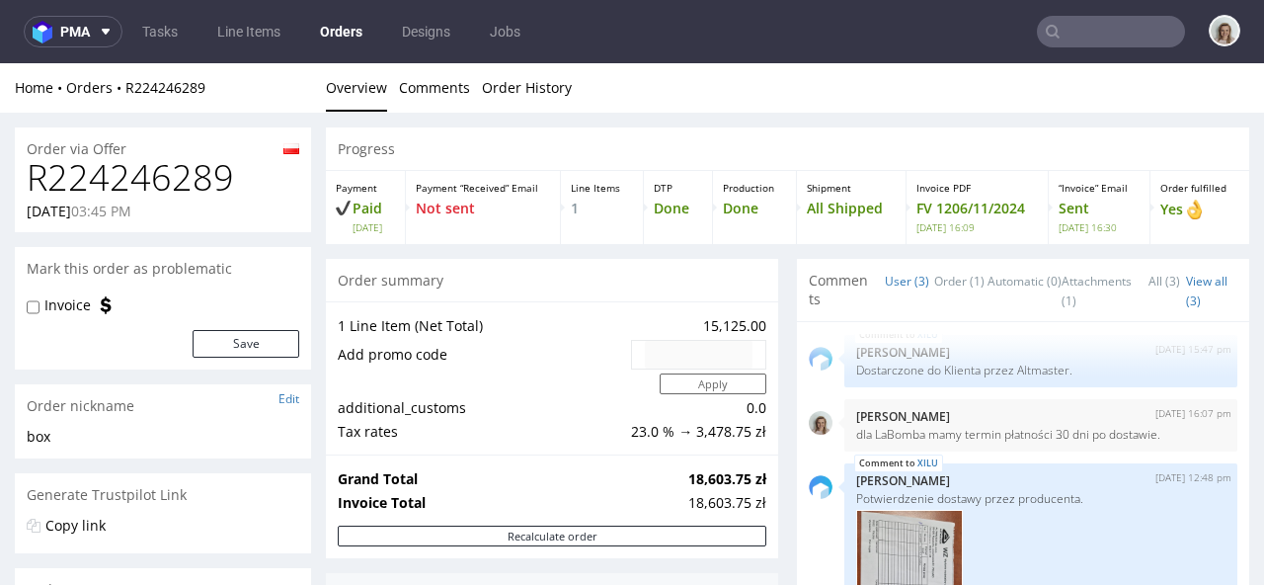
scroll to position [136, 0]
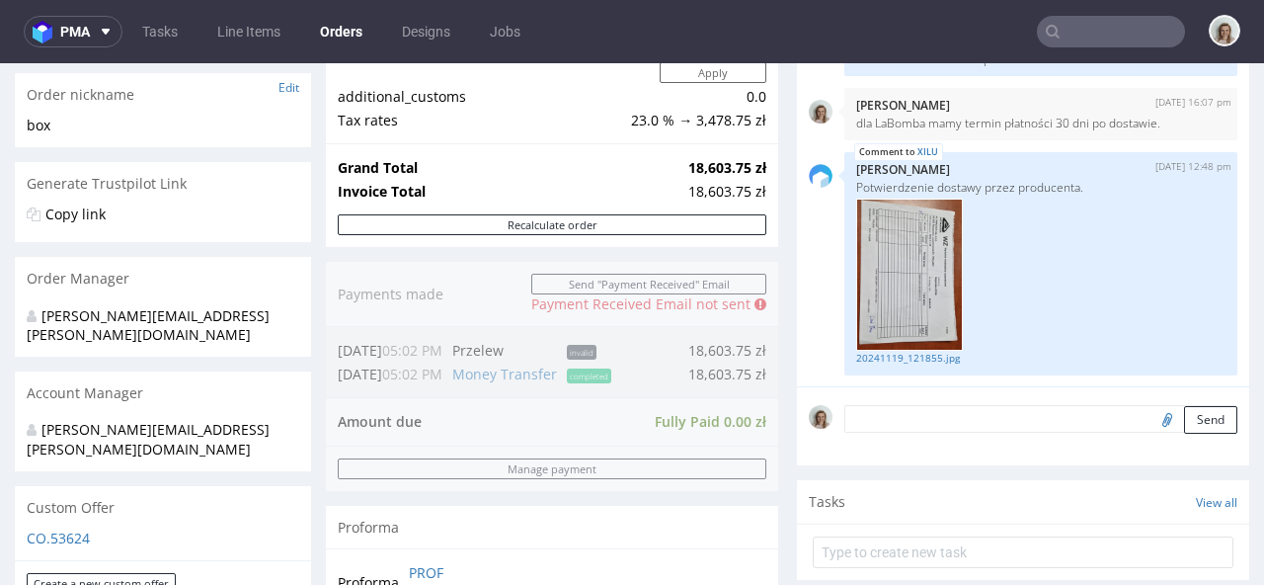
scroll to position [76, 0]
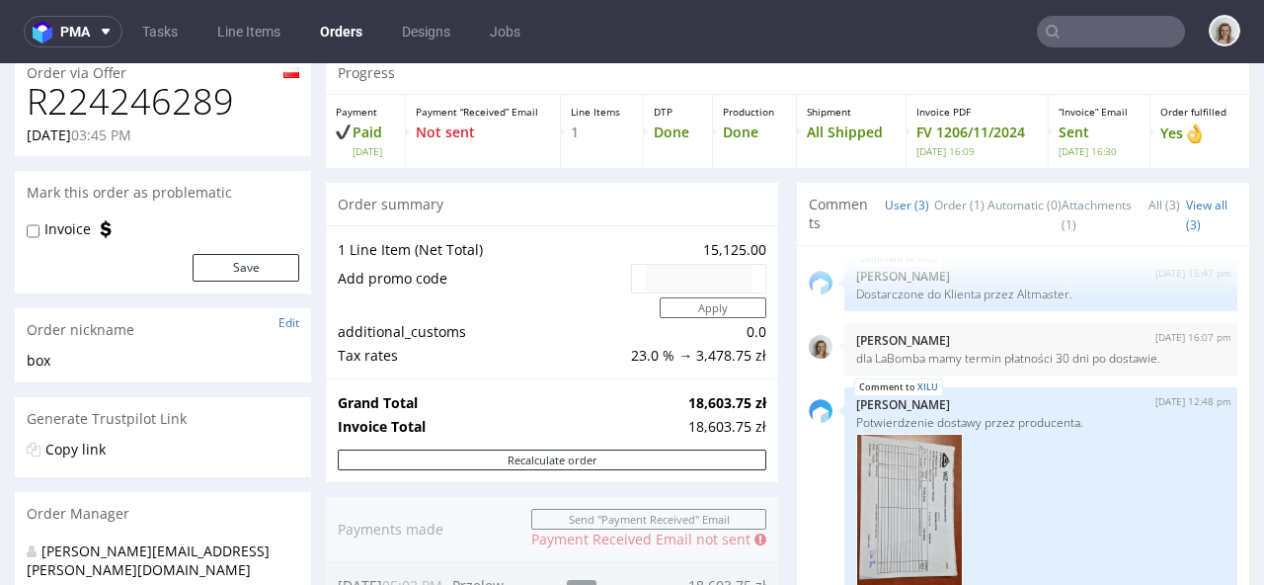
type input "labomba"
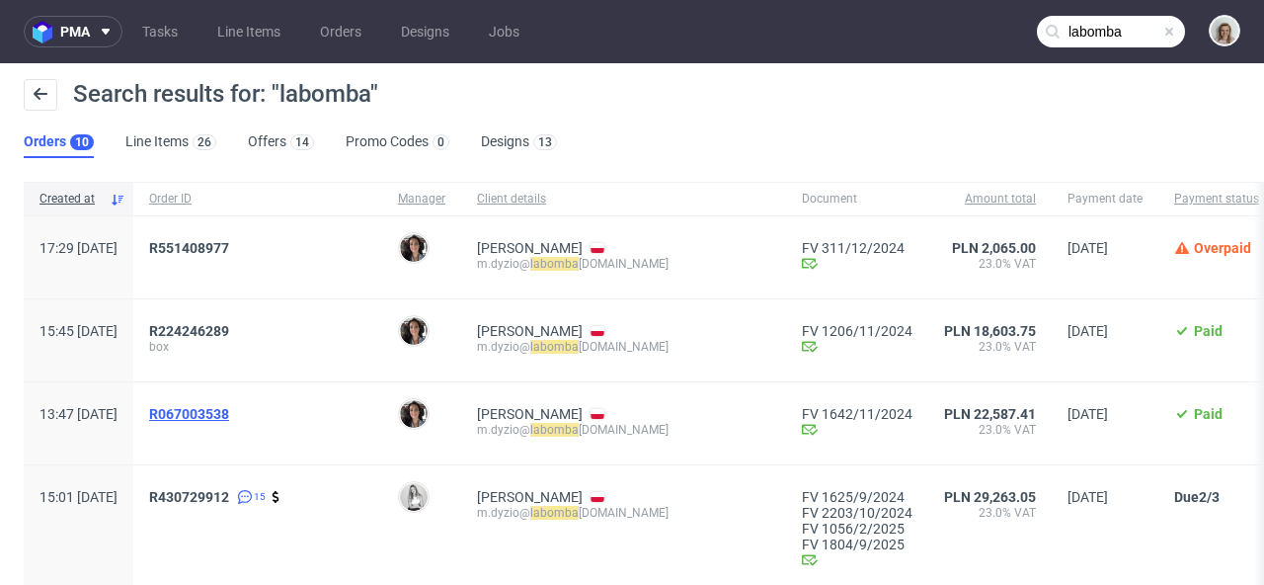
click at [229, 420] on span "R067003538" at bounding box center [189, 414] width 80 height 16
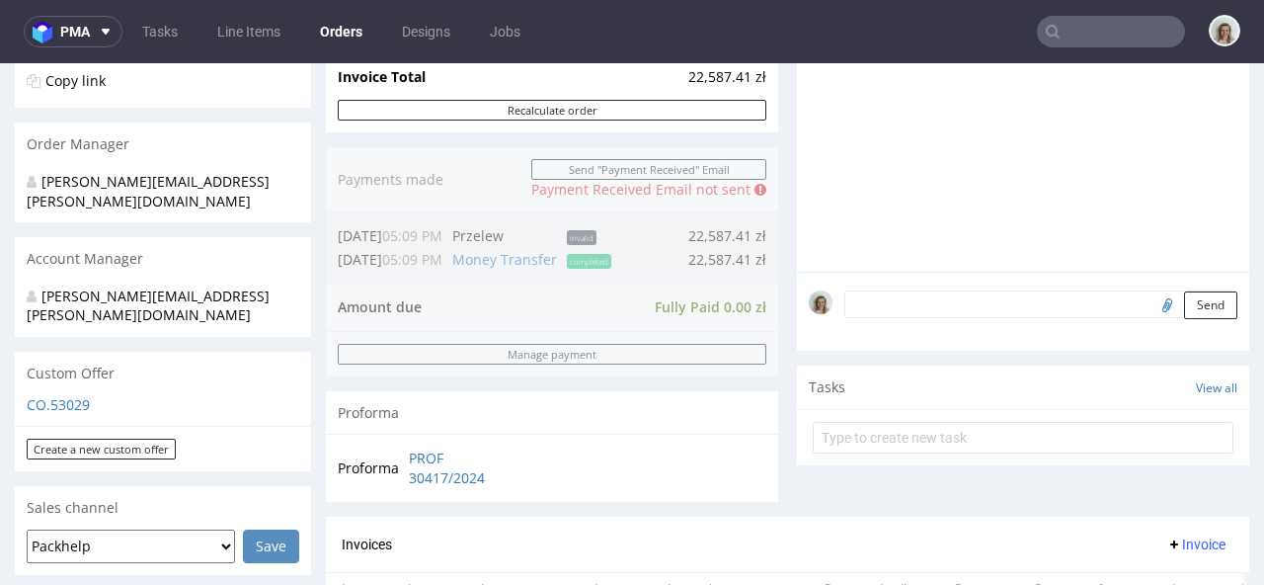
scroll to position [414, 0]
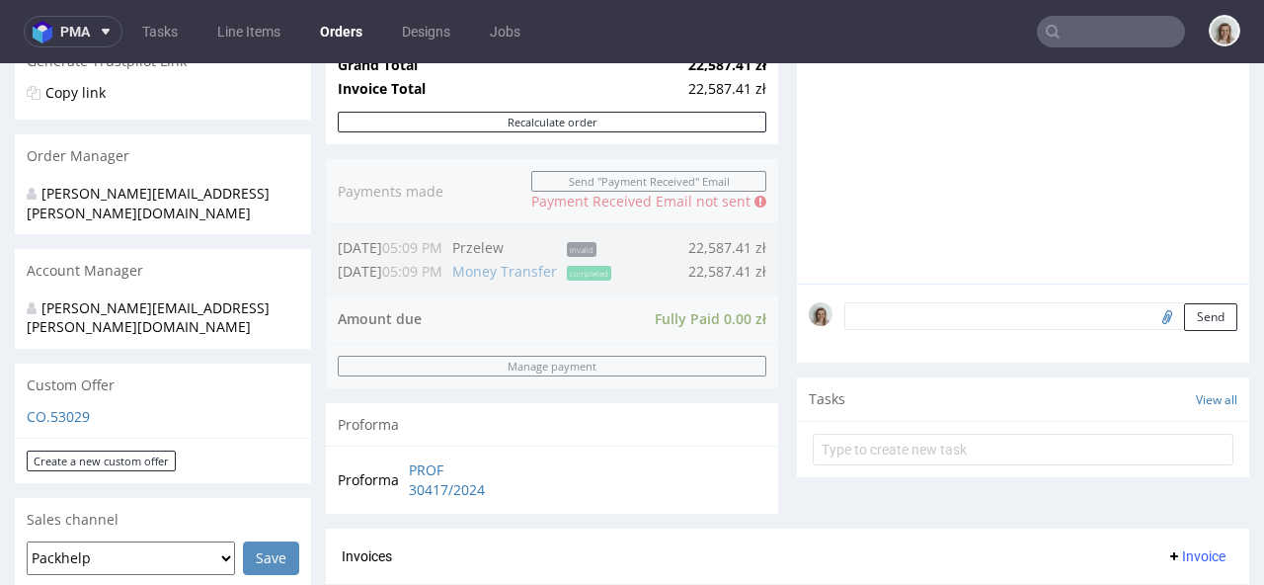
type input "labomba"
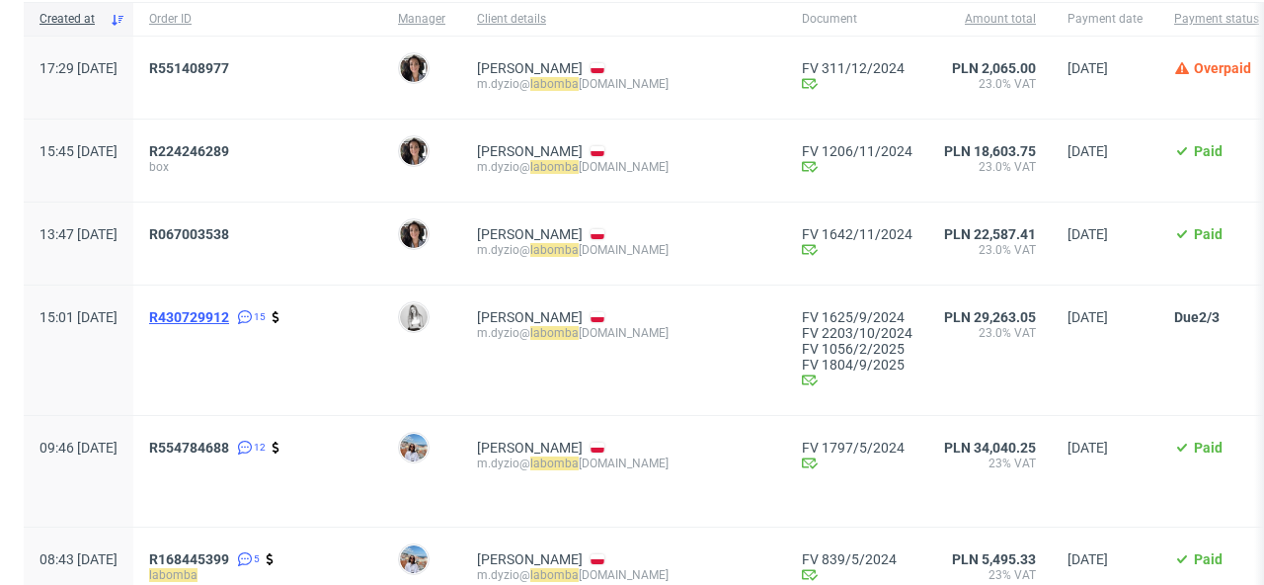
click at [229, 316] on span "R430729912" at bounding box center [189, 317] width 80 height 16
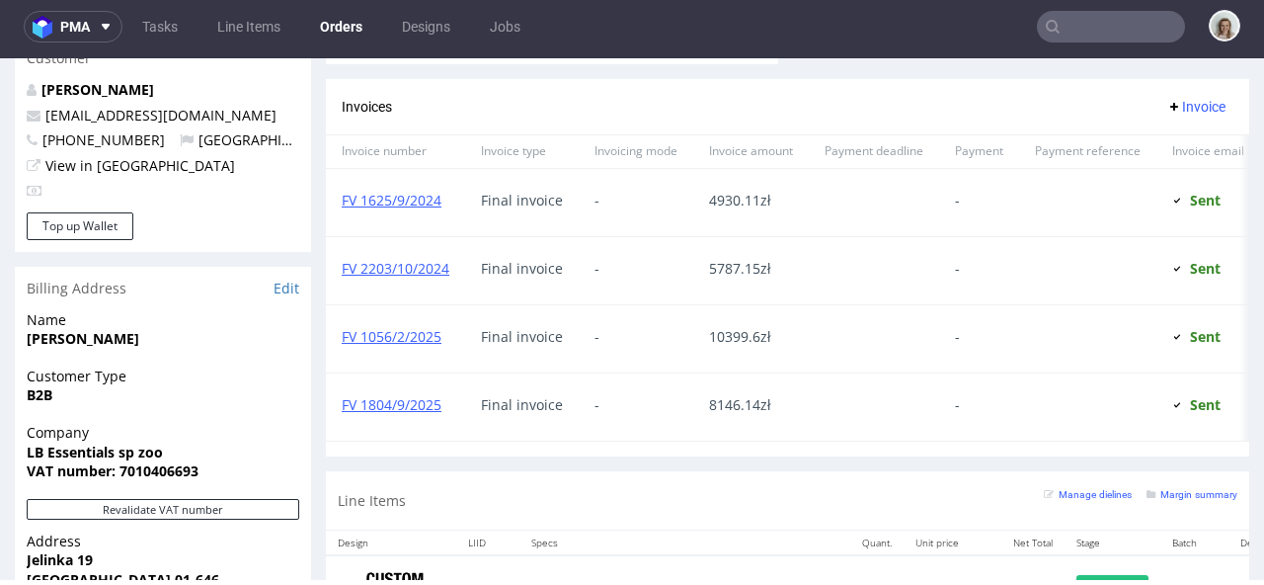
scroll to position [1089, 0]
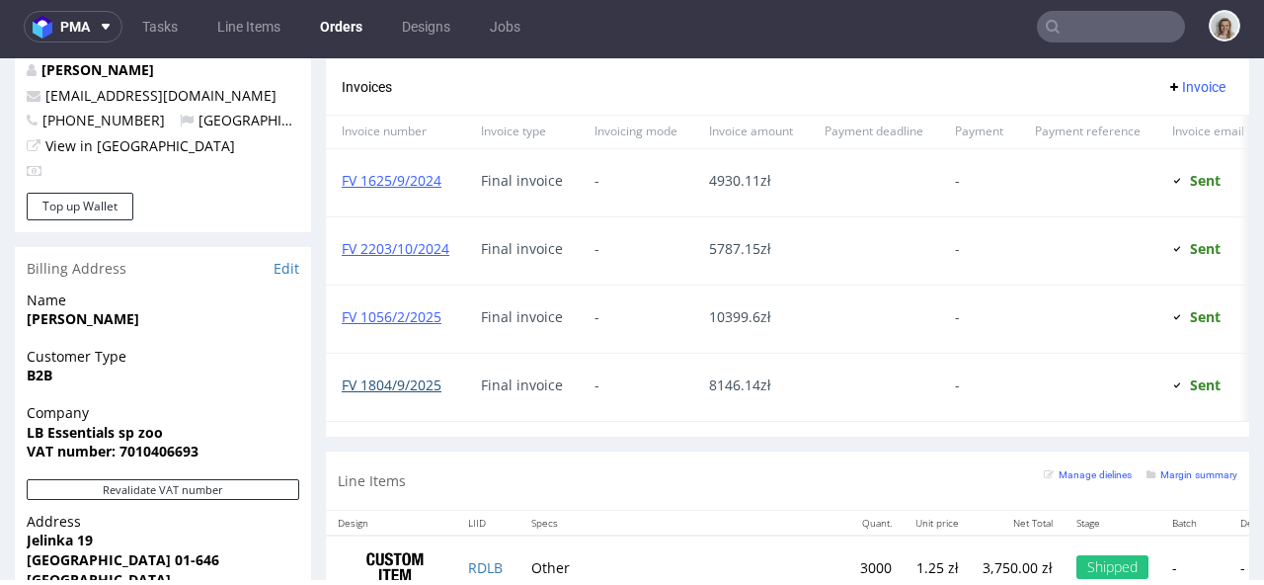
click at [382, 384] on link "FV 1804/9/2025" at bounding box center [392, 384] width 100 height 19
